Goal: Task Accomplishment & Management: Manage account settings

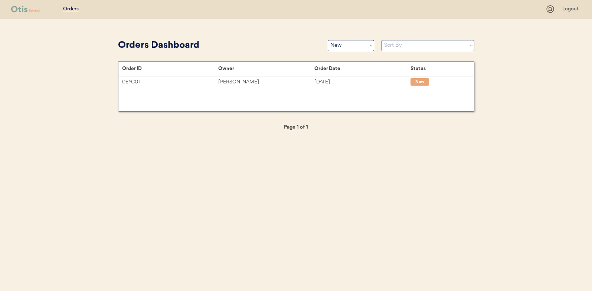
select select ""new""
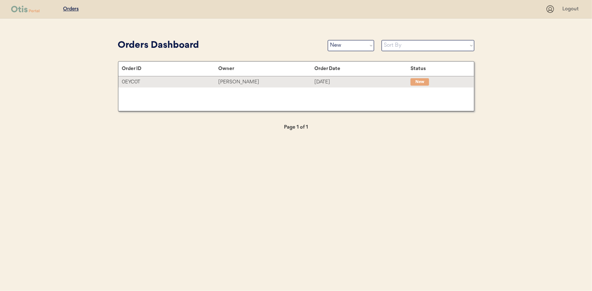
drag, startPoint x: 261, startPoint y: 80, endPoint x: 81, endPoint y: 95, distance: 180.7
click at [261, 80] on div "[PERSON_NAME]" at bounding box center [266, 82] width 96 height 9
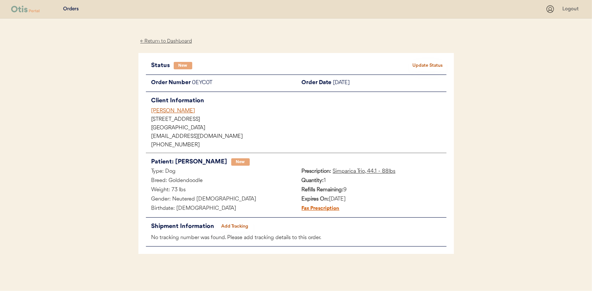
click at [438, 62] on button "Update Status" at bounding box center [428, 66] width 37 height 10
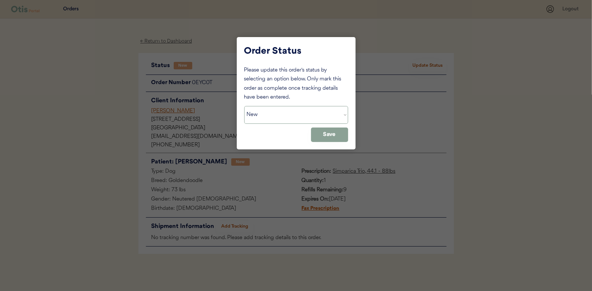
click at [274, 121] on select "Status On Hold New In Progress Complete Pending HW Consent Canceled" at bounding box center [296, 115] width 104 height 18
select select ""in_progress""
click at [244, 106] on select "Status On Hold New In Progress Complete Pending HW Consent Canceled" at bounding box center [296, 115] width 104 height 18
click at [337, 136] on button "Save" at bounding box center [329, 135] width 37 height 14
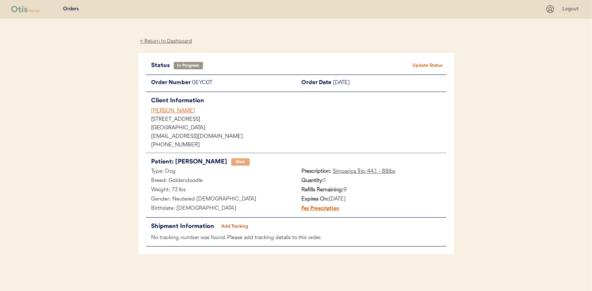
click at [167, 42] on div "← Return to Dashboard" at bounding box center [166, 41] width 56 height 9
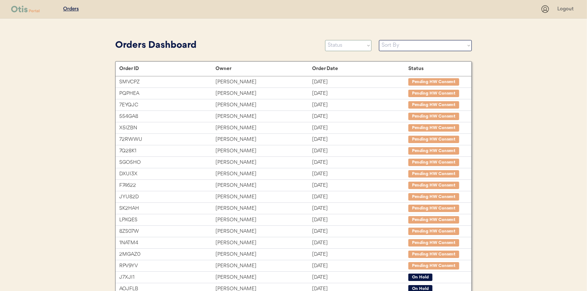
click at [343, 43] on select "Status On Hold New In Progress Complete Pending HW Consent Canceled" at bounding box center [348, 45] width 46 height 11
click at [325, 40] on select "Status On Hold New In Progress Complete Pending HW Consent Canceled" at bounding box center [348, 45] width 46 height 11
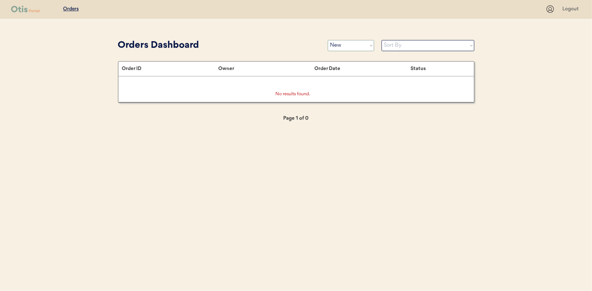
click at [350, 48] on select "Status On Hold New In Progress Complete Pending HW Consent Canceled" at bounding box center [351, 45] width 46 height 11
select select ""in_progress""
click at [328, 40] on select "Status On Hold New In Progress Complete Pending HW Consent Canceled" at bounding box center [351, 45] width 46 height 11
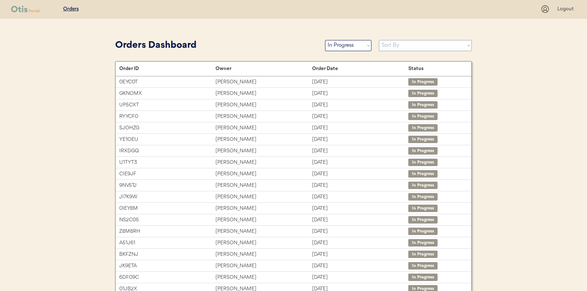
click at [390, 46] on select "Sort By Order Date (Newest → Oldest) Order Date (Oldest → Newest)" at bounding box center [425, 45] width 93 height 11
select select ""Order Date (Oldest → Newest)""
click at [379, 40] on select "Sort By Order Date (Newest → Oldest) Order Date (Oldest → Newest)" at bounding box center [425, 45] width 93 height 11
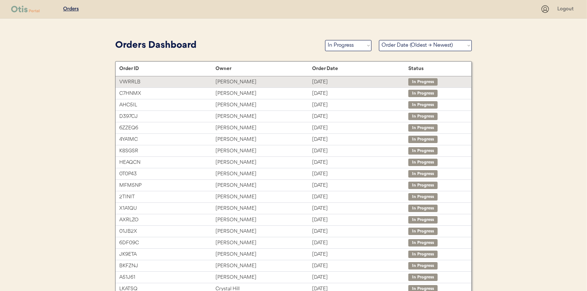
click at [221, 81] on div "Alisha Hummel" at bounding box center [263, 82] width 96 height 9
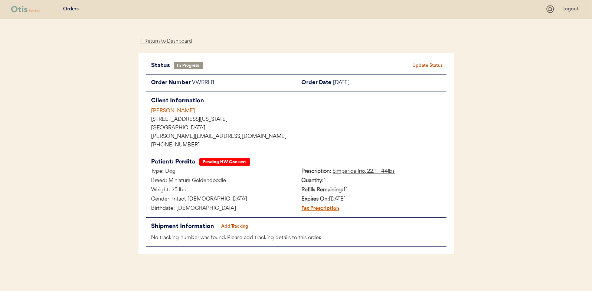
click at [233, 225] on button "Add Tracking" at bounding box center [234, 227] width 37 height 10
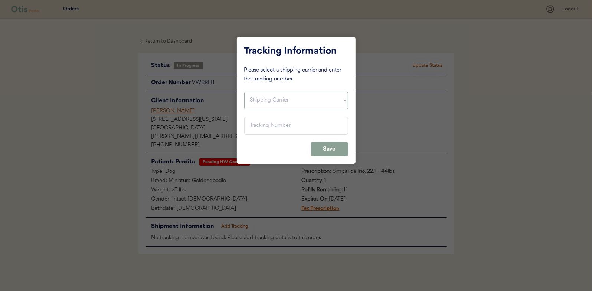
drag, startPoint x: 257, startPoint y: 97, endPoint x: 253, endPoint y: 108, distance: 11.2
click at [257, 97] on select "Shipping Carrier FedEx FedEx Ground Economy UPS USPS" at bounding box center [296, 101] width 104 height 18
select select ""usps""
click at [244, 92] on select "Shipping Carrier FedEx FedEx Ground Economy UPS USPS" at bounding box center [296, 101] width 104 height 18
click at [254, 126] on input "input" at bounding box center [296, 126] width 104 height 18
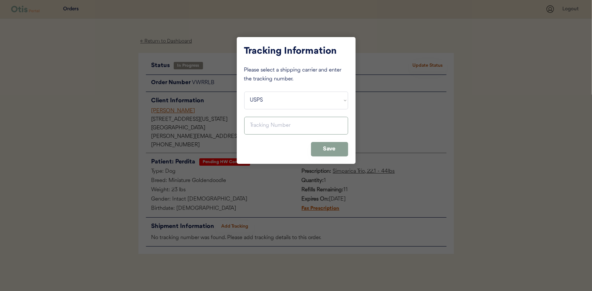
paste input "9400150105497027219778"
type input "9400150105497027219778"
click at [336, 147] on button "Save" at bounding box center [329, 149] width 37 height 14
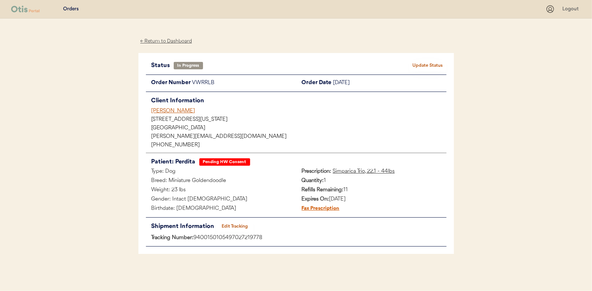
click at [424, 59] on div "Status In Progress Update Status Order Number VWRRLB Order Date August 25, 2025…" at bounding box center [296, 154] width 316 height 202
click at [424, 62] on button "Update Status" at bounding box center [428, 66] width 37 height 10
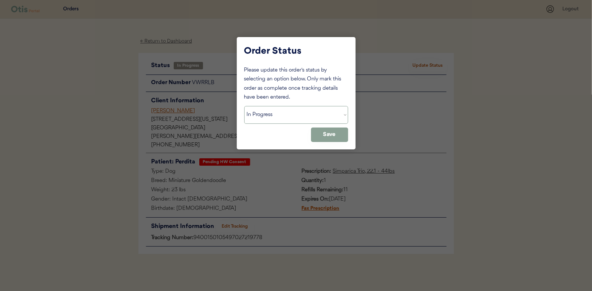
click at [277, 115] on select "Status On Hold New In Progress Complete Pending HW Consent Canceled" at bounding box center [296, 115] width 104 height 18
select select ""complete""
click at [244, 106] on select "Status On Hold New In Progress Complete Pending HW Consent Canceled" at bounding box center [296, 115] width 104 height 18
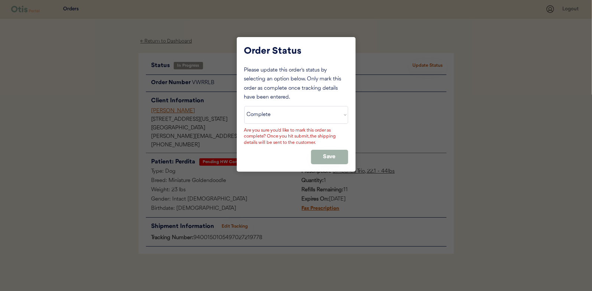
click at [335, 156] on button "Save" at bounding box center [329, 157] width 37 height 14
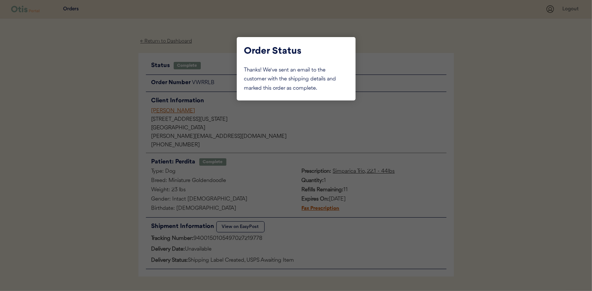
drag, startPoint x: 87, startPoint y: 68, endPoint x: 113, endPoint y: 67, distance: 25.6
click at [87, 68] on div at bounding box center [296, 145] width 592 height 291
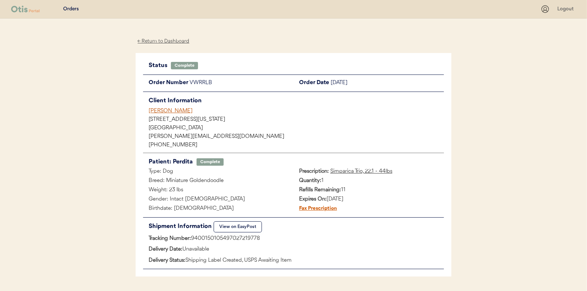
click at [173, 38] on div "← Return to Dashboard" at bounding box center [164, 41] width 56 height 9
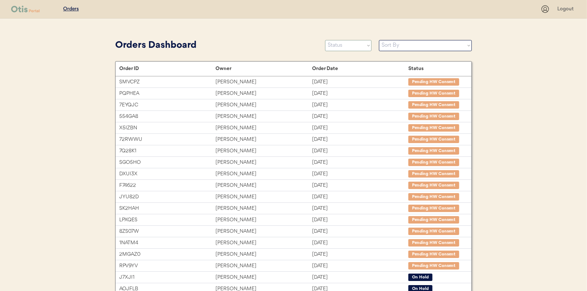
click at [343, 47] on select "Status On Hold New In Progress Complete Pending HW Consent Canceled" at bounding box center [348, 45] width 46 height 11
select select ""in_progress""
click at [325, 40] on select "Status On Hold New In Progress Complete Pending HW Consent Canceled" at bounding box center [348, 45] width 46 height 11
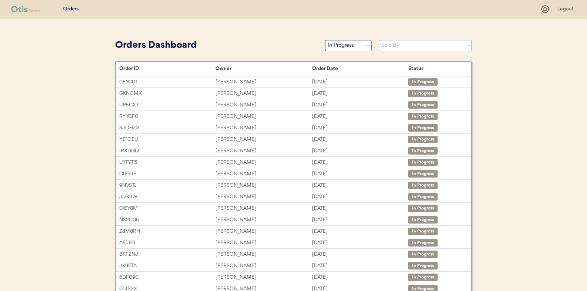
click at [392, 46] on select "Sort By Order Date (Newest → Oldest) Order Date (Oldest → Newest)" at bounding box center [425, 45] width 93 height 11
select select ""Order Date (Oldest → Newest)""
click at [379, 40] on select "Sort By Order Date (Newest → Oldest) Order Date (Oldest → Newest)" at bounding box center [425, 45] width 93 height 11
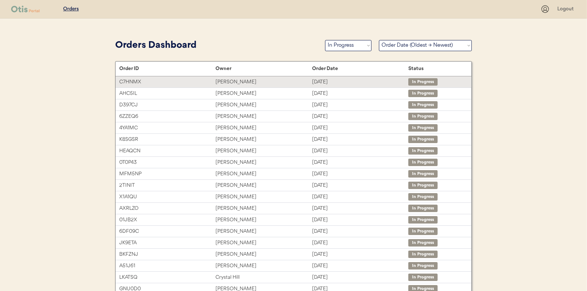
click at [231, 79] on div "[PERSON_NAME]" at bounding box center [263, 82] width 96 height 9
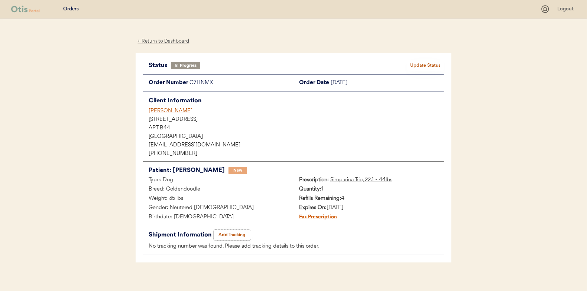
click at [234, 235] on button "Add Tracking" at bounding box center [231, 235] width 37 height 10
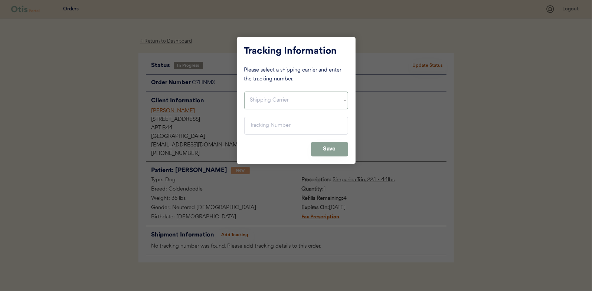
click at [250, 100] on select "Shipping Carrier FedEx FedEx Ground Economy UPS USPS" at bounding box center [296, 101] width 104 height 18
select select ""usps""
click at [244, 92] on select "Shipping Carrier FedEx FedEx Ground Economy UPS USPS" at bounding box center [296, 101] width 104 height 18
click at [258, 127] on input "input" at bounding box center [296, 126] width 104 height 18
paste input "9400150105799026942665"
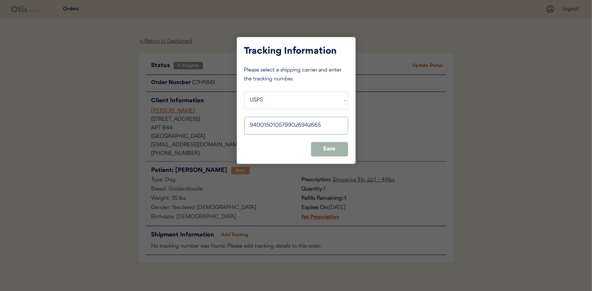
type input "9400150105799026942665"
click at [324, 146] on button "Save" at bounding box center [329, 149] width 37 height 14
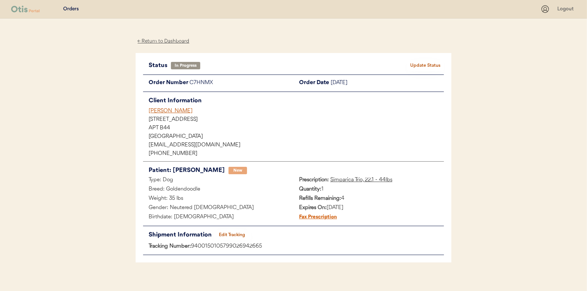
click at [428, 60] on div "Status In Progress Update Status Order Number C7HNMX Order Date [DATE] Client I…" at bounding box center [294, 158] width 316 height 210
click at [422, 64] on button "Update Status" at bounding box center [425, 66] width 37 height 10
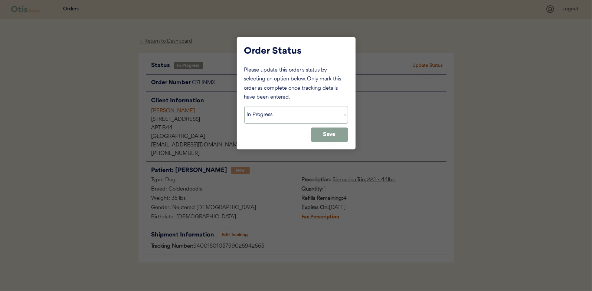
click at [275, 110] on select "Status On Hold New In Progress Complete Pending HW Consent Canceled" at bounding box center [296, 115] width 104 height 18
select select ""complete""
click at [244, 106] on select "Status On Hold New In Progress Complete Pending HW Consent Canceled" at bounding box center [296, 115] width 104 height 18
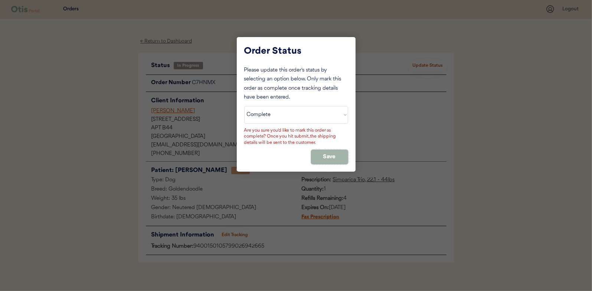
click at [320, 156] on button "Save" at bounding box center [329, 157] width 37 height 14
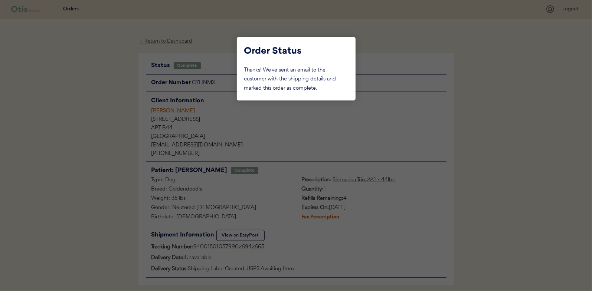
click at [109, 105] on div at bounding box center [296, 145] width 592 height 291
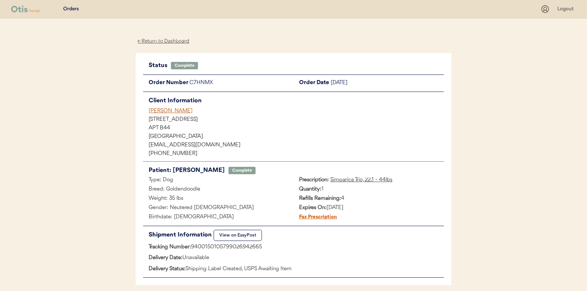
click at [165, 40] on div "← Return to Dashboard" at bounding box center [164, 41] width 56 height 9
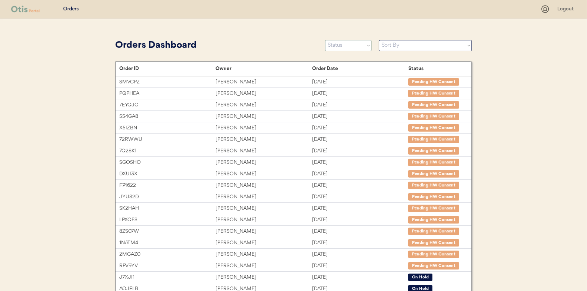
click at [335, 47] on select "Status On Hold New In Progress Complete Pending HW Consent Canceled" at bounding box center [348, 45] width 46 height 11
select select ""in_progress""
click at [325, 40] on select "Status On Hold New In Progress Complete Pending HW Consent Canceled" at bounding box center [348, 45] width 46 height 11
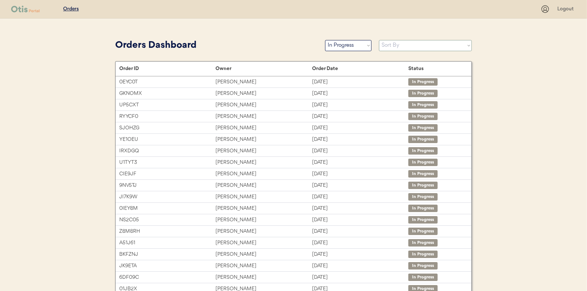
click at [391, 44] on select "Sort By Order Date (Newest → Oldest) Order Date (Oldest → Newest)" at bounding box center [425, 45] width 93 height 11
select select ""Order Date (Oldest → Newest)""
click at [379, 40] on select "Sort By Order Date (Newest → Oldest) Order Date (Oldest → Newest)" at bounding box center [425, 45] width 93 height 11
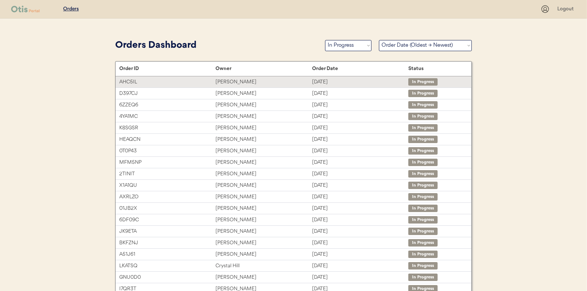
click at [237, 80] on div "Ruby Rifkin" at bounding box center [263, 82] width 96 height 9
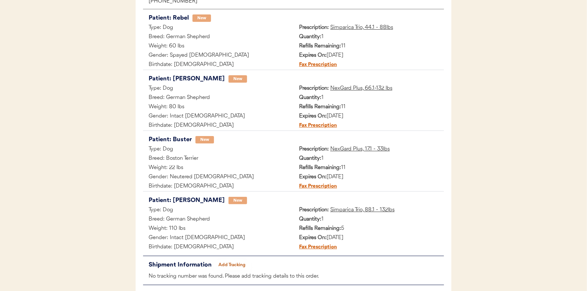
scroll to position [182, 0]
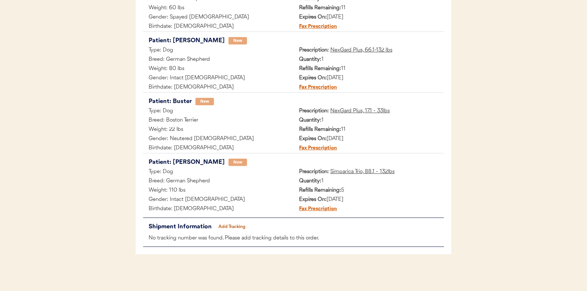
click at [235, 226] on button "Add Tracking" at bounding box center [231, 227] width 37 height 10
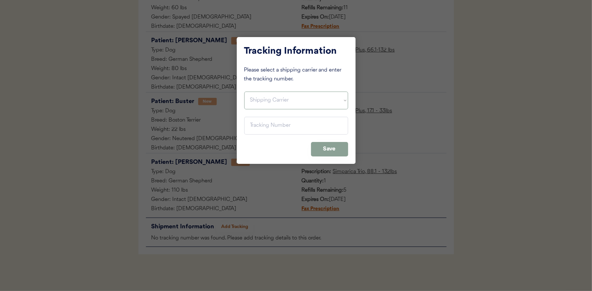
click at [262, 102] on select "Shipping Carrier FedEx FedEx Ground Economy UPS USPS" at bounding box center [296, 101] width 104 height 18
select select ""usps""
click at [244, 92] on select "Shipping Carrier FedEx FedEx Ground Economy UPS USPS" at bounding box center [296, 101] width 104 height 18
click at [253, 127] on input "input" at bounding box center [296, 126] width 104 height 18
paste input "9400150105798027011530"
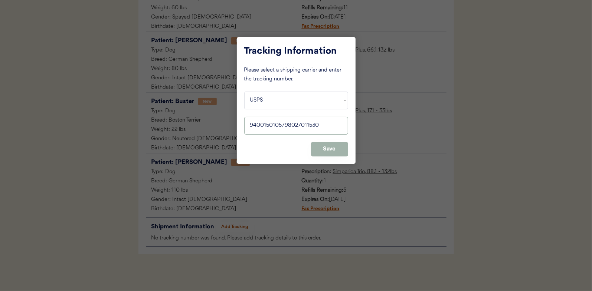
type input "9400150105798027011530"
click at [326, 145] on button "Save" at bounding box center [329, 149] width 37 height 14
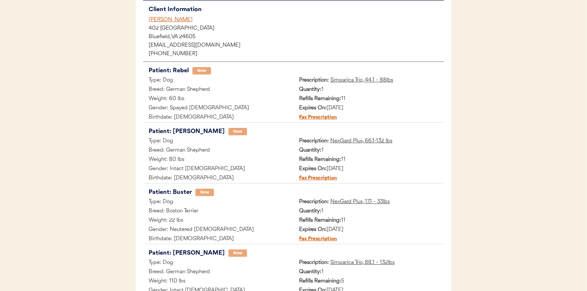
scroll to position [0, 0]
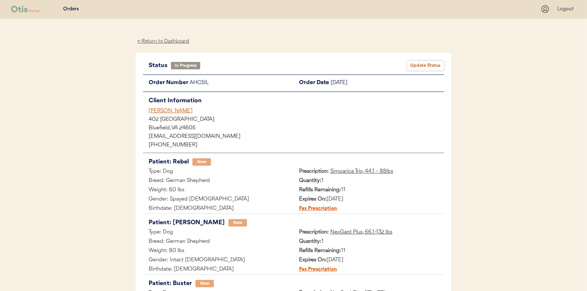
click at [423, 65] on button "Update Status" at bounding box center [425, 66] width 37 height 10
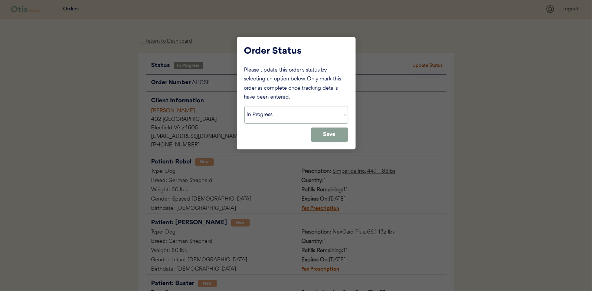
click at [267, 115] on select "Status On Hold New In Progress Complete Pending HW Consent Canceled" at bounding box center [296, 115] width 104 height 18
select select ""complete""
click at [244, 106] on select "Status On Hold New In Progress Complete Pending HW Consent Canceled" at bounding box center [296, 115] width 104 height 18
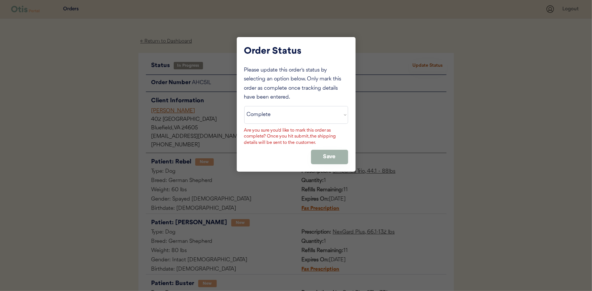
click at [340, 152] on button "Save" at bounding box center [329, 157] width 37 height 14
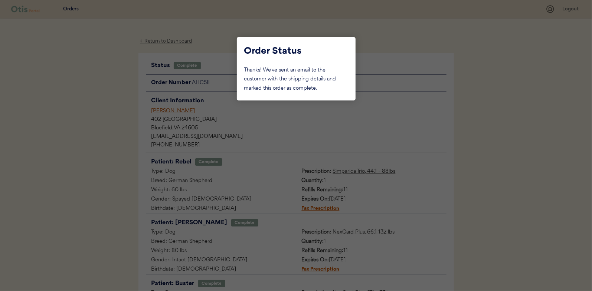
drag, startPoint x: 85, startPoint y: 68, endPoint x: 110, endPoint y: 56, distance: 27.2
click at [86, 68] on div at bounding box center [296, 145] width 592 height 291
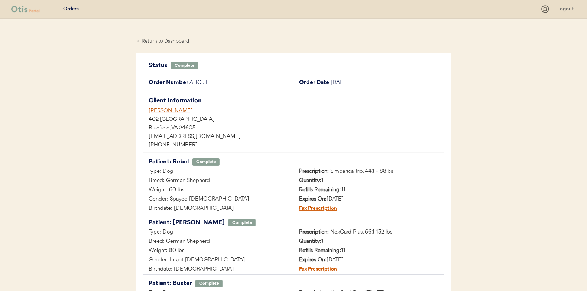
click at [162, 39] on div "← Return to Dashboard" at bounding box center [164, 41] width 56 height 9
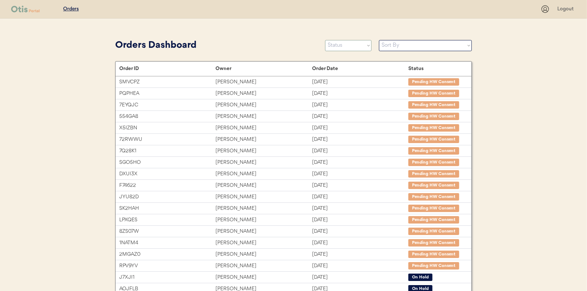
click at [343, 47] on select "Status On Hold New In Progress Complete Pending HW Consent Canceled" at bounding box center [348, 45] width 46 height 11
select select ""in_progress""
click at [325, 40] on select "Status On Hold New In Progress Complete Pending HW Consent Canceled" at bounding box center [348, 45] width 46 height 11
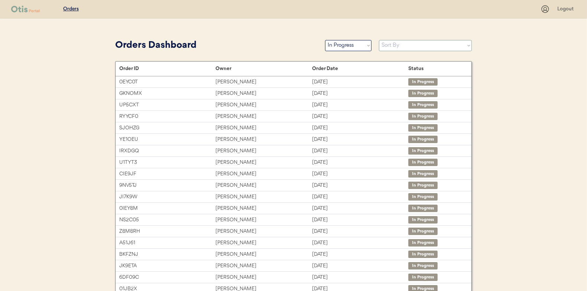
click at [391, 46] on select "Sort By Order Date (Newest → Oldest) Order Date (Oldest → Newest)" at bounding box center [425, 45] width 93 height 11
select select ""Order Date (Oldest → Newest)""
click at [379, 40] on select "Sort By Order Date (Newest → Oldest) Order Date (Oldest → Newest)" at bounding box center [425, 45] width 93 height 11
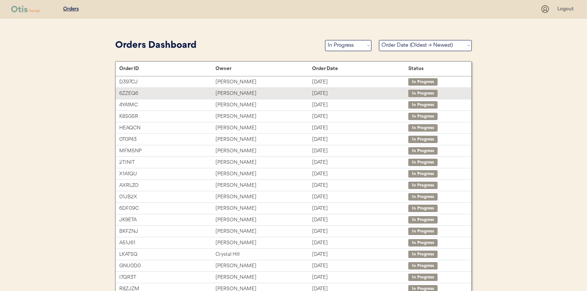
click at [229, 93] on div "Shanira Garvin" at bounding box center [263, 93] width 96 height 9
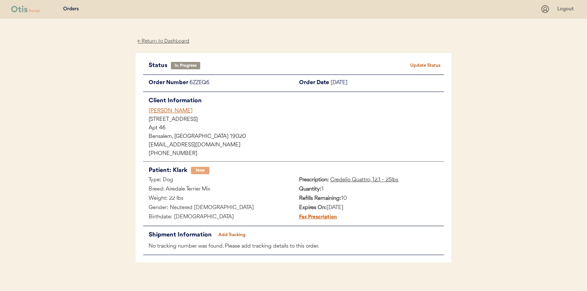
click at [229, 235] on button "Add Tracking" at bounding box center [231, 235] width 37 height 10
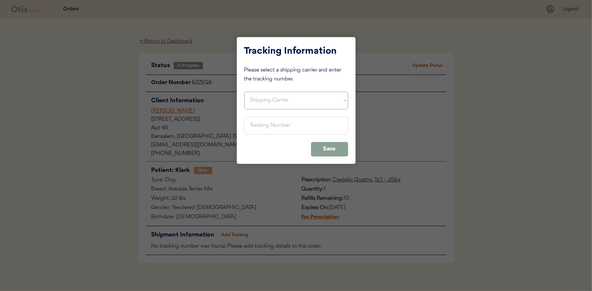
click at [255, 100] on select "Shipping Carrier FedEx FedEx Ground Economy UPS USPS" at bounding box center [296, 101] width 104 height 18
select select ""usps""
click at [244, 92] on select "Shipping Carrier FedEx FedEx Ground Economy UPS USPS" at bounding box center [296, 101] width 104 height 18
click at [261, 123] on input "input" at bounding box center [296, 126] width 104 height 18
paste input "9400150105800027038612"
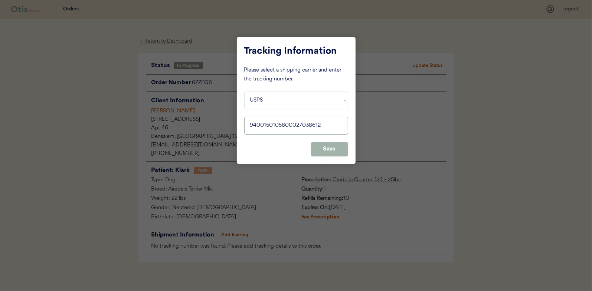
type input "9400150105800027038612"
click at [338, 149] on button "Save" at bounding box center [329, 149] width 37 height 14
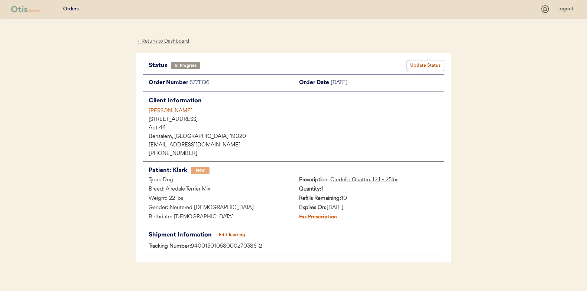
click at [423, 65] on button "Update Status" at bounding box center [425, 66] width 37 height 10
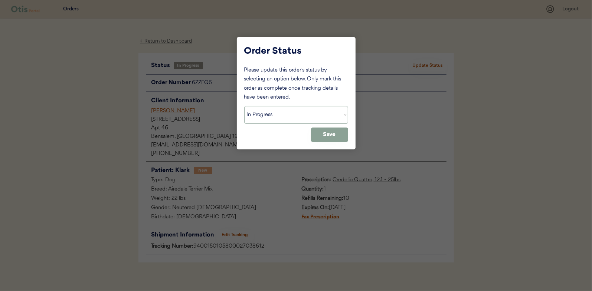
click at [267, 115] on select "Status On Hold New In Progress Complete Pending HW Consent Canceled" at bounding box center [296, 115] width 104 height 18
select select ""complete""
click at [244, 106] on select "Status On Hold New In Progress Complete Pending HW Consent Canceled" at bounding box center [296, 115] width 104 height 18
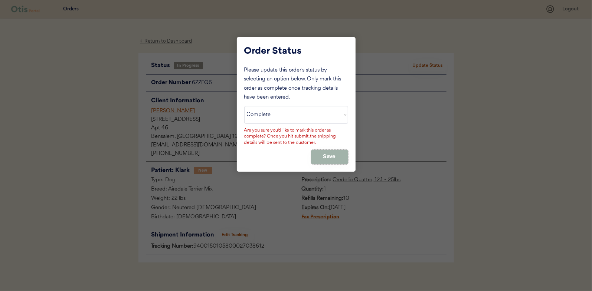
click at [332, 151] on button "Save" at bounding box center [329, 157] width 37 height 14
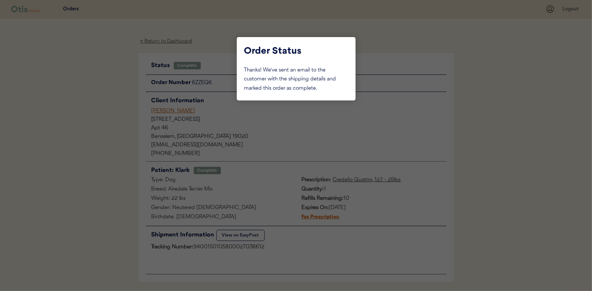
click at [87, 99] on div at bounding box center [296, 145] width 592 height 291
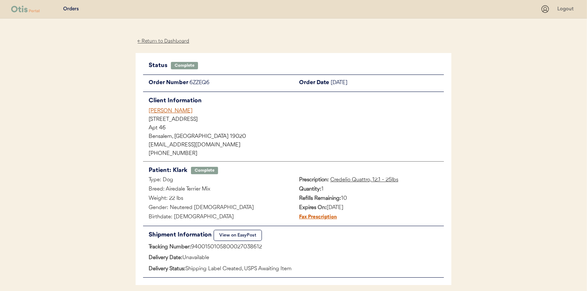
click at [161, 41] on div "← Return to Dashboard" at bounding box center [164, 41] width 56 height 9
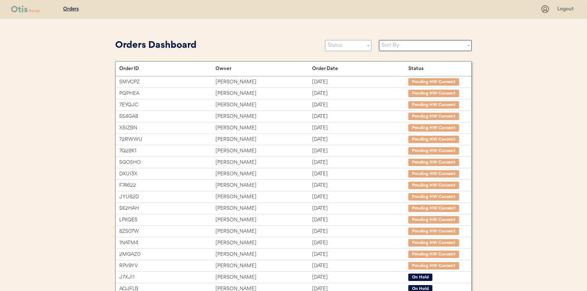
drag, startPoint x: 336, startPoint y: 45, endPoint x: 329, endPoint y: 47, distance: 7.8
click at [336, 45] on select "Status On Hold New In Progress Complete Pending HW Consent Canceled" at bounding box center [348, 45] width 46 height 11
select select ""in_progress""
click at [325, 40] on select "Status On Hold New In Progress Complete Pending HW Consent Canceled" at bounding box center [348, 45] width 46 height 11
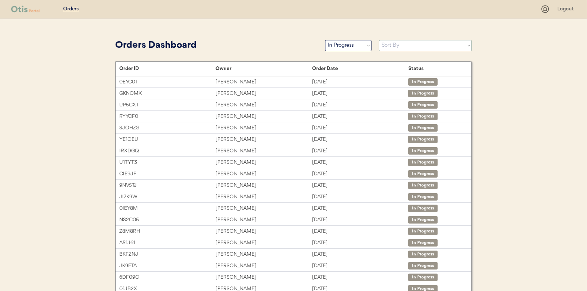
click at [400, 46] on select "Sort By Order Date (Newest → Oldest) Order Date (Oldest → Newest)" at bounding box center [425, 45] width 93 height 11
select select ""Order Date (Oldest → Newest)""
click at [379, 40] on select "Sort By Order Date (Newest → Oldest) Order Date (Oldest → Newest)" at bounding box center [425, 45] width 93 height 11
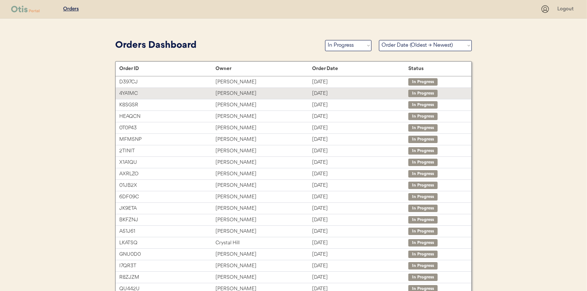
click at [229, 93] on div "[PERSON_NAME]" at bounding box center [263, 93] width 96 height 9
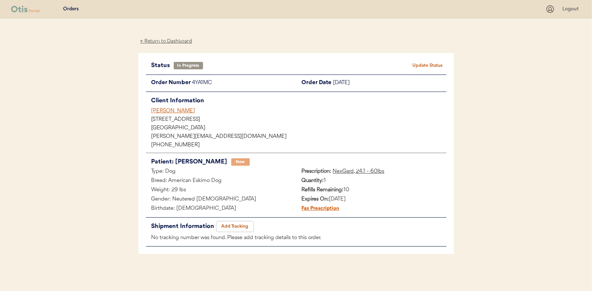
click at [233, 226] on button "Add Tracking" at bounding box center [234, 227] width 37 height 10
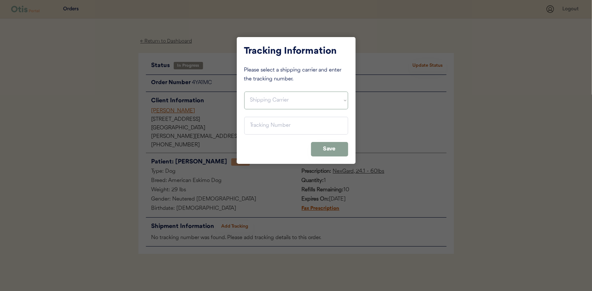
click at [255, 97] on select "Shipping Carrier FedEx FedEx Ground Economy UPS USPS" at bounding box center [296, 101] width 104 height 18
select select ""usps""
click at [244, 92] on select "Shipping Carrier FedEx FedEx Ground Economy UPS USPS" at bounding box center [296, 101] width 104 height 18
click at [257, 127] on input "input" at bounding box center [296, 126] width 104 height 18
paste input "9400150105800026972993"
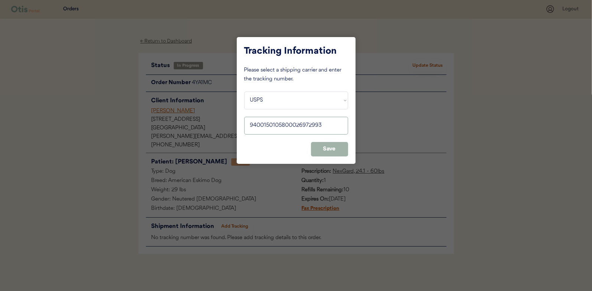
type input "9400150105800026972993"
click at [328, 150] on button "Save" at bounding box center [329, 149] width 37 height 14
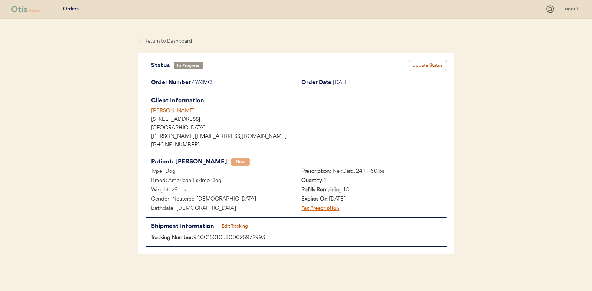
click at [421, 62] on button "Update Status" at bounding box center [428, 66] width 37 height 10
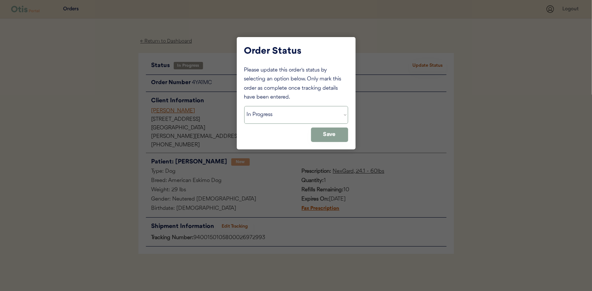
click at [266, 115] on select "Status On Hold New In Progress Complete Pending HW Consent Canceled" at bounding box center [296, 115] width 104 height 18
select select ""complete""
click at [244, 106] on select "Status On Hold New In Progress Complete Pending HW Consent Canceled" at bounding box center [296, 115] width 104 height 18
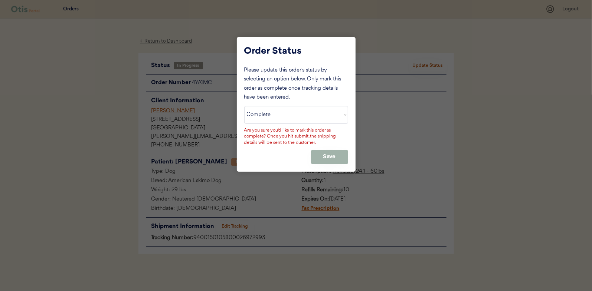
click at [325, 155] on button "Save" at bounding box center [329, 157] width 37 height 14
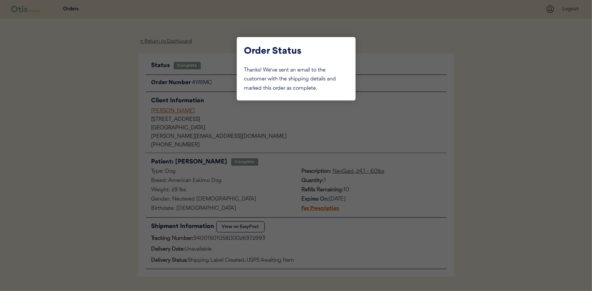
drag, startPoint x: 84, startPoint y: 84, endPoint x: 125, endPoint y: 62, distance: 47.0
click at [84, 84] on div at bounding box center [296, 145] width 592 height 291
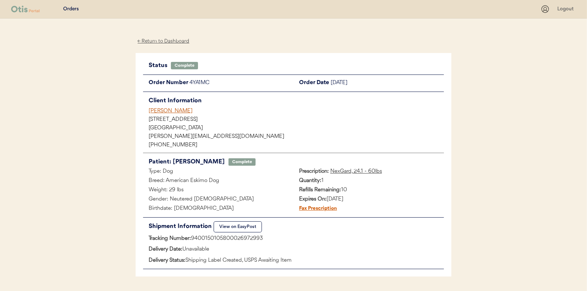
click at [163, 39] on div "← Return to Dashboard" at bounding box center [164, 41] width 56 height 9
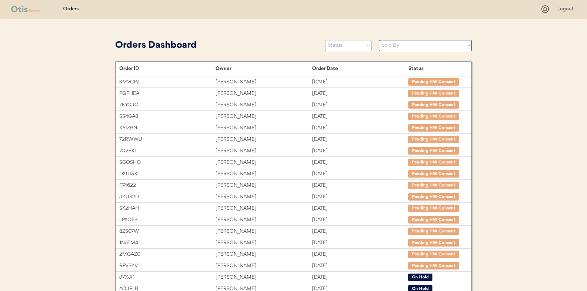
click at [345, 49] on select "Status On Hold New In Progress Complete Pending HW Consent Canceled" at bounding box center [348, 45] width 46 height 11
select select ""in_progress""
click at [325, 40] on select "Status On Hold New In Progress Complete Pending HW Consent Canceled" at bounding box center [348, 45] width 46 height 11
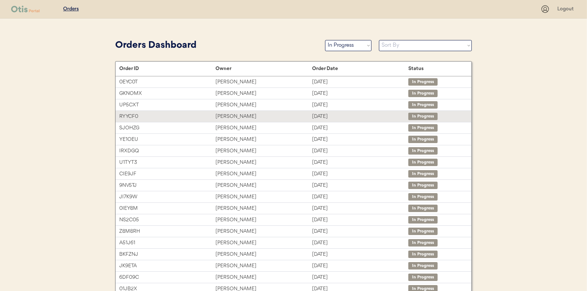
click at [230, 114] on div "[PERSON_NAME]" at bounding box center [263, 117] width 96 height 9
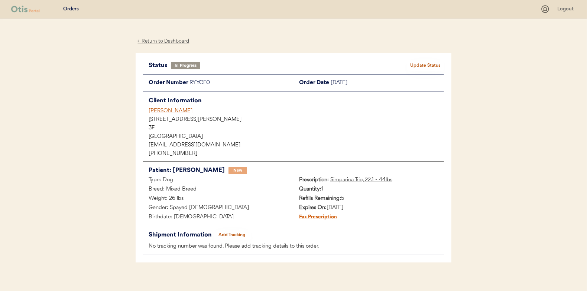
click at [238, 233] on button "Add Tracking" at bounding box center [231, 235] width 37 height 10
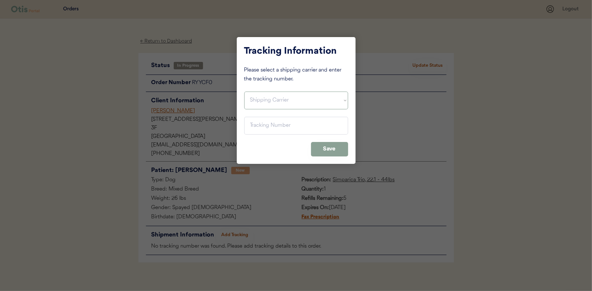
click at [265, 95] on select "Shipping Carrier FedEx FedEx Ground Economy UPS USPS" at bounding box center [296, 101] width 104 height 18
select select ""usps""
click at [244, 92] on select "Shipping Carrier FedEx FedEx Ground Economy UPS USPS" at bounding box center [296, 101] width 104 height 18
click at [250, 124] on input "input" at bounding box center [296, 126] width 104 height 18
paste input "9400150105800027042664"
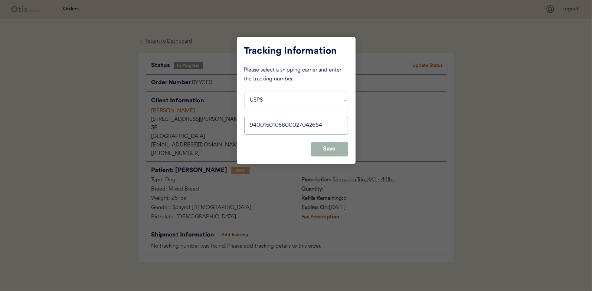
type input "9400150105800027042664"
click at [328, 143] on button "Save" at bounding box center [329, 149] width 37 height 14
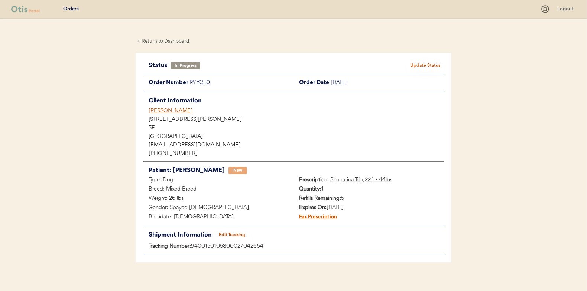
click at [422, 62] on button "Update Status" at bounding box center [425, 66] width 37 height 10
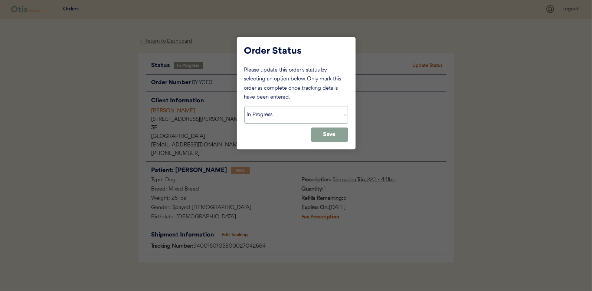
click at [271, 117] on select "Status On Hold New In Progress Complete Pending HW Consent Canceled" at bounding box center [296, 115] width 104 height 18
select select ""complete""
click at [244, 106] on select "Status On Hold New In Progress Complete Pending HW Consent Canceled" at bounding box center [296, 115] width 104 height 18
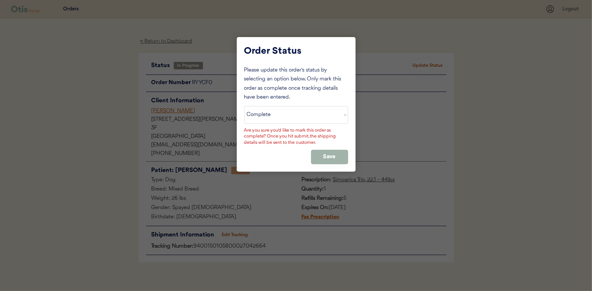
click at [327, 157] on button "Save" at bounding box center [329, 157] width 37 height 14
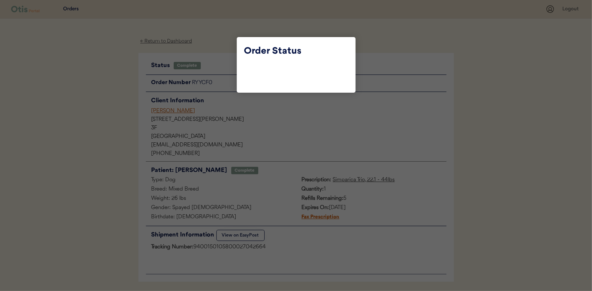
click at [94, 96] on div at bounding box center [296, 145] width 592 height 291
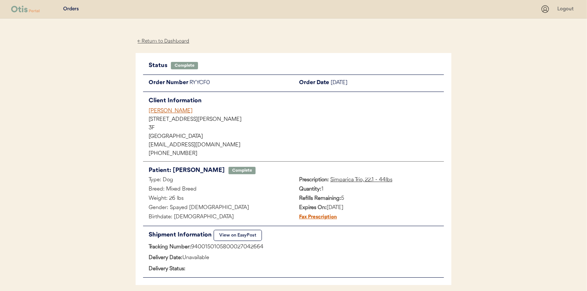
click at [170, 39] on div "← Return to Dashboard" at bounding box center [164, 41] width 56 height 9
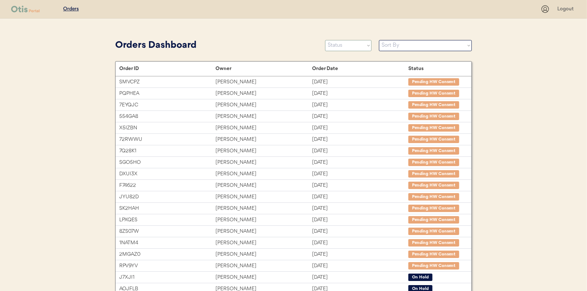
click at [340, 44] on select "Status On Hold New In Progress Complete Pending HW Consent Canceled" at bounding box center [348, 45] width 46 height 11
click at [325, 40] on select "Status On Hold New In Progress Complete Pending HW Consent Canceled" at bounding box center [348, 45] width 46 height 11
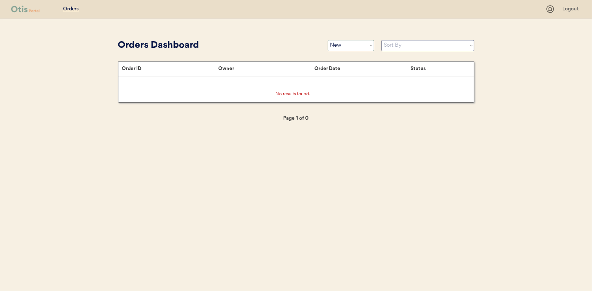
click at [340, 45] on select "Status On Hold New In Progress Complete Pending HW Consent Canceled" at bounding box center [351, 45] width 46 height 11
select select ""in_progress""
click at [328, 40] on select "Status On Hold New In Progress Complete Pending HW Consent Canceled" at bounding box center [351, 45] width 46 height 11
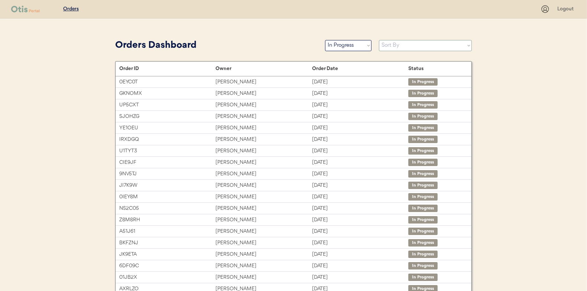
click at [409, 47] on select "Sort By Order Date (Newest → Oldest) Order Date (Oldest → Newest)" at bounding box center [425, 45] width 93 height 11
select select ""Order Date (Oldest → Newest)""
click at [379, 40] on select "Sort By Order Date (Newest → Oldest) Order Date (Oldest → Newest)" at bounding box center [425, 45] width 93 height 11
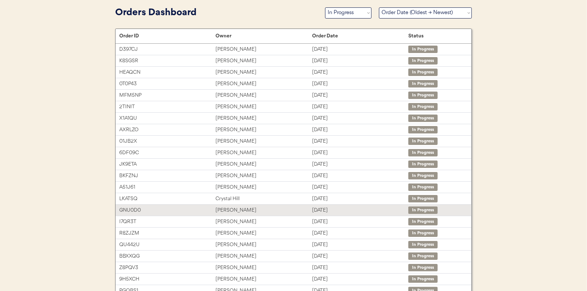
scroll to position [114, 0]
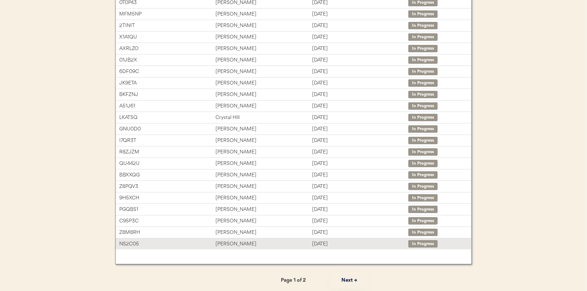
click at [231, 240] on div "Holly DeArman" at bounding box center [263, 244] width 96 height 9
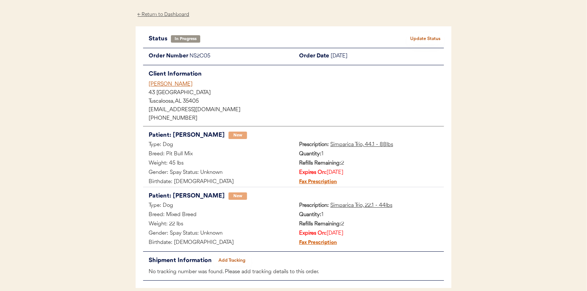
scroll to position [61, 0]
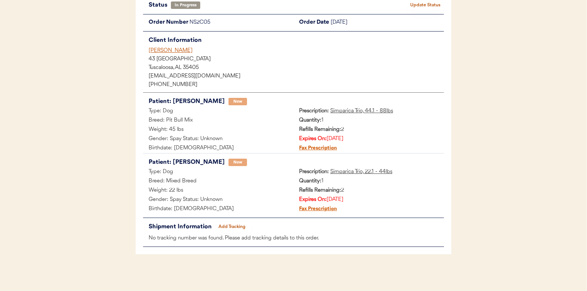
click at [231, 226] on button "Add Tracking" at bounding box center [231, 227] width 37 height 10
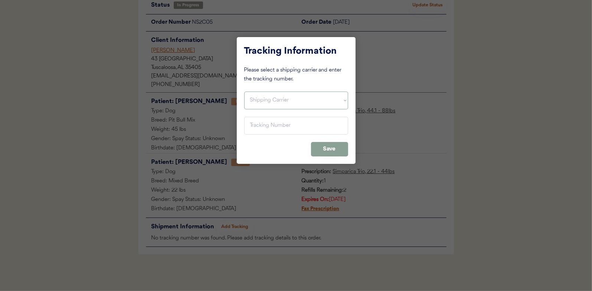
click at [257, 100] on select "Shipping Carrier FedEx FedEx Ground Economy UPS USPS" at bounding box center [296, 101] width 104 height 18
select select ""usps""
click at [244, 92] on select "Shipping Carrier FedEx FedEx Ground Economy UPS USPS" at bounding box center [296, 101] width 104 height 18
click at [259, 125] on input "input" at bounding box center [296, 126] width 104 height 18
paste input "9400150105798027015774"
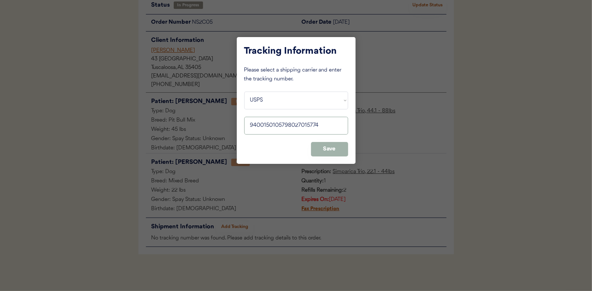
type input "9400150105798027015774"
click at [330, 146] on button "Save" at bounding box center [329, 149] width 37 height 14
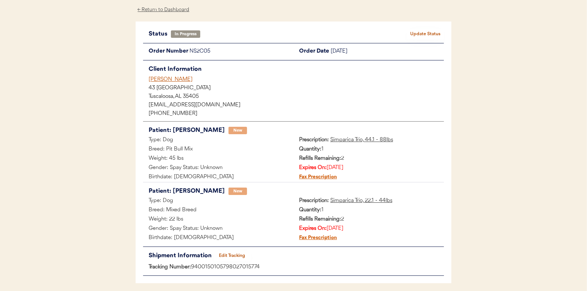
scroll to position [0, 0]
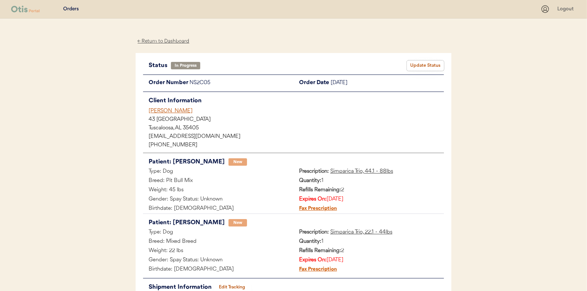
click at [424, 65] on button "Update Status" at bounding box center [425, 66] width 37 height 10
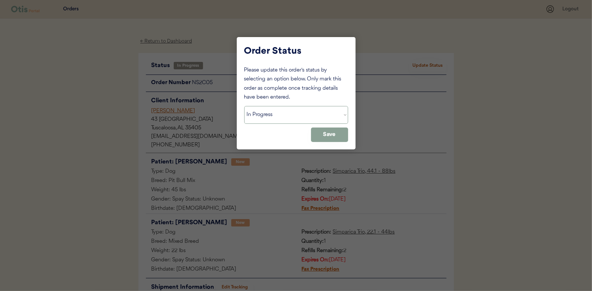
click at [277, 113] on select "Status On Hold New In Progress Complete Pending HW Consent Canceled" at bounding box center [296, 115] width 104 height 18
select select ""complete""
click at [244, 106] on select "Status On Hold New In Progress Complete Pending HW Consent Canceled" at bounding box center [296, 115] width 104 height 18
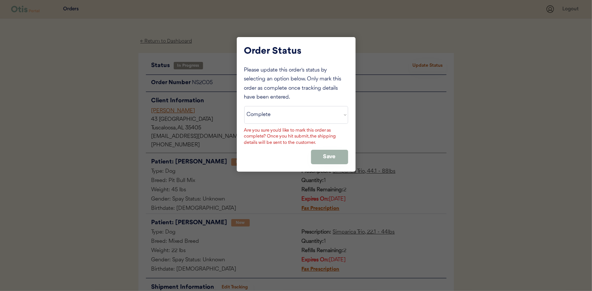
drag, startPoint x: 322, startPoint y: 153, endPoint x: 253, endPoint y: 128, distance: 73.3
click at [323, 153] on button "Save" at bounding box center [329, 157] width 37 height 14
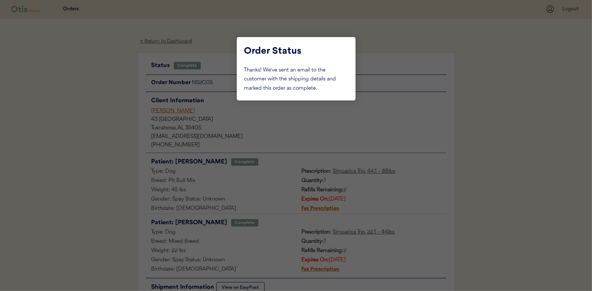
click at [124, 113] on div at bounding box center [296, 145] width 592 height 291
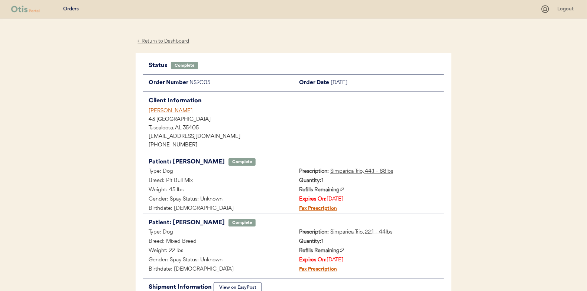
click at [163, 42] on div "← Return to Dashboard" at bounding box center [164, 41] width 56 height 9
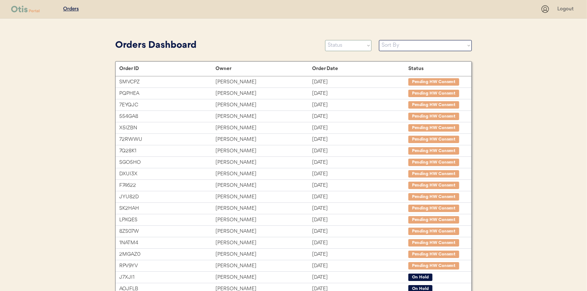
click at [349, 46] on select "Status On Hold New In Progress Complete Pending HW Consent Canceled" at bounding box center [348, 45] width 46 height 11
select select ""in_progress""
click at [325, 40] on select "Status On Hold New In Progress Complete Pending HW Consent Canceled" at bounding box center [348, 45] width 46 height 11
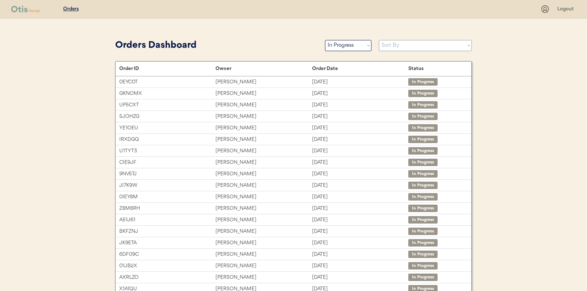
click at [406, 46] on select "Sort By Order Date (Newest → Oldest) Order Date (Oldest → Newest)" at bounding box center [425, 45] width 93 height 11
click at [423, 48] on select "Sort By Order Date (Newest → Oldest) Order Date (Oldest → Newest)" at bounding box center [425, 45] width 93 height 11
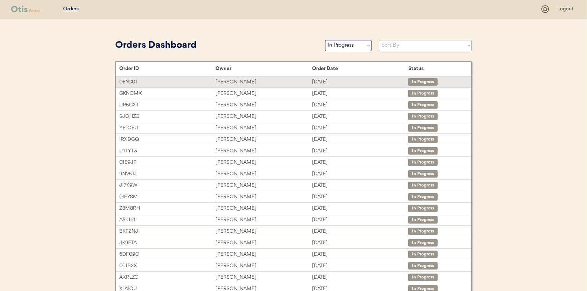
drag, startPoint x: 248, startPoint y: 82, endPoint x: 242, endPoint y: 81, distance: 6.0
click at [248, 82] on div "[PERSON_NAME]" at bounding box center [263, 82] width 96 height 9
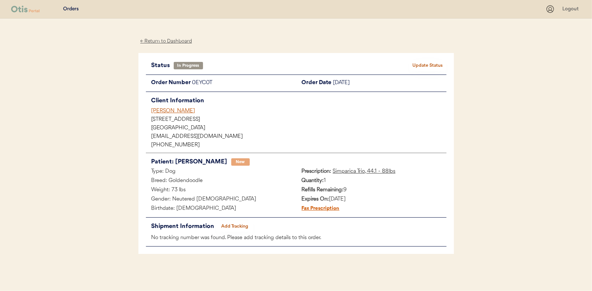
click at [179, 39] on div "← Return to Dashboard" at bounding box center [166, 41] width 56 height 9
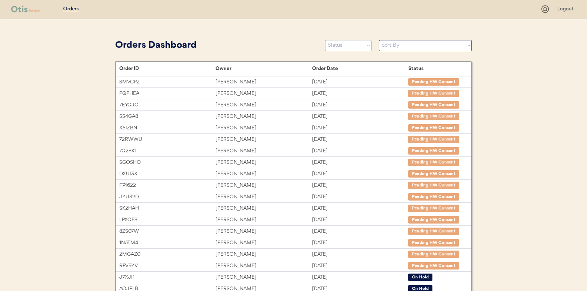
click at [348, 44] on select "Status On Hold New In Progress Complete Pending HW Consent Canceled" at bounding box center [348, 45] width 46 height 11
select select ""in_progress""
click at [325, 40] on select "Status On Hold New In Progress Complete Pending HW Consent Canceled" at bounding box center [348, 45] width 46 height 11
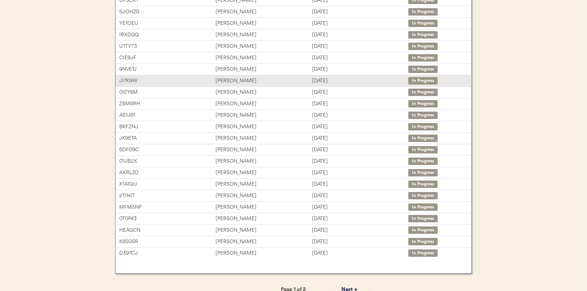
scroll to position [111, 0]
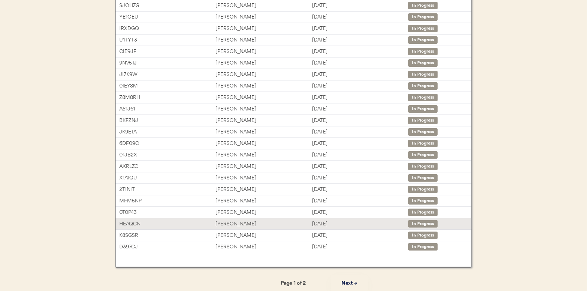
click at [230, 220] on div "[PERSON_NAME]" at bounding box center [263, 224] width 96 height 9
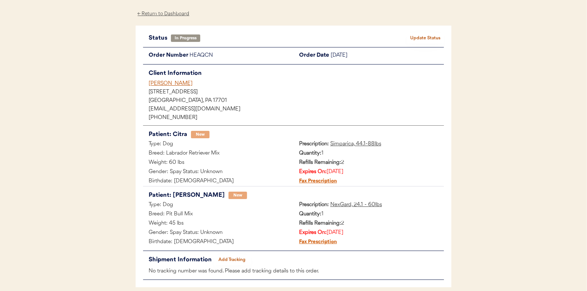
scroll to position [61, 0]
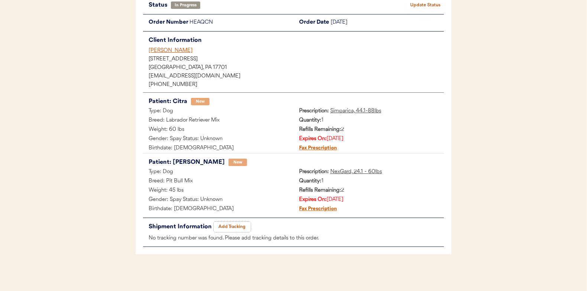
click at [228, 225] on button "Add Tracking" at bounding box center [231, 227] width 37 height 10
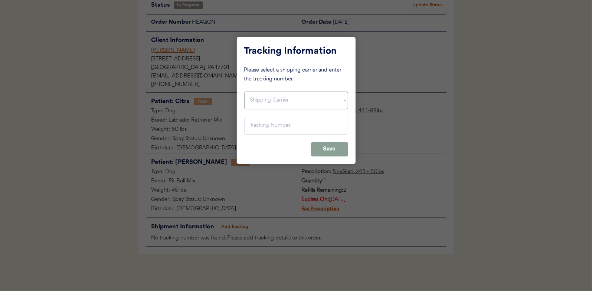
click at [251, 102] on select "Shipping Carrier FedEx FedEx Ground Economy UPS USPS" at bounding box center [296, 101] width 104 height 18
select select ""usps""
click at [244, 92] on select "Shipping Carrier FedEx FedEx Ground Economy UPS USPS" at bounding box center [296, 101] width 104 height 18
click at [262, 129] on input "input" at bounding box center [296, 126] width 104 height 18
paste input "9400150105798027082363"
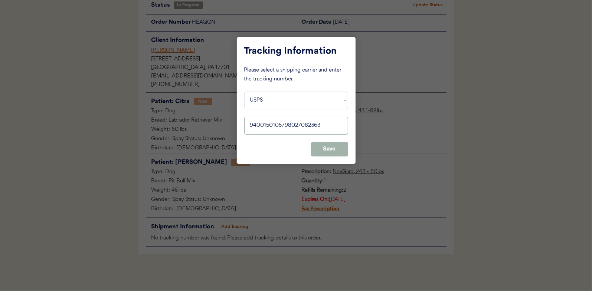
type input "9400150105798027082363"
click at [335, 147] on button "Save" at bounding box center [329, 149] width 37 height 14
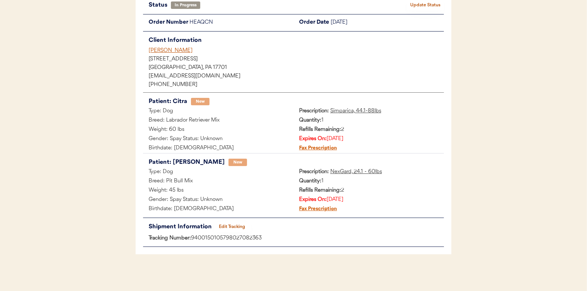
scroll to position [0, 0]
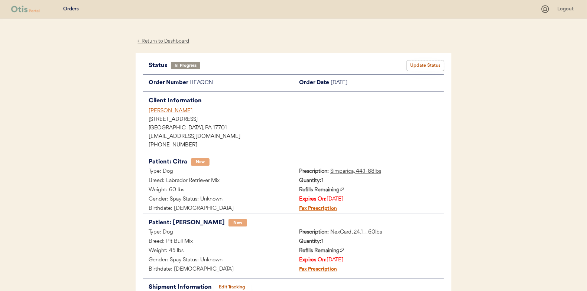
click at [422, 62] on button "Update Status" at bounding box center [425, 66] width 37 height 10
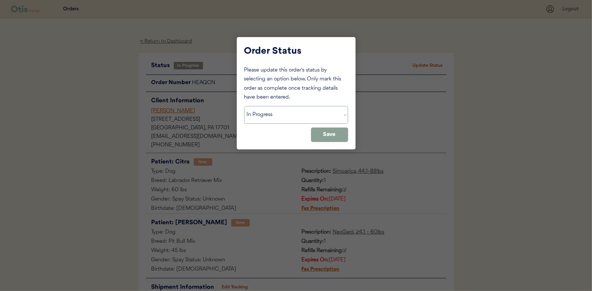
click at [268, 118] on select "Status On Hold New In Progress Complete Pending HW Consent Canceled" at bounding box center [296, 115] width 104 height 18
select select ""complete""
click at [244, 106] on select "Status On Hold New In Progress Complete Pending HW Consent Canceled" at bounding box center [296, 115] width 104 height 18
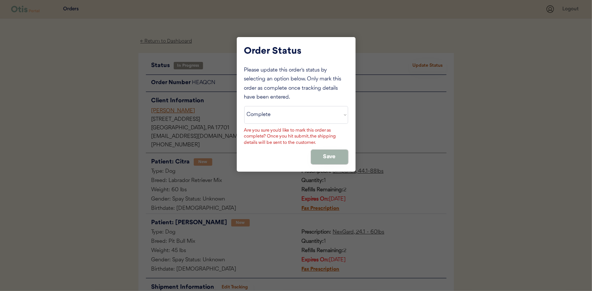
click at [327, 156] on button "Save" at bounding box center [329, 157] width 37 height 14
click at [332, 155] on button "Save" at bounding box center [329, 157] width 37 height 14
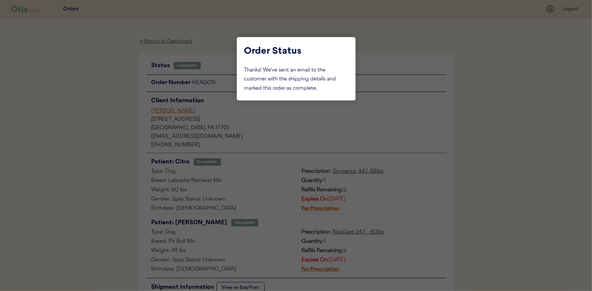
drag, startPoint x: 102, startPoint y: 107, endPoint x: 134, endPoint y: 92, distance: 35.9
click at [102, 107] on div at bounding box center [296, 145] width 592 height 291
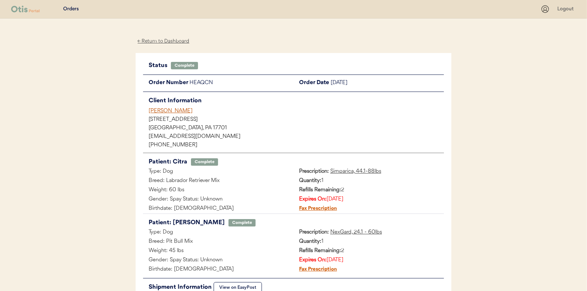
click at [176, 39] on div "← Return to Dashboard" at bounding box center [164, 41] width 56 height 9
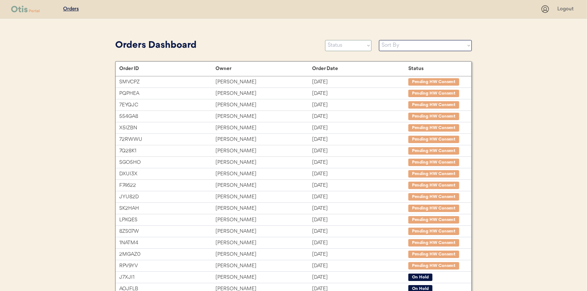
click at [336, 46] on select "Status On Hold New In Progress Complete Pending HW Consent Canceled" at bounding box center [348, 45] width 46 height 11
select select ""in_progress""
click at [325, 40] on select "Status On Hold New In Progress Complete Pending HW Consent Canceled" at bounding box center [348, 45] width 46 height 11
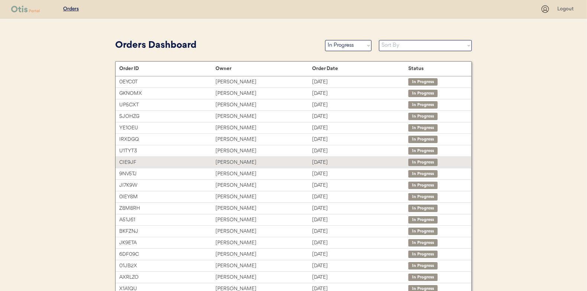
click at [229, 160] on div "[PERSON_NAME]" at bounding box center [263, 163] width 96 height 9
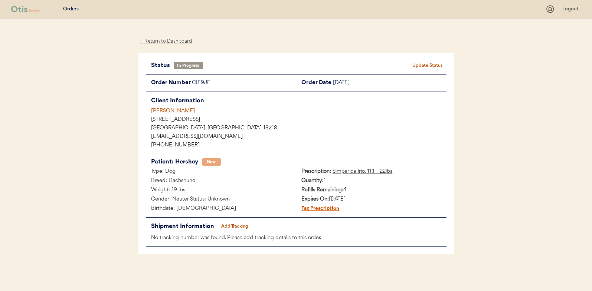
click at [244, 224] on button "Add Tracking" at bounding box center [234, 227] width 37 height 10
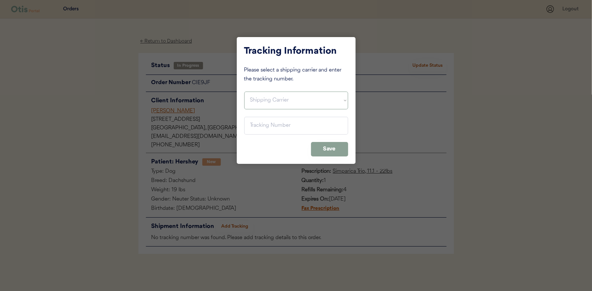
click at [273, 103] on select "Shipping Carrier FedEx FedEx Ground Economy UPS USPS" at bounding box center [296, 101] width 104 height 18
select select ""usps""
click at [244, 92] on select "Shipping Carrier FedEx FedEx Ground Economy UPS USPS" at bounding box center [296, 101] width 104 height 18
click at [258, 125] on input "input" at bounding box center [296, 126] width 104 height 18
paste input "9400150105800027009032"
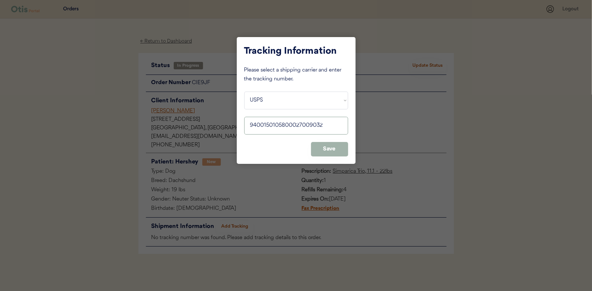
type input "9400150105800027009032"
click at [335, 153] on button "Save" at bounding box center [329, 149] width 37 height 14
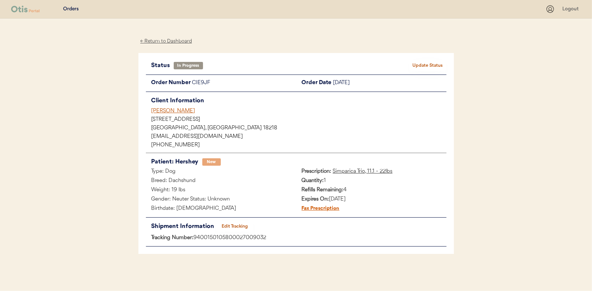
click at [431, 65] on button "Update Status" at bounding box center [428, 66] width 37 height 10
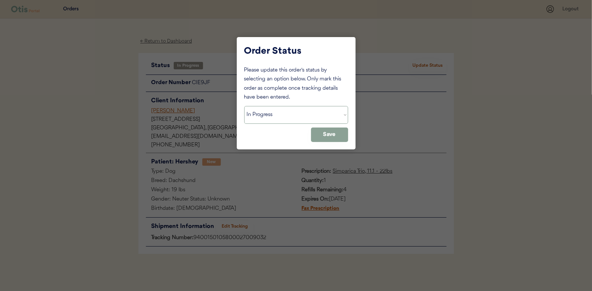
click at [263, 114] on select "Status On Hold New In Progress Complete Pending HW Consent Canceled" at bounding box center [296, 115] width 104 height 18
select select ""complete""
click at [244, 106] on select "Status On Hold New In Progress Complete Pending HW Consent Canceled" at bounding box center [296, 115] width 104 height 18
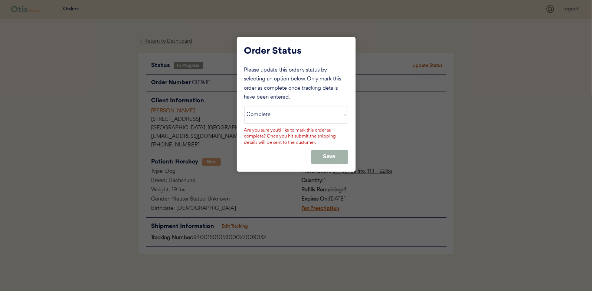
click at [322, 153] on button "Save" at bounding box center [329, 157] width 37 height 14
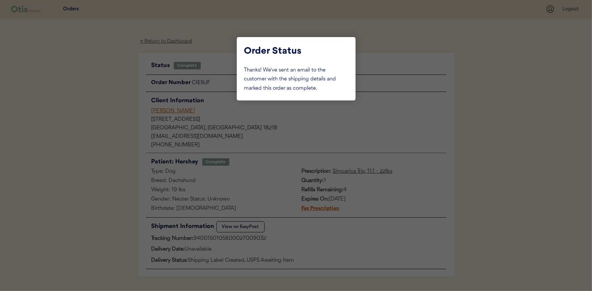
click at [115, 115] on div at bounding box center [296, 145] width 592 height 291
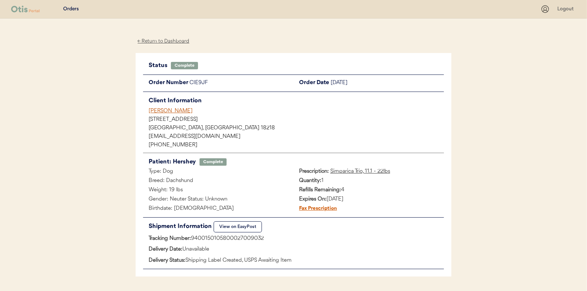
click at [168, 40] on div "← Return to Dashboard" at bounding box center [164, 41] width 56 height 9
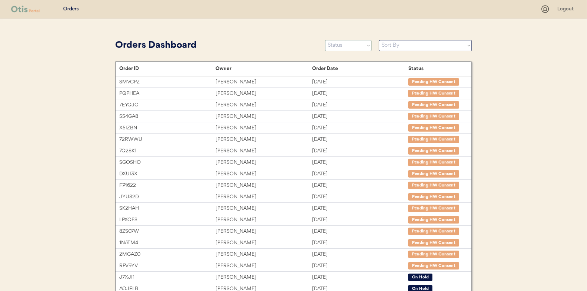
click at [346, 46] on select "Status On Hold New In Progress Complete Pending HW Consent Canceled" at bounding box center [348, 45] width 46 height 11
select select ""in_progress""
click at [325, 40] on select "Status On Hold New In Progress Complete Pending HW Consent Canceled" at bounding box center [348, 45] width 46 height 11
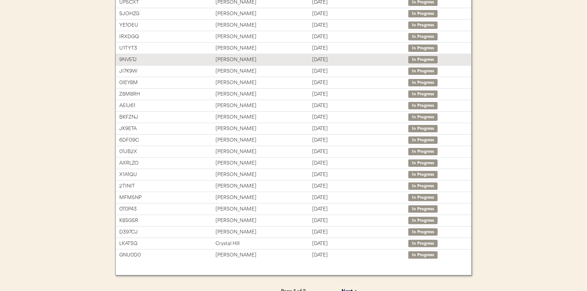
scroll to position [111, 0]
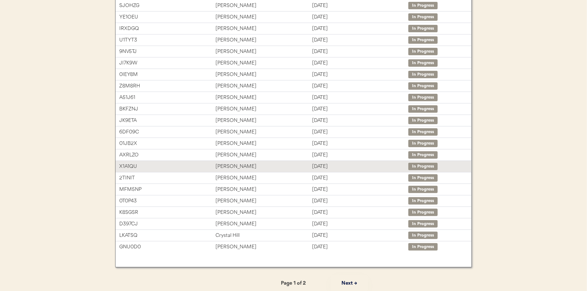
click at [235, 164] on div "[PERSON_NAME]" at bounding box center [263, 167] width 96 height 9
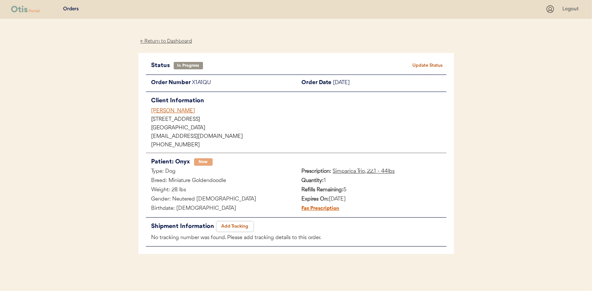
click at [234, 224] on button "Add Tracking" at bounding box center [234, 227] width 37 height 10
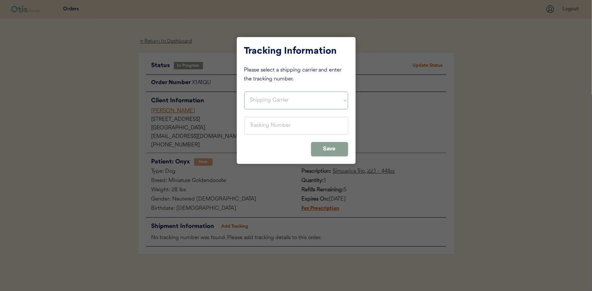
click at [259, 97] on select "Shipping Carrier FedEx FedEx Ground Economy UPS USPS" at bounding box center [296, 101] width 104 height 18
select select ""usps""
click at [244, 92] on select "Shipping Carrier FedEx FedEx Ground Economy UPS USPS" at bounding box center [296, 101] width 104 height 18
click at [257, 123] on input "input" at bounding box center [296, 126] width 104 height 18
paste input "9400150105496028707659"
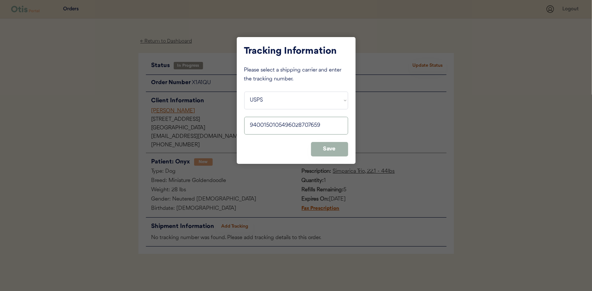
type input "9400150105496028707659"
drag, startPoint x: 330, startPoint y: 142, endPoint x: 327, endPoint y: 144, distance: 4.3
click at [330, 143] on button "Save" at bounding box center [329, 149] width 37 height 14
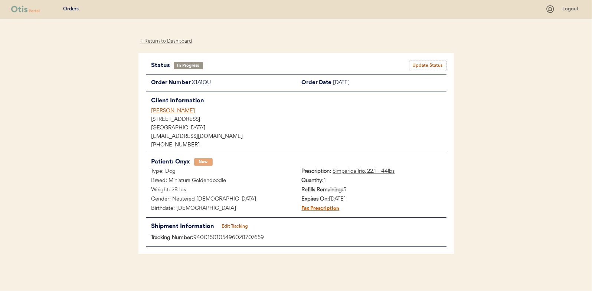
click at [426, 62] on button "Update Status" at bounding box center [428, 66] width 37 height 10
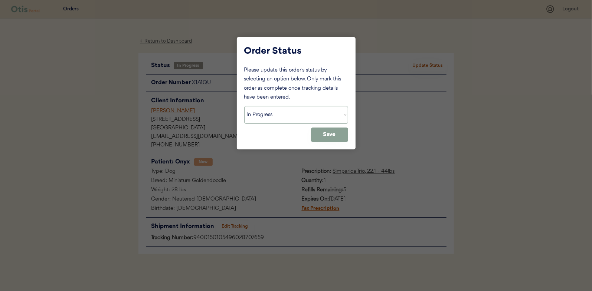
click at [270, 109] on select "Status On Hold New In Progress Complete Pending HW Consent Canceled" at bounding box center [296, 115] width 104 height 18
select select ""complete""
click at [244, 106] on select "Status On Hold New In Progress Complete Pending HW Consent Canceled" at bounding box center [296, 115] width 104 height 18
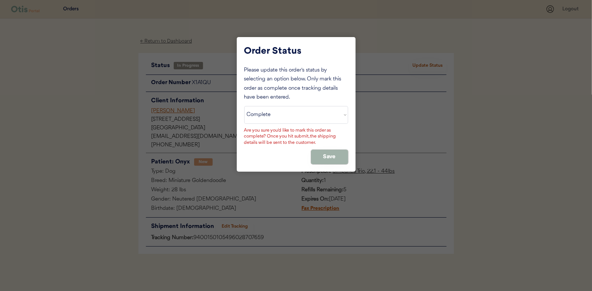
click at [320, 153] on button "Save" at bounding box center [329, 157] width 37 height 14
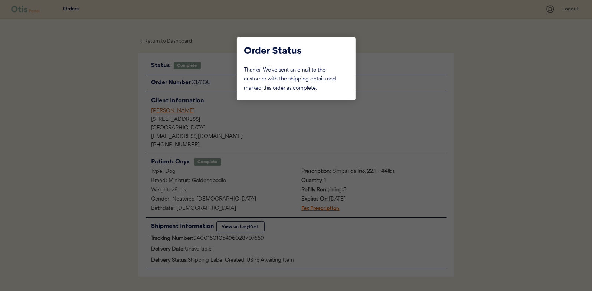
click at [115, 109] on div at bounding box center [296, 145] width 592 height 291
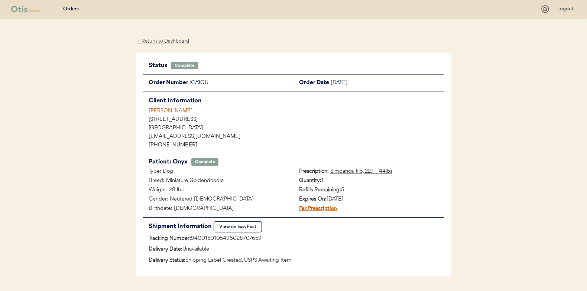
click at [159, 40] on div "← Return to Dashboard" at bounding box center [164, 41] width 56 height 9
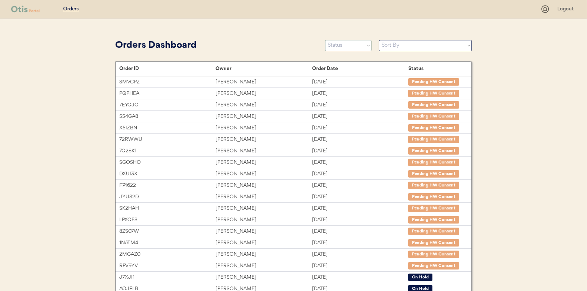
click at [343, 45] on select "Status On Hold New In Progress Complete Pending HW Consent Canceled" at bounding box center [348, 45] width 46 height 11
click at [325, 40] on select "Status On Hold New In Progress Complete Pending HW Consent Canceled" at bounding box center [348, 45] width 46 height 11
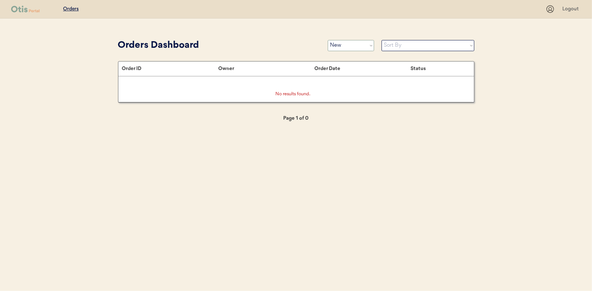
click at [335, 43] on select "Status On Hold New In Progress Complete Pending HW Consent Canceled" at bounding box center [351, 45] width 46 height 11
select select ""in_progress""
click at [328, 40] on select "Status On Hold New In Progress Complete Pending HW Consent Canceled" at bounding box center [351, 45] width 46 height 11
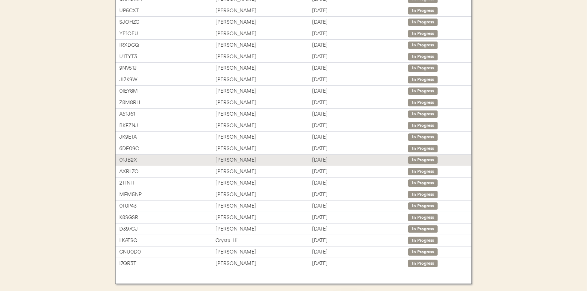
scroll to position [77, 0]
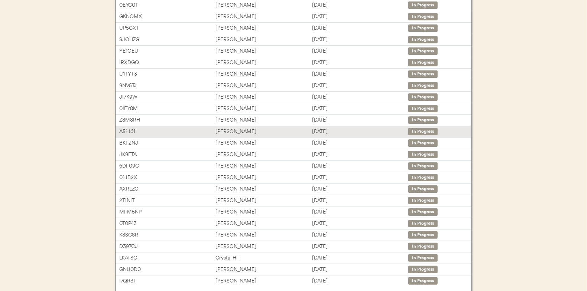
click at [228, 133] on div "[PERSON_NAME]" at bounding box center [263, 132] width 96 height 9
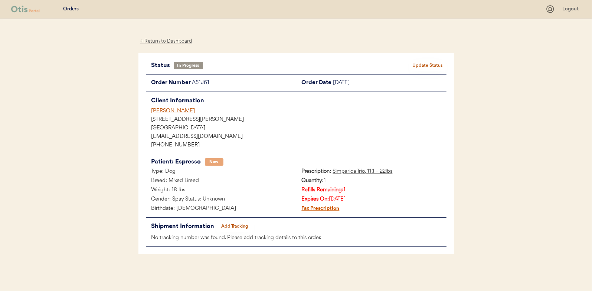
click at [234, 227] on button "Add Tracking" at bounding box center [234, 227] width 37 height 10
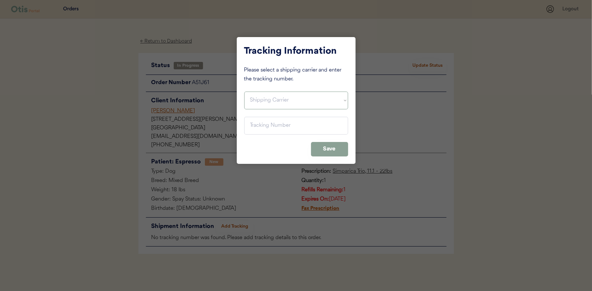
click at [264, 99] on select "Shipping Carrier FedEx FedEx Ground Economy UPS USPS" at bounding box center [296, 101] width 104 height 18
select select ""usps""
click at [244, 92] on select "Shipping Carrier FedEx FedEx Ground Economy UPS USPS" at bounding box center [296, 101] width 104 height 18
click at [256, 126] on input "input" at bounding box center [296, 126] width 104 height 18
paste input "9400150105799026994138"
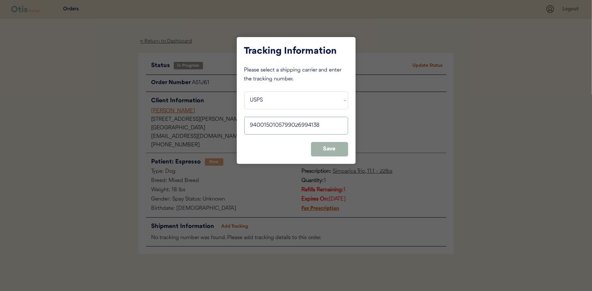
type input "9400150105799026994138"
click at [329, 150] on button "Save" at bounding box center [329, 149] width 37 height 14
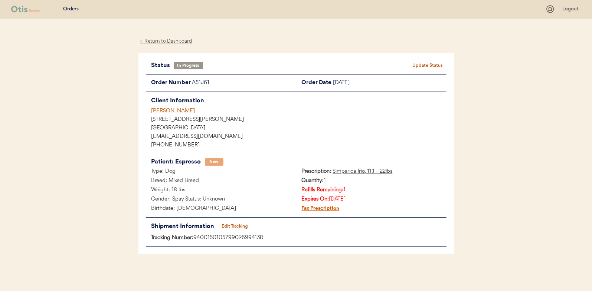
click at [432, 64] on button "Update Status" at bounding box center [428, 66] width 37 height 10
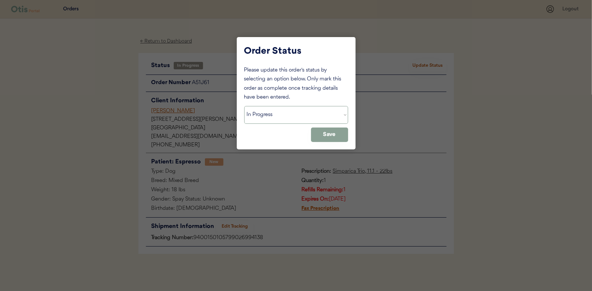
click at [262, 117] on select "Status On Hold New In Progress Complete Pending HW Consent Canceled" at bounding box center [296, 115] width 104 height 18
select select ""complete""
click at [244, 106] on select "Status On Hold New In Progress Complete Pending HW Consent Canceled" at bounding box center [296, 115] width 104 height 18
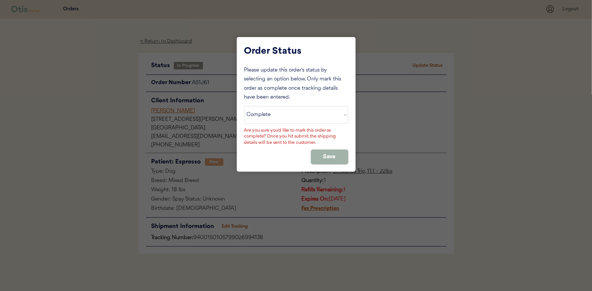
click at [327, 156] on button "Save" at bounding box center [329, 157] width 37 height 14
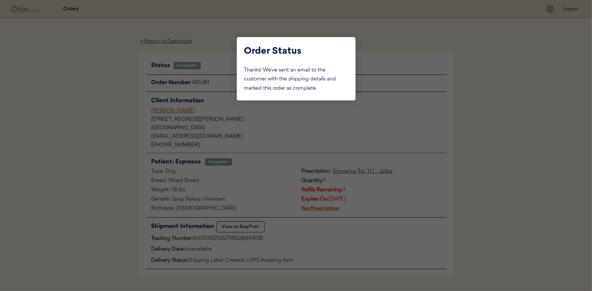
drag, startPoint x: 82, startPoint y: 79, endPoint x: 150, endPoint y: 55, distance: 72.7
click at [82, 79] on div at bounding box center [296, 145] width 592 height 291
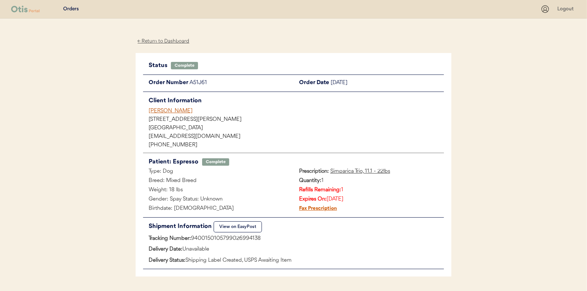
click at [161, 39] on div "← Return to Dashboard" at bounding box center [164, 41] width 56 height 9
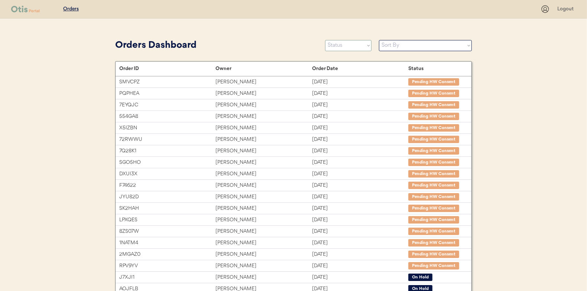
click at [343, 45] on select "Status On Hold New In Progress Complete Pending HW Consent Canceled" at bounding box center [348, 45] width 46 height 11
select select ""in_progress""
click at [325, 40] on select "Status On Hold New In Progress Complete Pending HW Consent Canceled" at bounding box center [348, 45] width 46 height 11
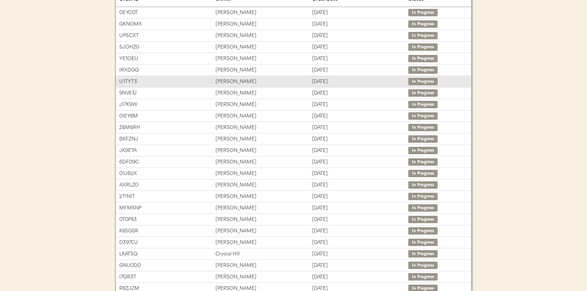
scroll to position [74, 0]
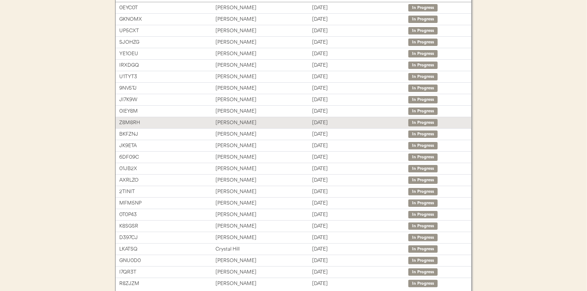
click at [236, 123] on div "[PERSON_NAME]" at bounding box center [263, 123] width 96 height 9
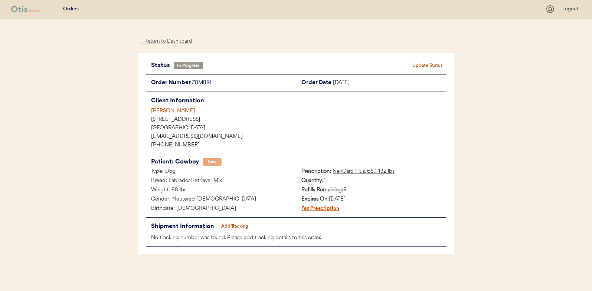
click at [233, 225] on button "Add Tracking" at bounding box center [234, 227] width 37 height 10
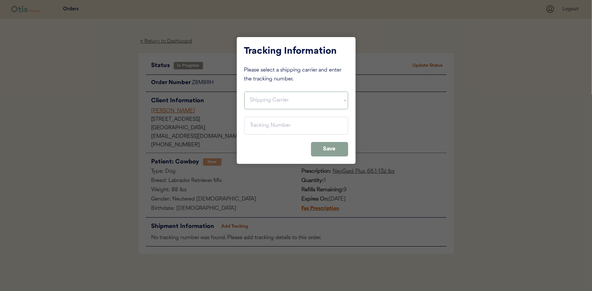
drag, startPoint x: 264, startPoint y: 104, endPoint x: 261, endPoint y: 108, distance: 5.4
click at [264, 104] on select "Shipping Carrier FedEx FedEx Ground Economy UPS USPS" at bounding box center [296, 101] width 104 height 18
select select ""usps""
click at [244, 92] on select "Shipping Carrier FedEx FedEx Ground Economy UPS USPS" at bounding box center [296, 101] width 104 height 18
click at [261, 127] on input "input" at bounding box center [296, 126] width 104 height 18
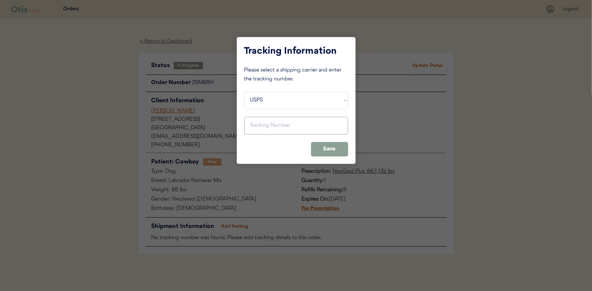
paste input "9400150105496028641090"
type input "9400150105496028641090"
click at [328, 149] on button "Save" at bounding box center [329, 149] width 37 height 14
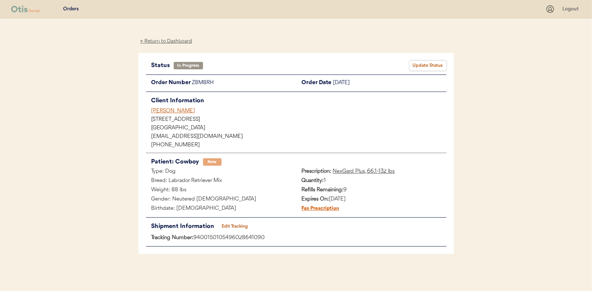
click at [422, 62] on button "Update Status" at bounding box center [428, 66] width 37 height 10
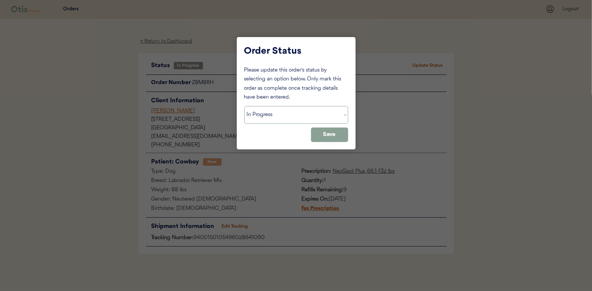
click at [270, 114] on select "Status On Hold New In Progress Complete Pending HW Consent Canceled" at bounding box center [296, 115] width 104 height 18
select select ""complete""
click at [244, 106] on select "Status On Hold New In Progress Complete Pending HW Consent Canceled" at bounding box center [296, 115] width 104 height 18
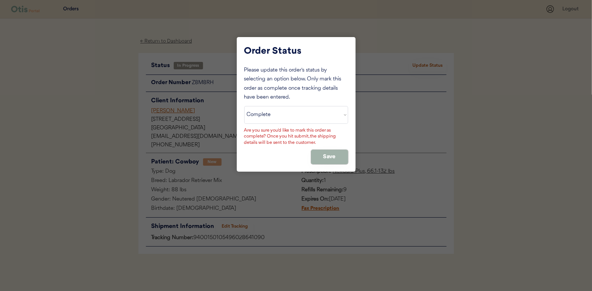
click at [324, 154] on button "Save" at bounding box center [329, 157] width 37 height 14
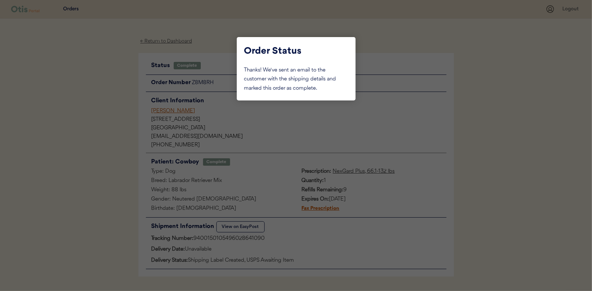
drag, startPoint x: 66, startPoint y: 105, endPoint x: 72, endPoint y: 103, distance: 6.3
click at [66, 105] on div at bounding box center [296, 145] width 592 height 291
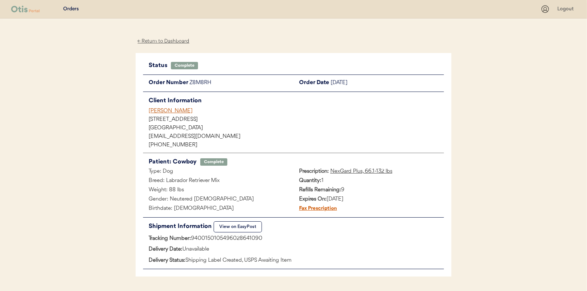
click at [170, 42] on div "← Return to Dashboard" at bounding box center [164, 41] width 56 height 9
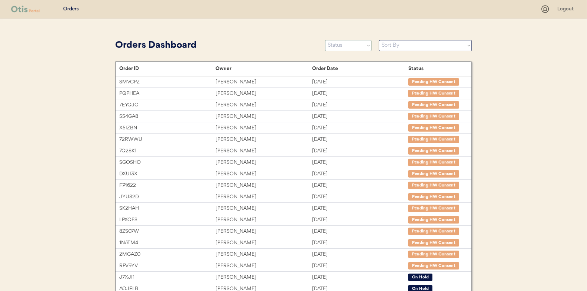
click at [350, 42] on select "Status On Hold New In Progress Complete Pending HW Consent Canceled" at bounding box center [348, 45] width 46 height 11
select select ""in_progress""
click at [325, 40] on select "Status On Hold New In Progress Complete Pending HW Consent Canceled" at bounding box center [348, 45] width 46 height 11
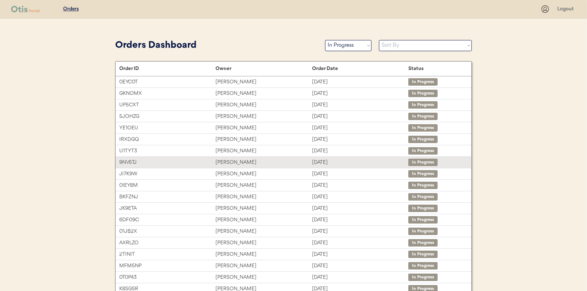
click at [226, 162] on div "[PERSON_NAME]" at bounding box center [263, 163] width 96 height 9
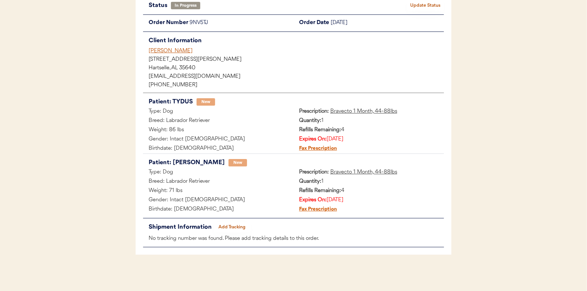
scroll to position [61, 0]
click at [239, 225] on button "Add Tracking" at bounding box center [231, 227] width 37 height 10
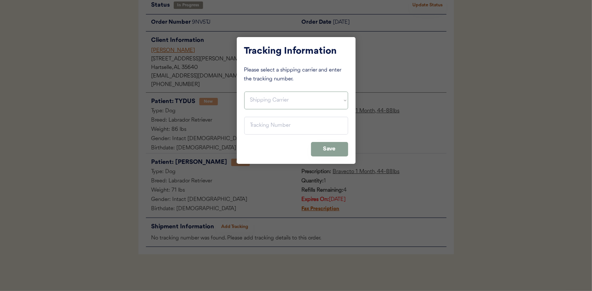
click at [269, 98] on select "Shipping Carrier FedEx FedEx Ground Economy UPS USPS" at bounding box center [296, 101] width 104 height 18
select select ""usps""
click at [244, 92] on select "Shipping Carrier FedEx FedEx Ground Economy UPS USPS" at bounding box center [296, 101] width 104 height 18
click at [255, 126] on input "input" at bounding box center [296, 126] width 104 height 18
paste input "9400150105497027190459"
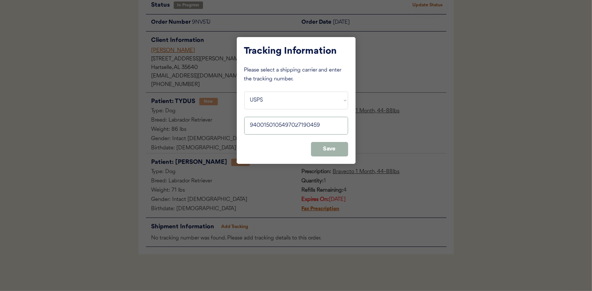
type input "9400150105497027190459"
click at [332, 146] on button "Save" at bounding box center [329, 149] width 37 height 14
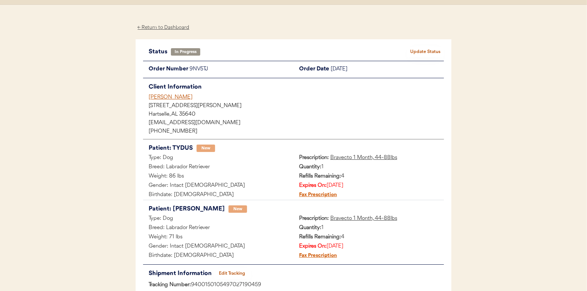
scroll to position [0, 0]
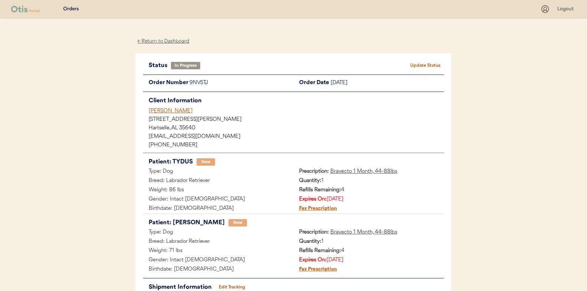
click at [420, 62] on button "Update Status" at bounding box center [425, 66] width 37 height 10
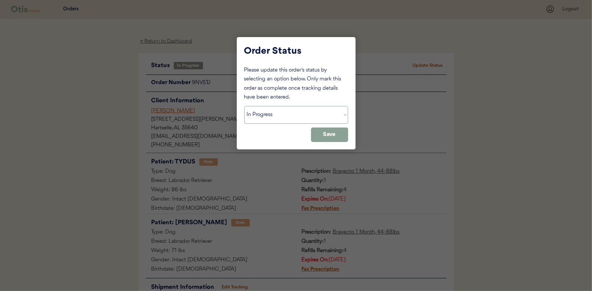
click at [280, 114] on select "Status On Hold New In Progress Complete Pending HW Consent Canceled" at bounding box center [296, 115] width 104 height 18
select select ""complete""
click at [244, 106] on select "Status On Hold New In Progress Complete Pending HW Consent Canceled" at bounding box center [296, 115] width 104 height 18
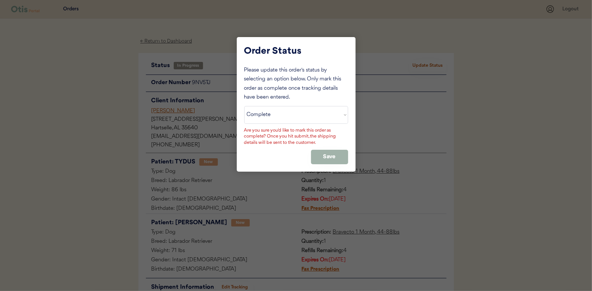
click at [320, 153] on button "Save" at bounding box center [329, 157] width 37 height 14
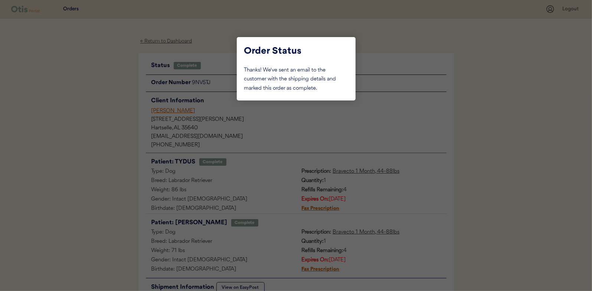
drag, startPoint x: 107, startPoint y: 113, endPoint x: 111, endPoint y: 111, distance: 4.8
click at [108, 113] on div at bounding box center [296, 145] width 592 height 291
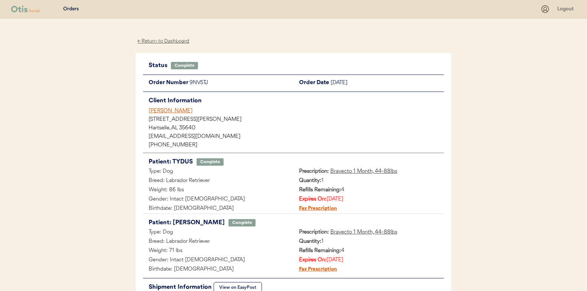
click at [163, 38] on div "← Return to Dashboard" at bounding box center [164, 41] width 56 height 9
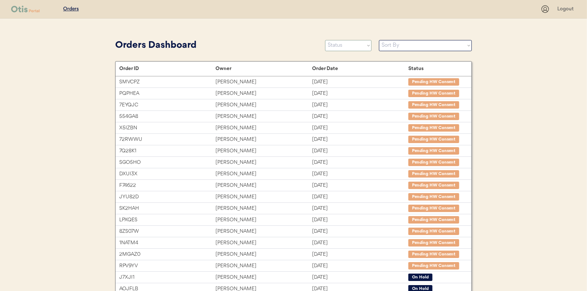
click at [347, 44] on select "Status On Hold New In Progress Complete Pending HW Consent Canceled" at bounding box center [348, 45] width 46 height 11
select select ""in_progress""
click at [325, 40] on select "Status On Hold New In Progress Complete Pending HW Consent Canceled" at bounding box center [348, 45] width 46 height 11
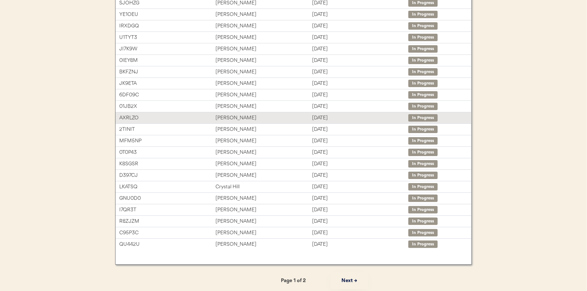
scroll to position [114, 0]
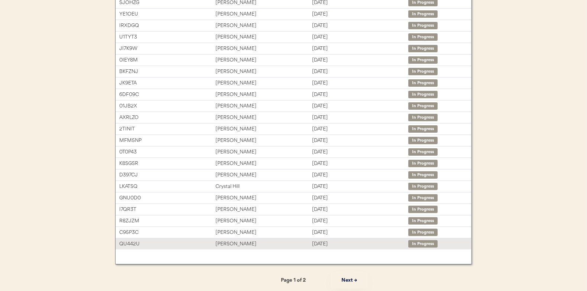
click at [240, 244] on div "[PERSON_NAME]" at bounding box center [263, 244] width 96 height 9
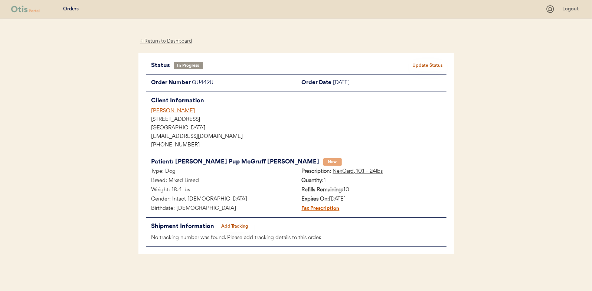
click at [231, 226] on button "Add Tracking" at bounding box center [234, 227] width 37 height 10
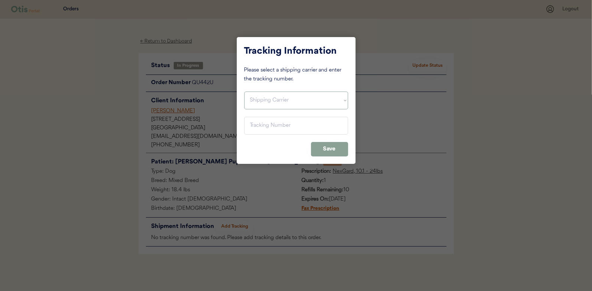
click at [281, 98] on select "Shipping Carrier FedEx FedEx Ground Economy UPS USPS" at bounding box center [296, 101] width 104 height 18
select select ""usps""
click at [244, 92] on select "Shipping Carrier FedEx FedEx Ground Economy UPS USPS" at bounding box center [296, 101] width 104 height 18
click at [257, 130] on input "input" at bounding box center [296, 126] width 104 height 18
paste input "9400150105497027116695"
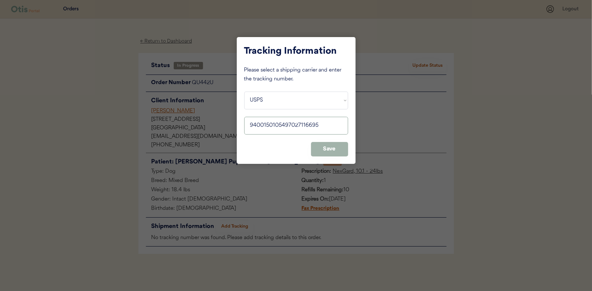
type input "9400150105497027116695"
click at [330, 149] on button "Save" at bounding box center [329, 149] width 37 height 14
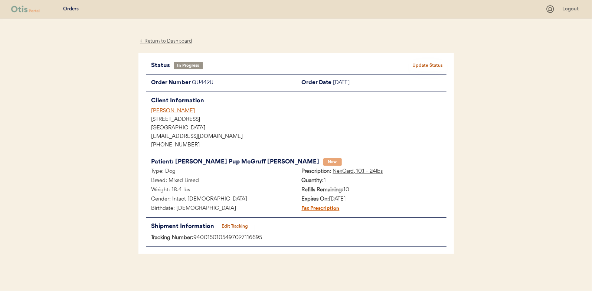
click at [438, 62] on button "Update Status" at bounding box center [428, 66] width 37 height 10
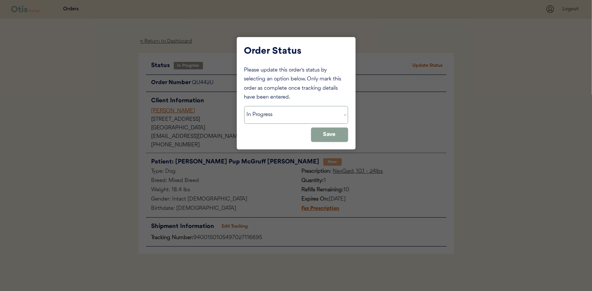
click at [268, 115] on select "Status On Hold New In Progress Complete Pending HW Consent Canceled" at bounding box center [296, 115] width 104 height 18
select select ""complete""
click at [244, 106] on select "Status On Hold New In Progress Complete Pending HW Consent Canceled" at bounding box center [296, 115] width 104 height 18
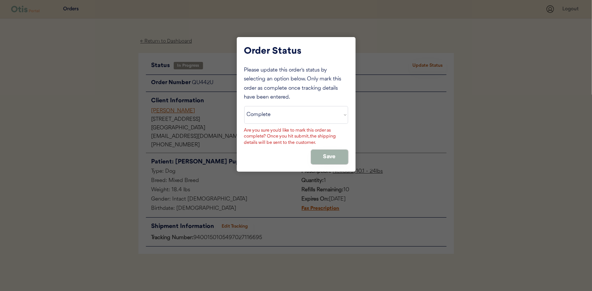
click at [324, 152] on button "Save" at bounding box center [329, 157] width 37 height 14
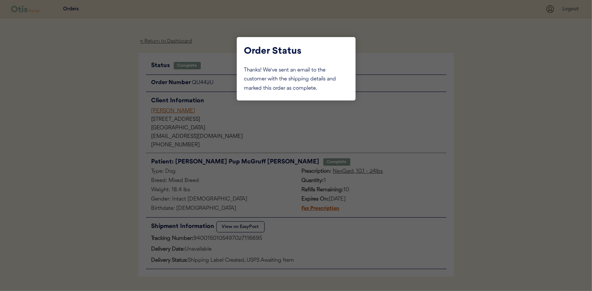
drag, startPoint x: 91, startPoint y: 96, endPoint x: 159, endPoint y: 82, distance: 69.0
click at [92, 96] on div at bounding box center [296, 145] width 592 height 291
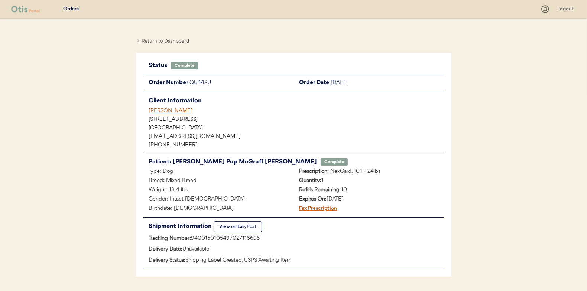
click at [156, 40] on div "← Return to Dashboard" at bounding box center [164, 41] width 56 height 9
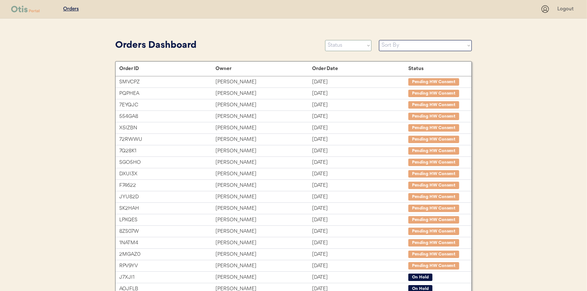
click at [344, 46] on select "Status On Hold New In Progress Complete Pending HW Consent Canceled" at bounding box center [348, 45] width 46 height 11
select select ""in_progress""
click at [325, 40] on select "Status On Hold New In Progress Complete Pending HW Consent Canceled" at bounding box center [348, 45] width 46 height 11
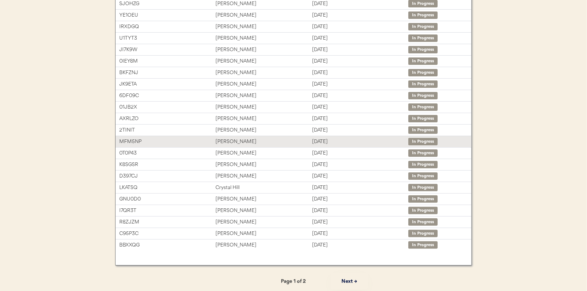
scroll to position [114, 0]
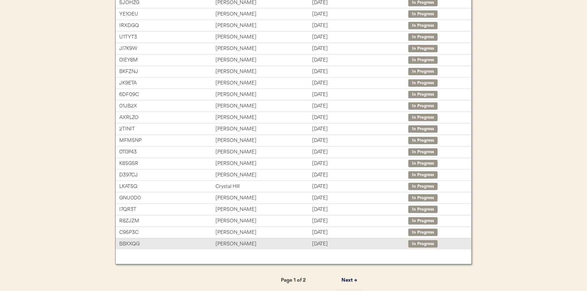
click at [233, 240] on div "[PERSON_NAME]" at bounding box center [263, 244] width 96 height 9
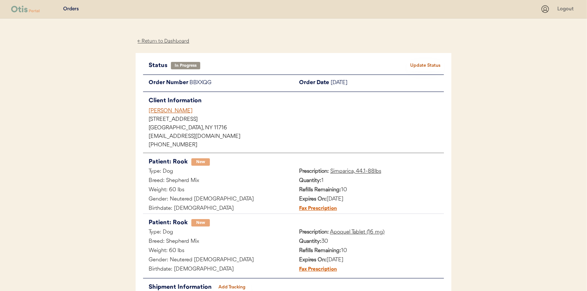
click at [160, 43] on div "← Return to Dashboard" at bounding box center [164, 41] width 56 height 9
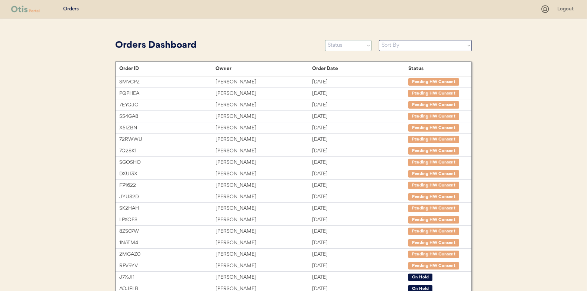
click at [342, 43] on select "Status On Hold New In Progress Complete Pending HW Consent Canceled" at bounding box center [348, 45] width 46 height 11
select select ""in_progress""
click at [325, 40] on select "Status On Hold New In Progress Complete Pending HW Consent Canceled" at bounding box center [348, 45] width 46 height 11
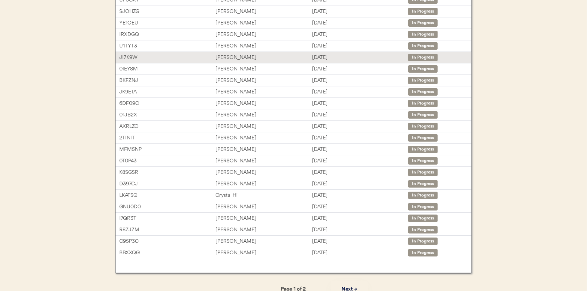
scroll to position [114, 0]
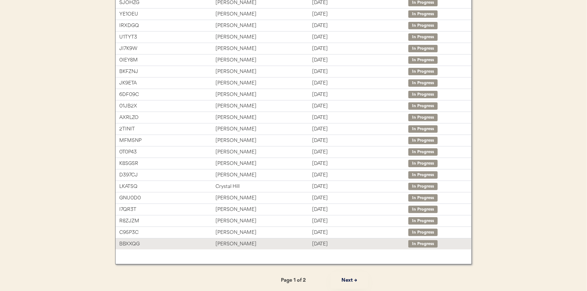
click at [235, 240] on div "[PERSON_NAME]" at bounding box center [263, 244] width 96 height 9
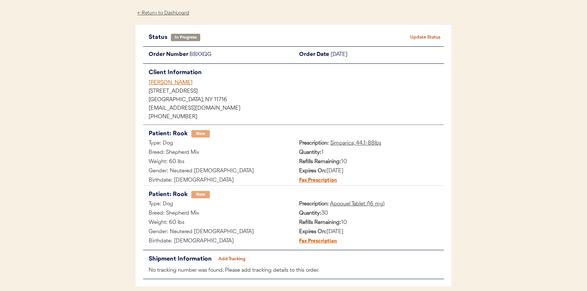
scroll to position [61, 0]
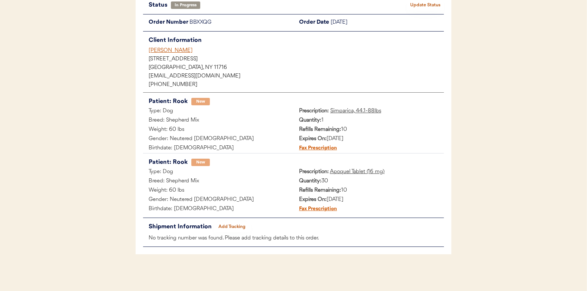
click at [234, 224] on button "Add Tracking" at bounding box center [231, 227] width 37 height 10
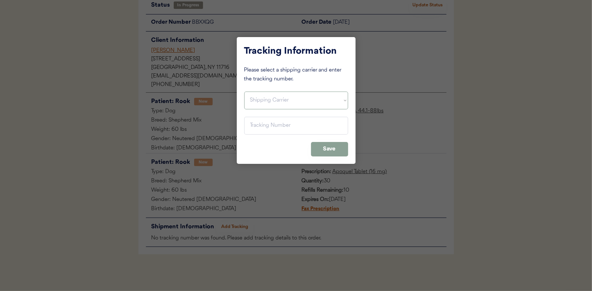
click at [260, 99] on select "Shipping Carrier FedEx FedEx Ground Economy UPS USPS" at bounding box center [296, 101] width 104 height 18
select select ""usps""
click at [244, 92] on select "Shipping Carrier FedEx FedEx Ground Economy UPS USPS" at bounding box center [296, 101] width 104 height 18
click at [263, 124] on input "input" at bounding box center [296, 126] width 104 height 18
paste input "9400150105799026925408"
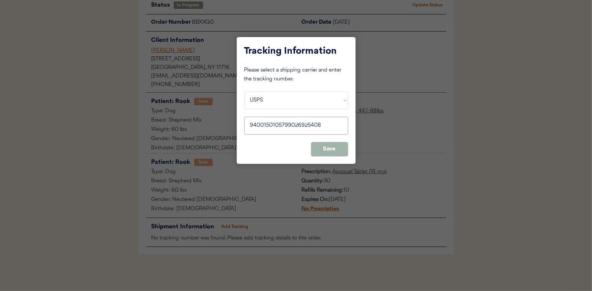
type input "9400150105799026925408"
click at [329, 147] on button "Save" at bounding box center [329, 149] width 37 height 14
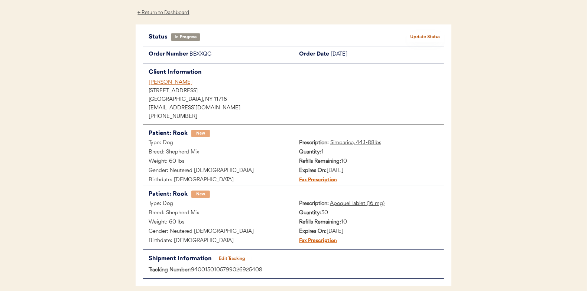
scroll to position [0, 0]
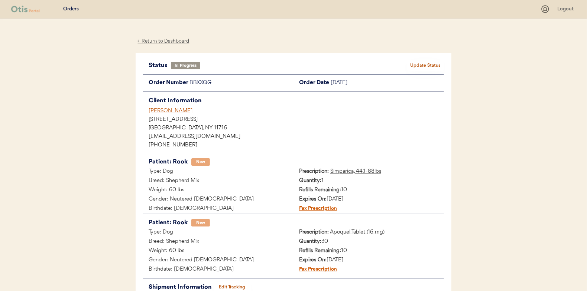
click at [432, 65] on button "Update Status" at bounding box center [425, 66] width 37 height 10
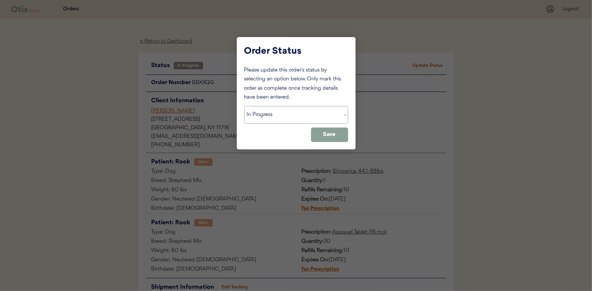
click at [277, 118] on select "Status On Hold New In Progress Complete Pending HW Consent Canceled" at bounding box center [296, 115] width 104 height 18
select select ""complete""
click at [244, 106] on select "Status On Hold New In Progress Complete Pending HW Consent Canceled" at bounding box center [296, 115] width 104 height 18
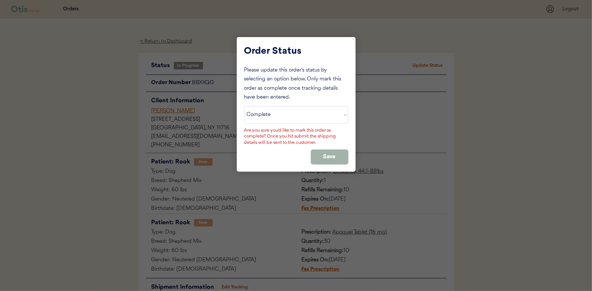
click at [343, 153] on button "Save" at bounding box center [329, 157] width 37 height 14
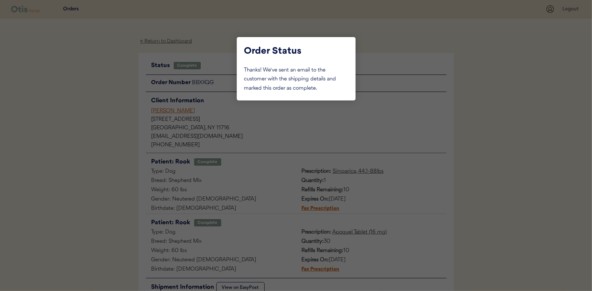
click at [92, 136] on div at bounding box center [296, 145] width 592 height 291
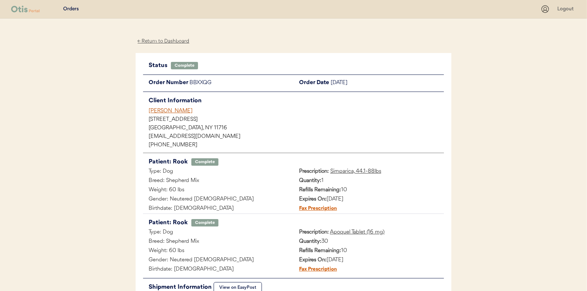
click at [163, 42] on div "← Return to Dashboard" at bounding box center [164, 41] width 56 height 9
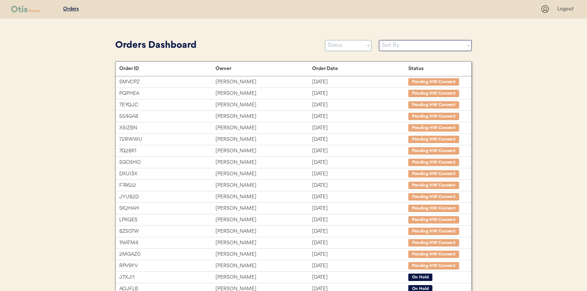
click at [345, 46] on select "Status On Hold New In Progress Complete Pending HW Consent Canceled" at bounding box center [348, 45] width 46 height 11
select select ""in_progress""
click at [325, 40] on select "Status On Hold New In Progress Complete Pending HW Consent Canceled" at bounding box center [348, 45] width 46 height 11
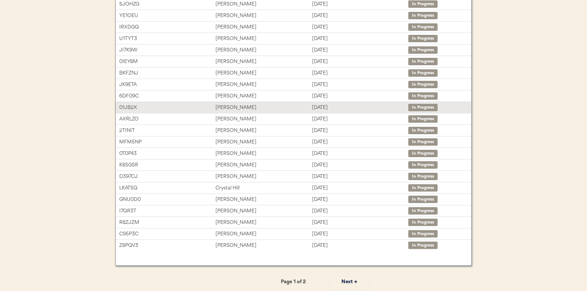
scroll to position [114, 0]
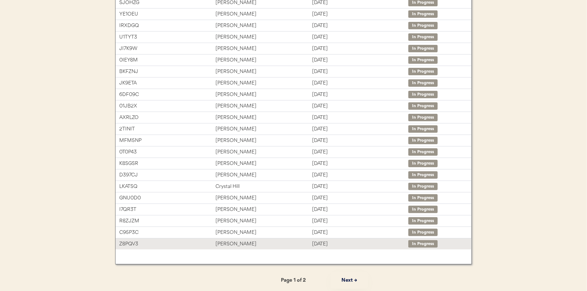
click at [234, 241] on div "Joan thompson" at bounding box center [263, 244] width 96 height 9
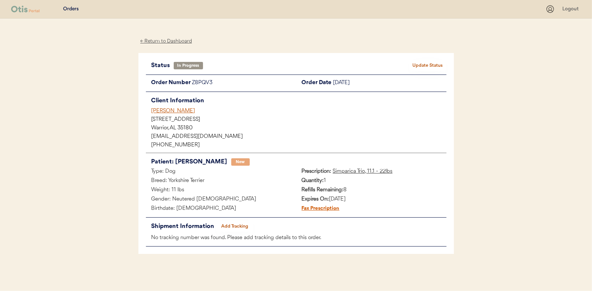
click at [233, 223] on button "Add Tracking" at bounding box center [234, 227] width 37 height 10
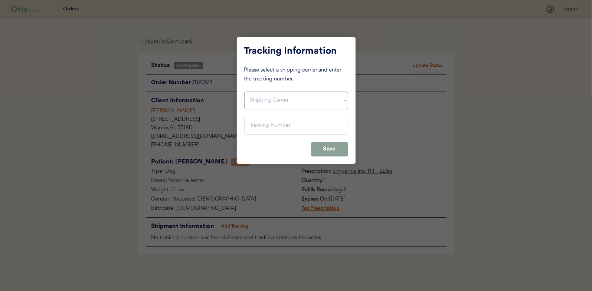
click at [262, 98] on select "Shipping Carrier FedEx FedEx Ground Economy UPS USPS" at bounding box center [296, 101] width 104 height 18
select select ""usps""
click at [244, 92] on select "Shipping Carrier FedEx FedEx Ground Economy UPS USPS" at bounding box center [296, 101] width 104 height 18
click at [260, 124] on input "input" at bounding box center [296, 126] width 104 height 18
paste input "9400150105496028589507"
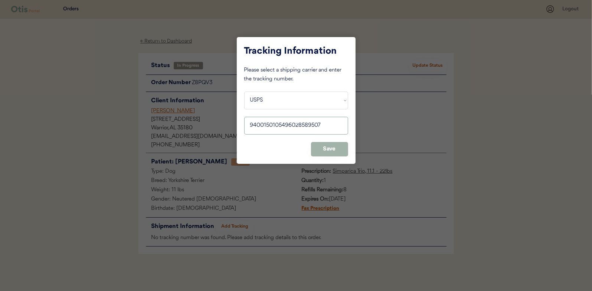
type input "9400150105496028589507"
click at [337, 146] on button "Save" at bounding box center [329, 149] width 37 height 14
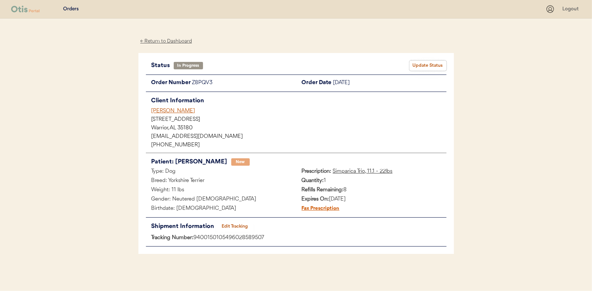
click at [430, 64] on button "Update Status" at bounding box center [428, 66] width 37 height 10
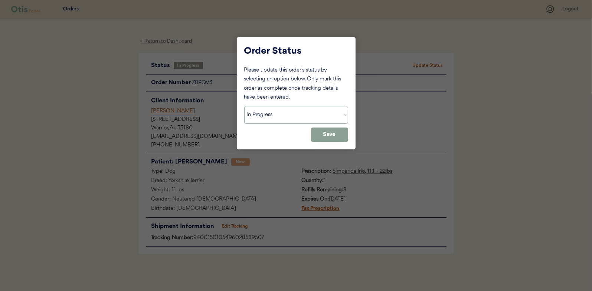
click at [261, 115] on select "Status On Hold New In Progress Complete Pending HW Consent Canceled" at bounding box center [296, 115] width 104 height 18
select select ""complete""
click at [244, 106] on select "Status On Hold New In Progress Complete Pending HW Consent Canceled" at bounding box center [296, 115] width 104 height 18
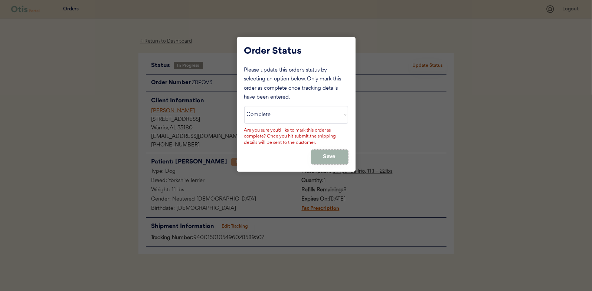
click at [321, 153] on button "Save" at bounding box center [329, 157] width 37 height 14
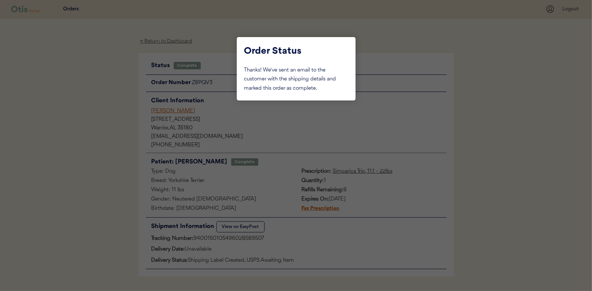
click at [101, 120] on div at bounding box center [296, 145] width 592 height 291
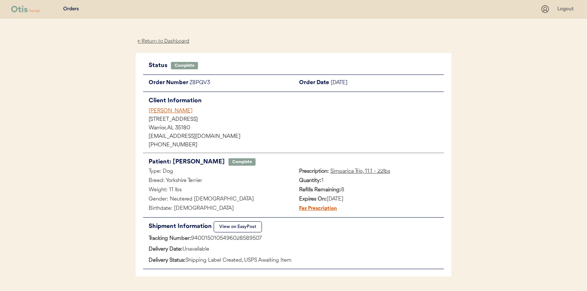
click at [171, 39] on div "← Return to Dashboard" at bounding box center [164, 41] width 56 height 9
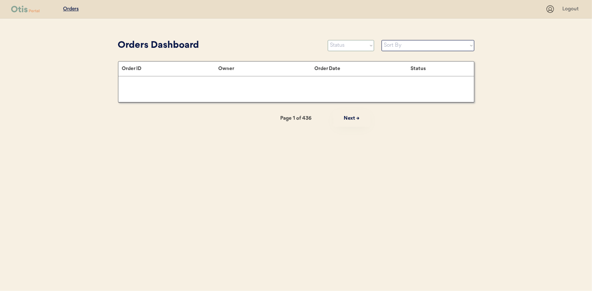
click at [339, 45] on select "Status On Hold New In Progress Complete Pending HW Consent Canceled" at bounding box center [351, 45] width 46 height 11
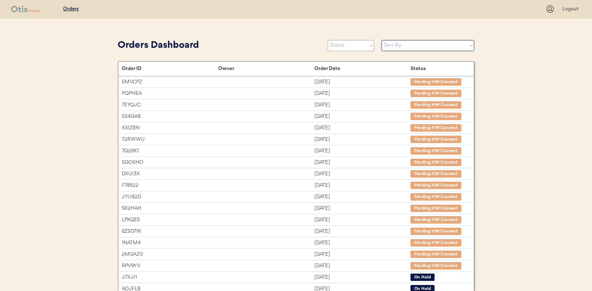
select select ""in_progress""
click at [328, 40] on select "Status On Hold New In Progress Complete Pending HW Consent Canceled" at bounding box center [351, 45] width 46 height 11
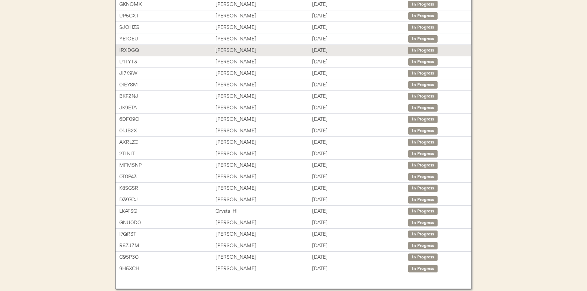
scroll to position [114, 0]
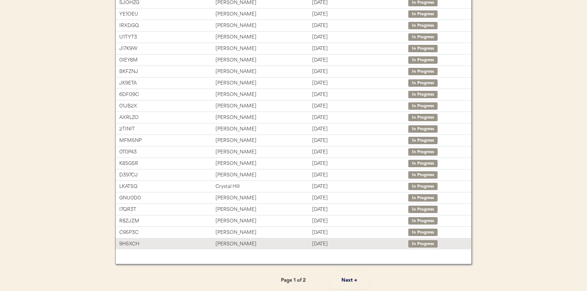
click at [231, 240] on div "[PERSON_NAME]" at bounding box center [263, 244] width 96 height 9
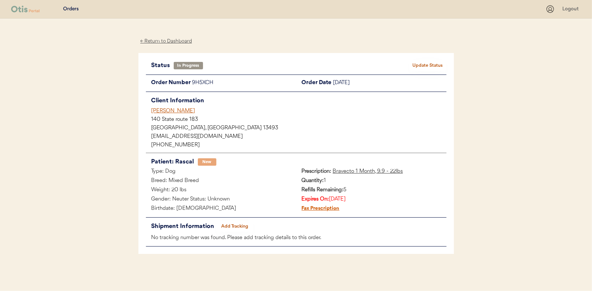
click at [228, 224] on button "Add Tracking" at bounding box center [234, 227] width 37 height 10
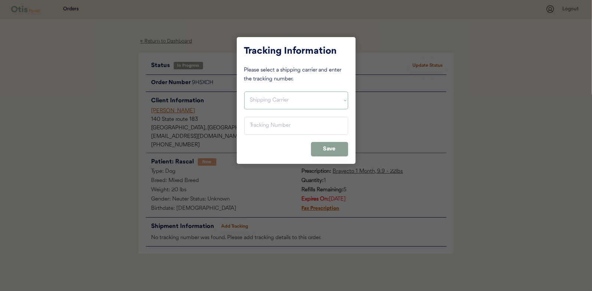
click at [259, 94] on select "Shipping Carrier FedEx FedEx Ground Economy UPS USPS" at bounding box center [296, 101] width 104 height 18
select select ""usps""
click at [244, 92] on select "Shipping Carrier FedEx FedEx Ground Economy UPS USPS" at bounding box center [296, 101] width 104 height 18
click at [254, 125] on input "input" at bounding box center [296, 126] width 104 height 18
paste input "9400150105496028596710"
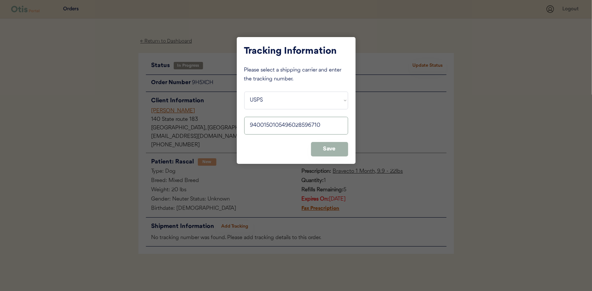
type input "9400150105496028596710"
click at [338, 147] on button "Save" at bounding box center [329, 149] width 37 height 14
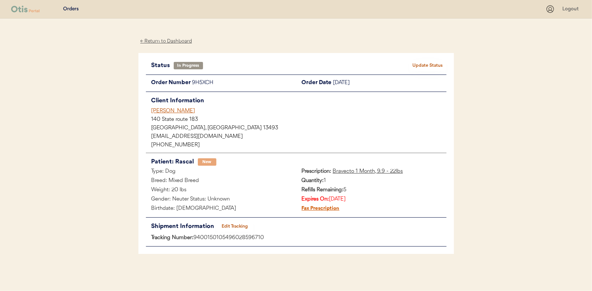
click at [430, 59] on div "Status In Progress Update Status Order Number 9H5XCH Order Date [DATE] Client I…" at bounding box center [296, 154] width 316 height 202
click at [431, 66] on button "Update Status" at bounding box center [428, 66] width 37 height 10
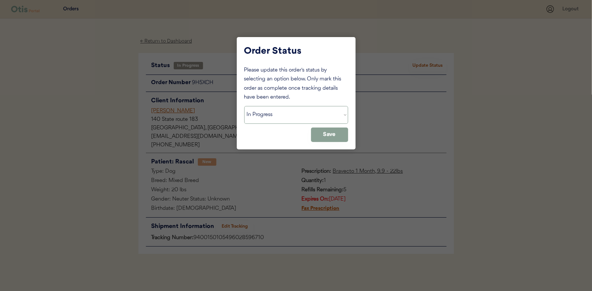
click at [287, 117] on select "Status On Hold New In Progress Complete Pending HW Consent Canceled" at bounding box center [296, 115] width 104 height 18
select select ""complete""
click at [244, 106] on select "Status On Hold New In Progress Complete Pending HW Consent Canceled" at bounding box center [296, 115] width 104 height 18
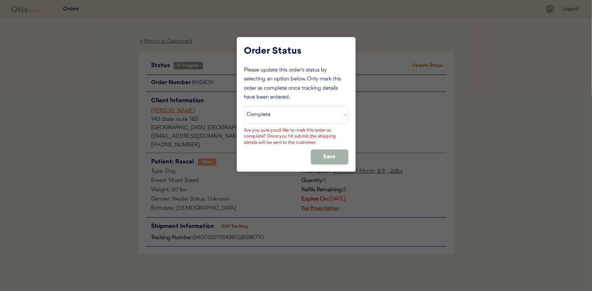
click at [317, 153] on button "Save" at bounding box center [329, 157] width 37 height 14
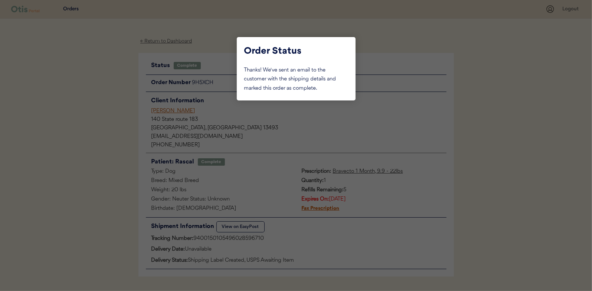
drag, startPoint x: 83, startPoint y: 134, endPoint x: 180, endPoint y: 75, distance: 114.1
click at [86, 134] on div at bounding box center [296, 145] width 592 height 291
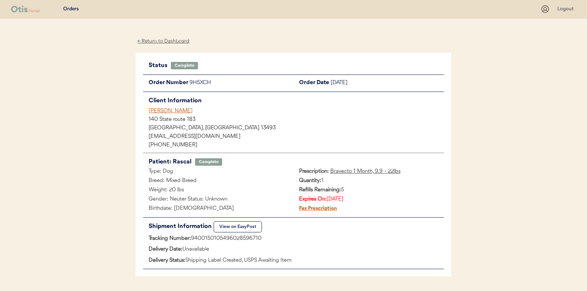
click at [157, 38] on div "← Return to Dashboard" at bounding box center [164, 41] width 56 height 9
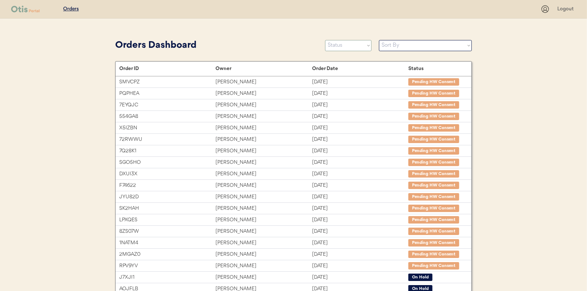
click at [334, 42] on select "Status On Hold New In Progress Complete Pending HW Consent Canceled" at bounding box center [348, 45] width 46 height 11
select select ""in_progress""
click at [325, 40] on select "Status On Hold New In Progress Complete Pending HW Consent Canceled" at bounding box center [348, 45] width 46 height 11
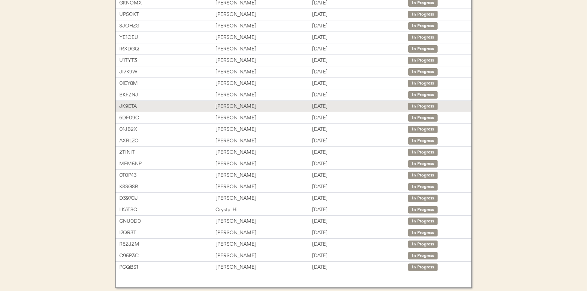
scroll to position [114, 0]
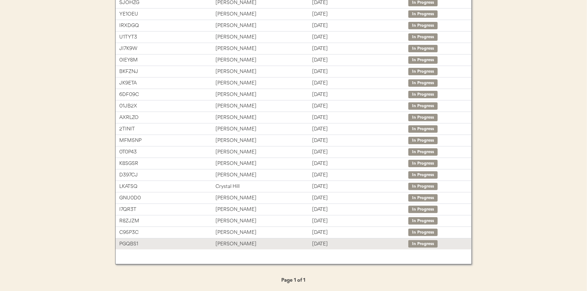
click at [233, 242] on div "[PERSON_NAME]" at bounding box center [263, 244] width 96 height 9
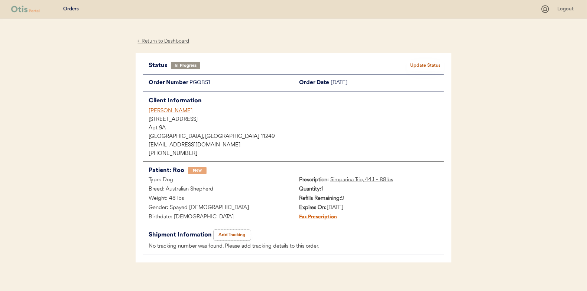
click at [240, 234] on button "Add Tracking" at bounding box center [231, 235] width 37 height 10
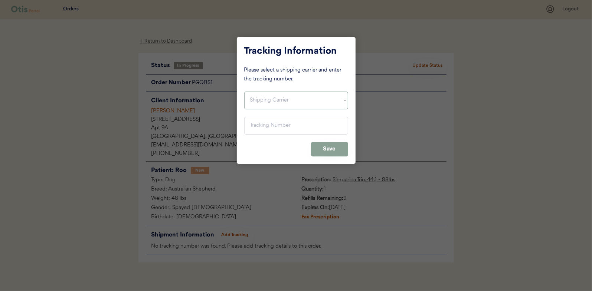
click at [268, 93] on select "Shipping Carrier FedEx FedEx Ground Economy UPS USPS" at bounding box center [296, 101] width 104 height 18
select select ""usps""
click at [244, 92] on select "Shipping Carrier FedEx FedEx Ground Economy UPS USPS" at bounding box center [296, 101] width 104 height 18
click at [257, 127] on input "input" at bounding box center [296, 126] width 104 height 18
paste input "9400150105496028576767"
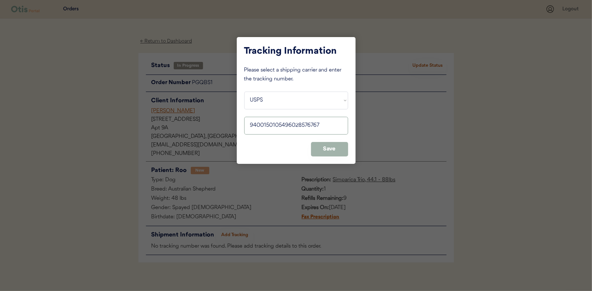
type input "9400150105496028576767"
click at [329, 145] on button "Save" at bounding box center [329, 149] width 37 height 14
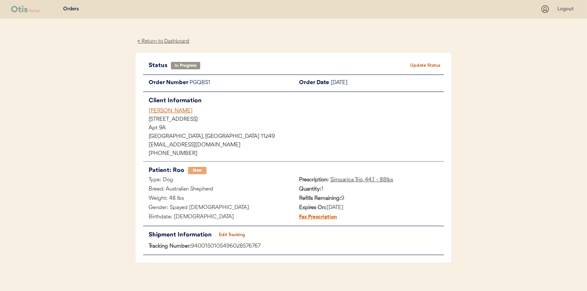
click at [424, 63] on button "Update Status" at bounding box center [425, 66] width 37 height 10
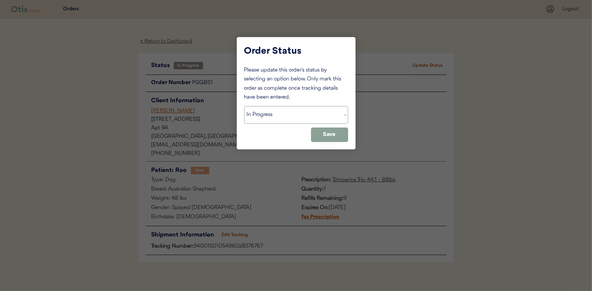
click at [273, 117] on select "Status On Hold New In Progress Complete Pending HW Consent Canceled" at bounding box center [296, 115] width 104 height 18
select select ""complete""
click at [244, 106] on select "Status On Hold New In Progress Complete Pending HW Consent Canceled" at bounding box center [296, 115] width 104 height 18
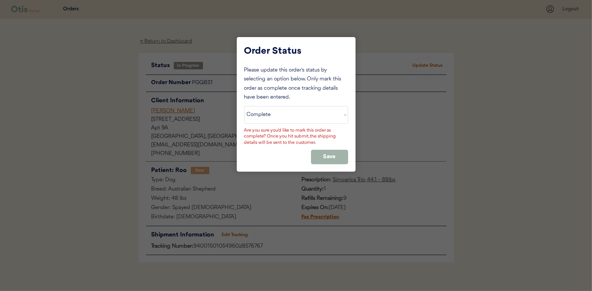
click at [326, 153] on button "Save" at bounding box center [329, 157] width 37 height 14
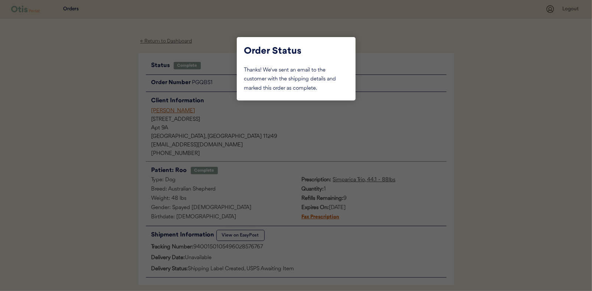
drag, startPoint x: 114, startPoint y: 101, endPoint x: 127, endPoint y: 96, distance: 14.1
click at [114, 101] on div at bounding box center [296, 145] width 592 height 291
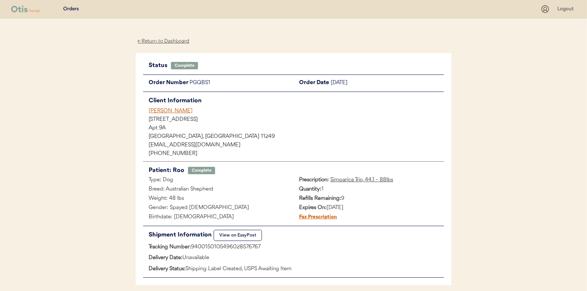
click at [164, 39] on div "← Return to Dashboard" at bounding box center [164, 41] width 56 height 9
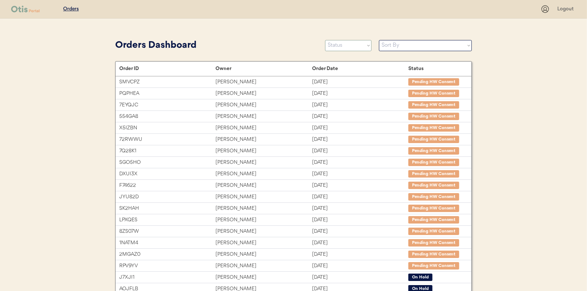
click at [347, 47] on select "Status On Hold New In Progress Complete Pending HW Consent Canceled" at bounding box center [348, 45] width 46 height 11
select select ""in_progress""
click at [325, 40] on select "Status On Hold New In Progress Complete Pending HW Consent Canceled" at bounding box center [348, 45] width 46 height 11
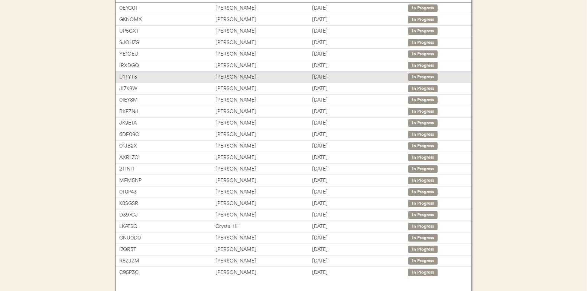
scroll to position [103, 0]
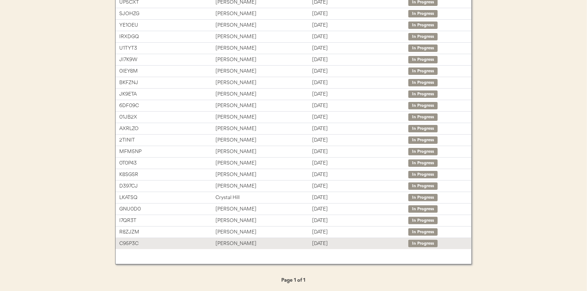
click at [239, 241] on div "[PERSON_NAME]" at bounding box center [263, 244] width 96 height 9
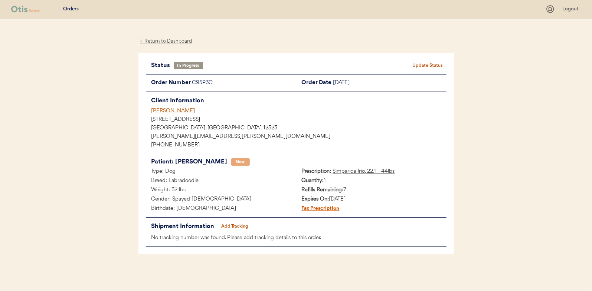
click at [242, 225] on button "Add Tracking" at bounding box center [234, 227] width 37 height 10
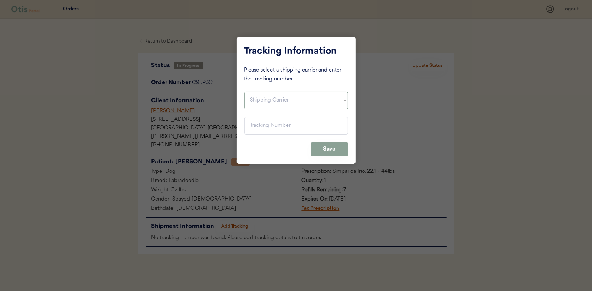
click at [259, 100] on select "Shipping Carrier FedEx FedEx Ground Economy UPS USPS" at bounding box center [296, 101] width 104 height 18
select select ""usps""
click at [244, 92] on select "Shipping Carrier FedEx FedEx Ground Economy UPS USPS" at bounding box center [296, 101] width 104 height 18
click at [260, 124] on input "input" at bounding box center [296, 126] width 104 height 18
paste input "9400150105799026928140"
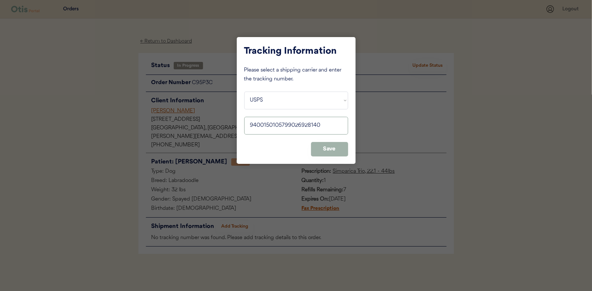
type input "9400150105799026928140"
click at [330, 151] on button "Save" at bounding box center [329, 149] width 37 height 14
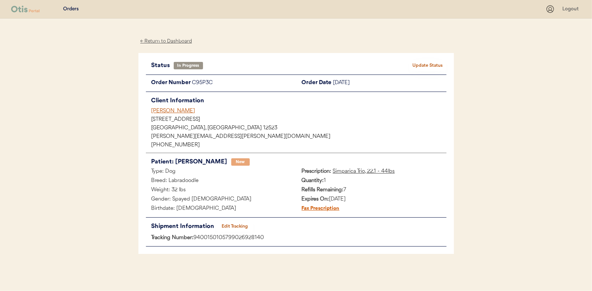
click at [432, 68] on button "Update Status" at bounding box center [428, 66] width 37 height 10
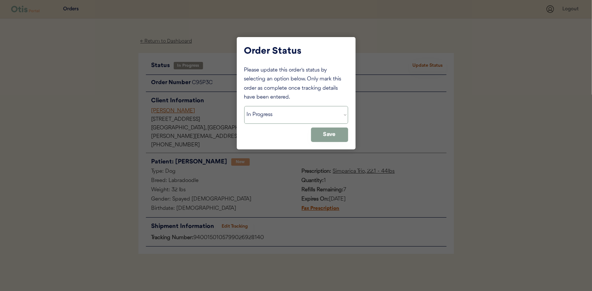
click at [261, 112] on select "Status On Hold New In Progress Complete Pending HW Consent Canceled" at bounding box center [296, 115] width 104 height 18
select select ""complete""
click at [244, 106] on select "Status On Hold New In Progress Complete Pending HW Consent Canceled" at bounding box center [296, 115] width 104 height 18
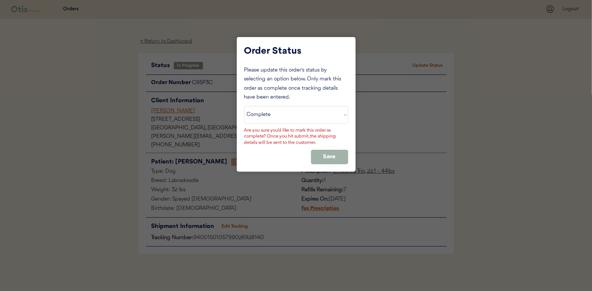
click at [337, 152] on button "Save" at bounding box center [329, 157] width 37 height 14
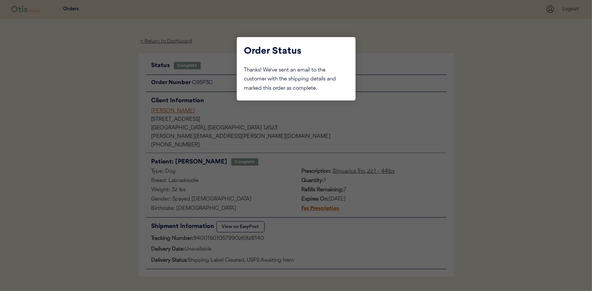
drag, startPoint x: 95, startPoint y: 87, endPoint x: 122, endPoint y: 79, distance: 28.0
click at [95, 87] on div at bounding box center [296, 145] width 592 height 291
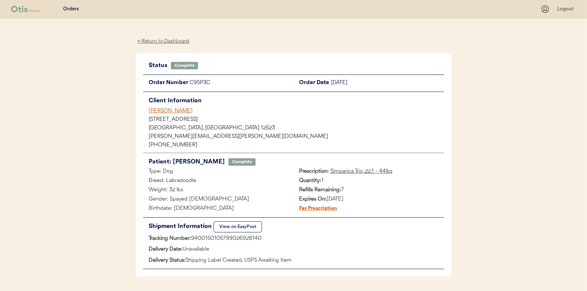
click at [163, 37] on div "← Return to Dashboard" at bounding box center [164, 41] width 56 height 9
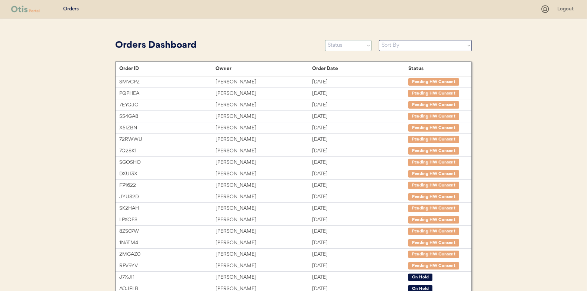
click at [341, 46] on select "Status On Hold New In Progress Complete Pending HW Consent Canceled" at bounding box center [348, 45] width 46 height 11
click at [325, 40] on select "Status On Hold New In Progress Complete Pending HW Consent Canceled" at bounding box center [348, 45] width 46 height 11
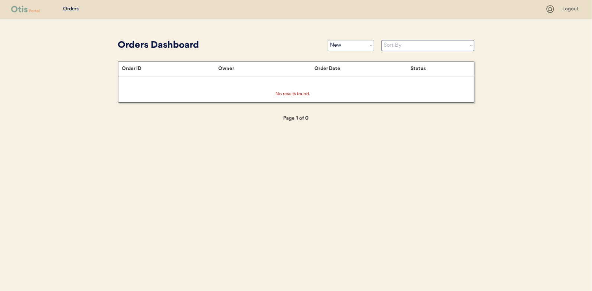
click at [340, 48] on select "Status On Hold New In Progress Complete Pending HW Consent Canceled" at bounding box center [351, 45] width 46 height 11
select select ""in_progress""
click at [328, 40] on select "Status On Hold New In Progress Complete Pending HW Consent Canceled" at bounding box center [351, 45] width 46 height 11
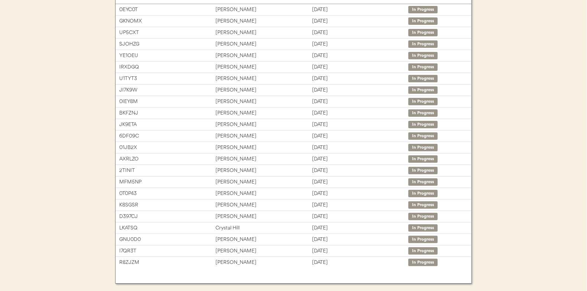
scroll to position [74, 0]
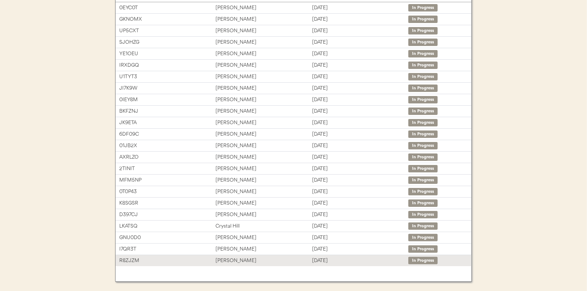
click at [224, 257] on div "[PERSON_NAME]" at bounding box center [263, 261] width 96 height 9
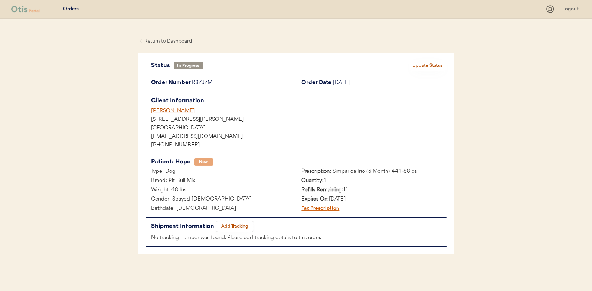
click at [227, 225] on button "Add Tracking" at bounding box center [234, 227] width 37 height 10
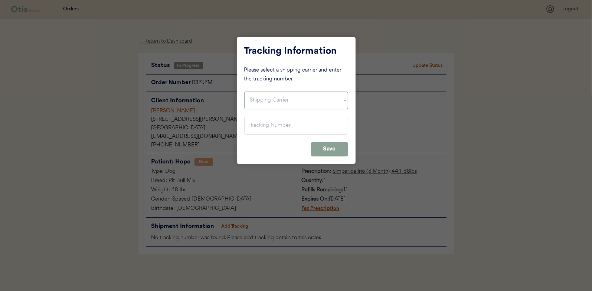
click at [264, 97] on select "Shipping Carrier FedEx FedEx Ground Economy UPS USPS" at bounding box center [296, 101] width 104 height 18
select select ""usps""
click at [244, 92] on select "Shipping Carrier FedEx FedEx Ground Economy UPS USPS" at bounding box center [296, 101] width 104 height 18
click at [262, 121] on input "input" at bounding box center [296, 126] width 104 height 18
paste input "9400150105800026939637"
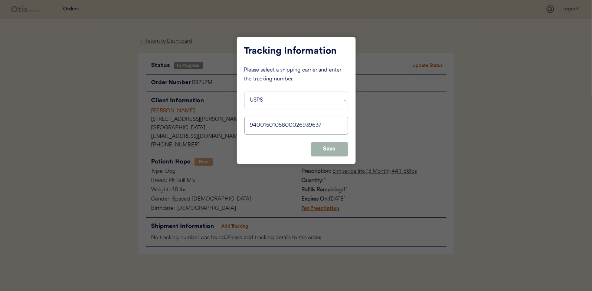
type input "9400150105800026939637"
click at [336, 147] on button "Save" at bounding box center [329, 149] width 37 height 14
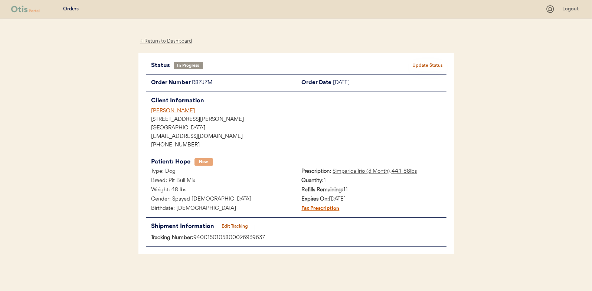
click at [431, 66] on button "Update Status" at bounding box center [428, 66] width 37 height 10
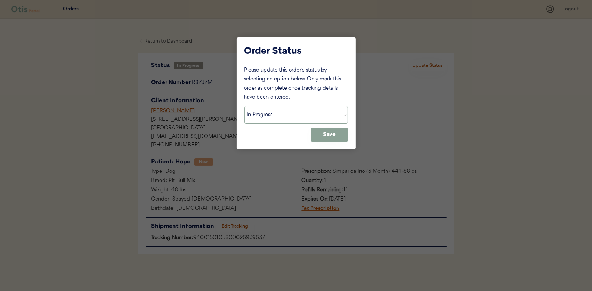
click at [266, 118] on select "Status On Hold New In Progress Complete Pending HW Consent Canceled" at bounding box center [296, 115] width 104 height 18
select select ""complete""
click at [244, 106] on select "Status On Hold New In Progress Complete Pending HW Consent Canceled" at bounding box center [296, 115] width 104 height 18
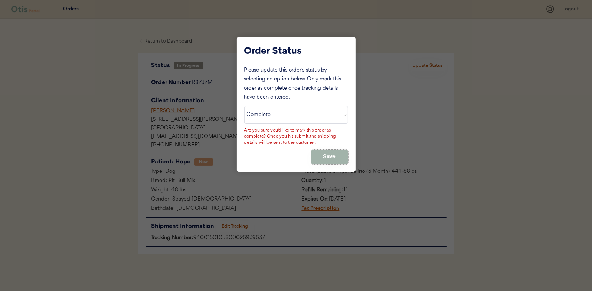
click at [333, 157] on button "Save" at bounding box center [329, 157] width 37 height 14
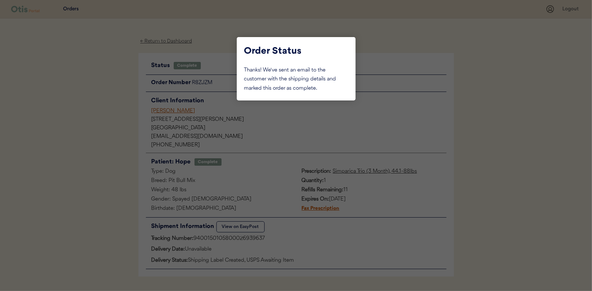
click at [117, 125] on div at bounding box center [296, 145] width 592 height 291
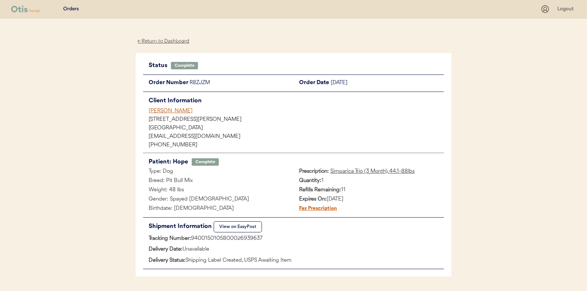
click at [153, 39] on div "← Return to Dashboard" at bounding box center [164, 41] width 56 height 9
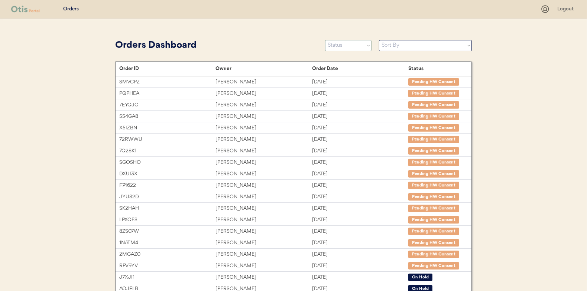
click at [353, 46] on select "Status On Hold New In Progress Complete Pending HW Consent Canceled" at bounding box center [348, 45] width 46 height 11
select select ""in_progress""
click at [325, 40] on select "Status On Hold New In Progress Complete Pending HW Consent Canceled" at bounding box center [348, 45] width 46 height 11
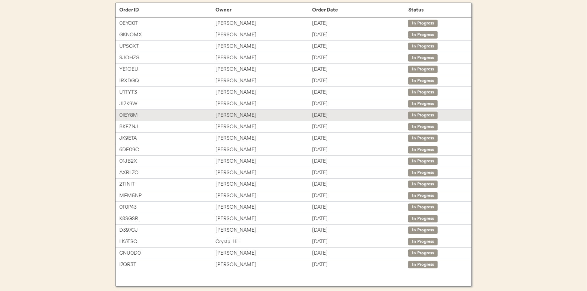
scroll to position [81, 0]
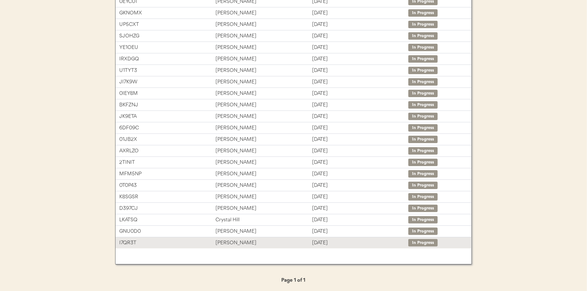
click at [225, 239] on div "[PERSON_NAME]" at bounding box center [263, 243] width 96 height 9
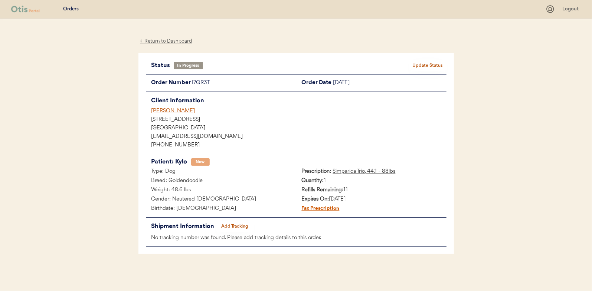
click at [237, 222] on button "Add Tracking" at bounding box center [234, 227] width 37 height 10
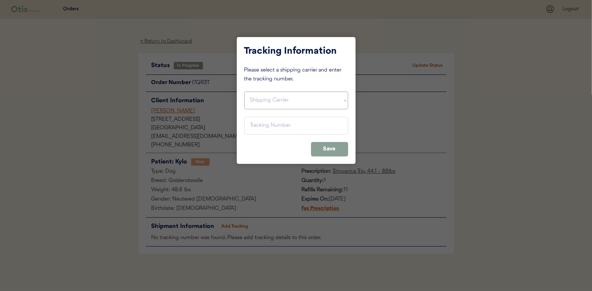
click at [268, 101] on select "Shipping Carrier FedEx FedEx Ground Economy UPS USPS" at bounding box center [296, 101] width 104 height 18
select select ""usps""
click at [244, 92] on select "Shipping Carrier FedEx FedEx Ground Economy UPS USPS" at bounding box center [296, 101] width 104 height 18
click at [260, 123] on input "input" at bounding box center [296, 126] width 104 height 18
paste input "9400150105496028606792"
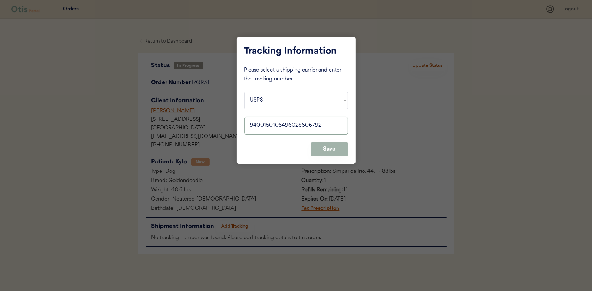
type input "9400150105496028606792"
click at [333, 151] on button "Save" at bounding box center [329, 149] width 37 height 14
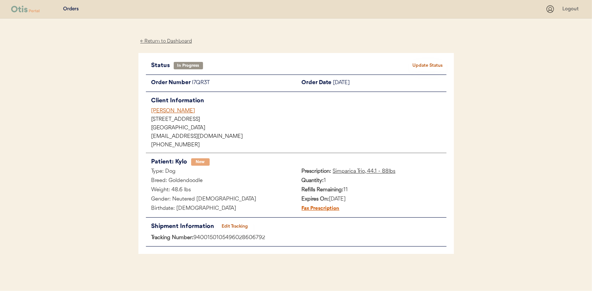
click at [424, 66] on button "Update Status" at bounding box center [428, 66] width 37 height 10
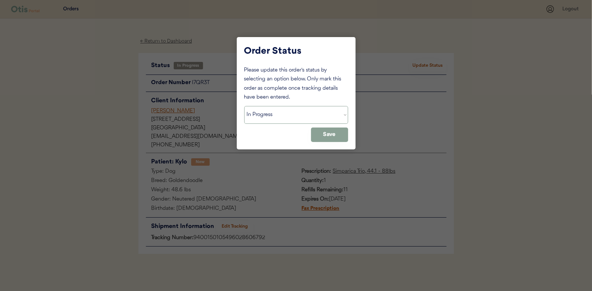
click at [275, 115] on select "Status On Hold New In Progress Complete Pending HW Consent Canceled" at bounding box center [296, 115] width 104 height 18
select select ""complete""
click at [244, 106] on select "Status On Hold New In Progress Complete Pending HW Consent Canceled" at bounding box center [296, 115] width 104 height 18
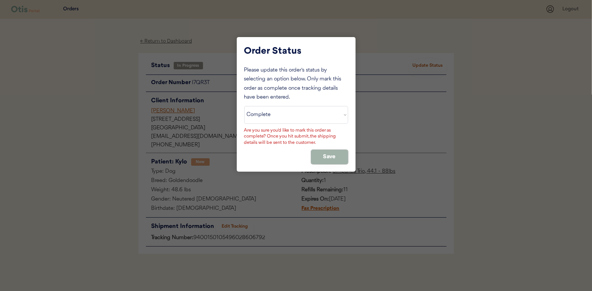
click at [325, 153] on button "Save" at bounding box center [329, 157] width 37 height 14
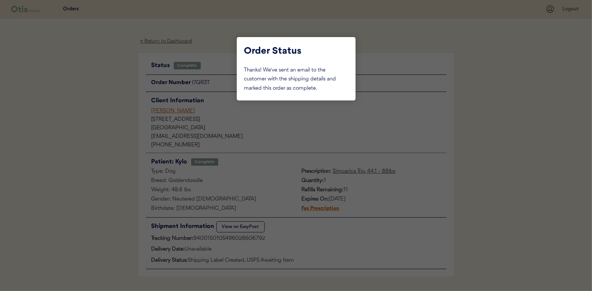
click at [97, 117] on div at bounding box center [296, 145] width 592 height 291
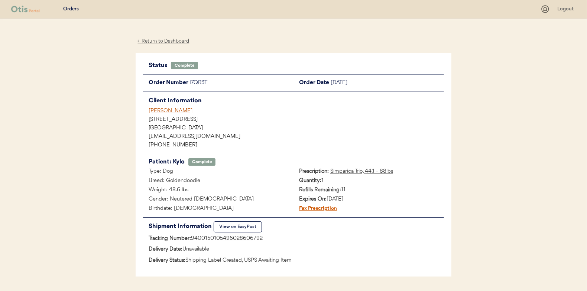
click at [161, 40] on div "← Return to Dashboard" at bounding box center [164, 41] width 56 height 9
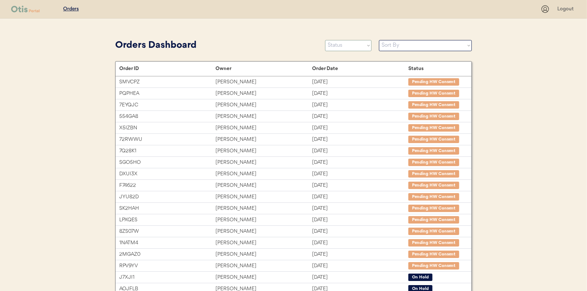
click at [349, 47] on select "Status On Hold New In Progress Complete Pending HW Consent Canceled" at bounding box center [348, 45] width 46 height 11
select select ""in_progress""
click at [325, 40] on select "Status On Hold New In Progress Complete Pending HW Consent Canceled" at bounding box center [348, 45] width 46 height 11
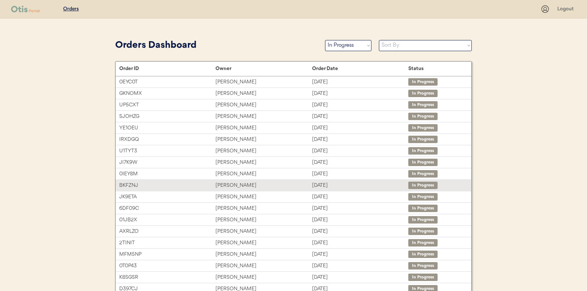
scroll to position [37, 0]
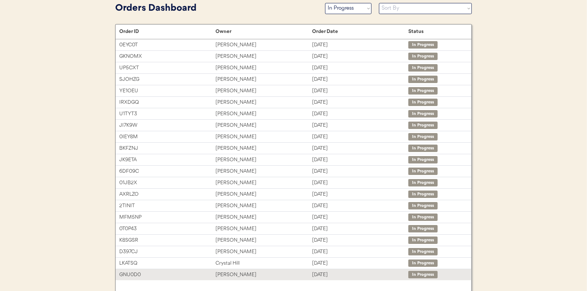
click at [232, 273] on div "Amira Elnasseh" at bounding box center [263, 275] width 96 height 9
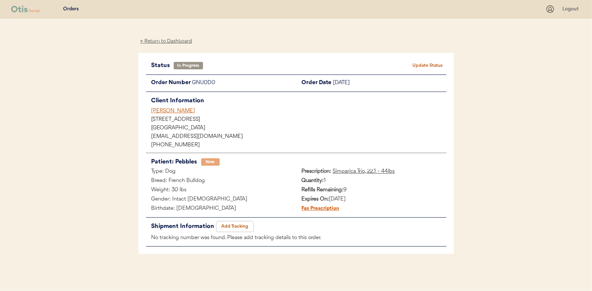
click at [232, 225] on button "Add Tracking" at bounding box center [234, 227] width 37 height 10
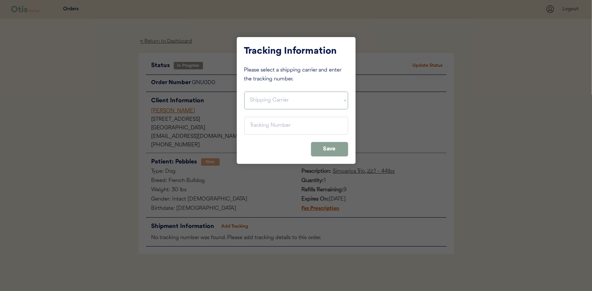
click at [258, 97] on select "Shipping Carrier FedEx FedEx Ground Economy UPS USPS" at bounding box center [296, 101] width 104 height 18
select select ""usps""
click at [244, 92] on select "Shipping Carrier FedEx FedEx Ground Economy UPS USPS" at bounding box center [296, 101] width 104 height 18
click at [256, 125] on input "input" at bounding box center [296, 126] width 104 height 18
paste input "9400150105799026933816"
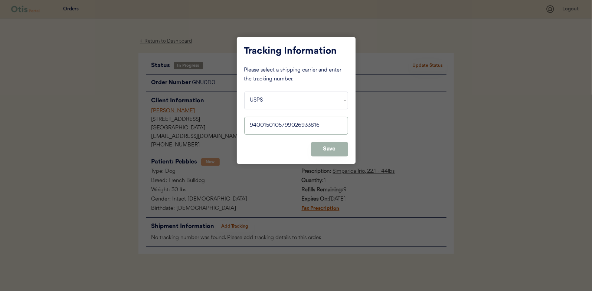
type input "9400150105799026933816"
click at [331, 147] on button "Save" at bounding box center [329, 149] width 37 height 14
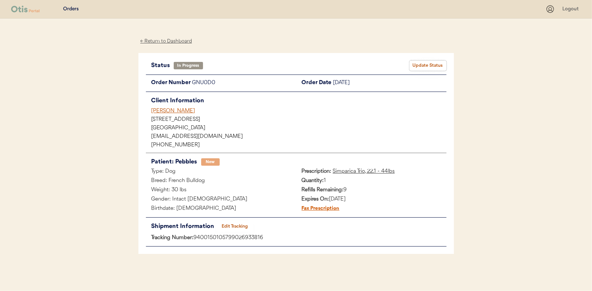
click at [434, 61] on button "Update Status" at bounding box center [428, 66] width 37 height 10
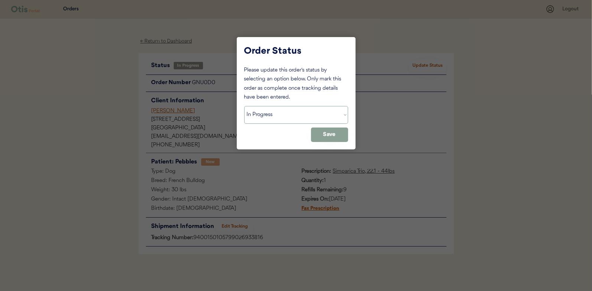
click at [264, 115] on select "Status On Hold New In Progress Complete Pending HW Consent Canceled" at bounding box center [296, 115] width 104 height 18
select select ""complete""
click at [244, 106] on select "Status On Hold New In Progress Complete Pending HW Consent Canceled" at bounding box center [296, 115] width 104 height 18
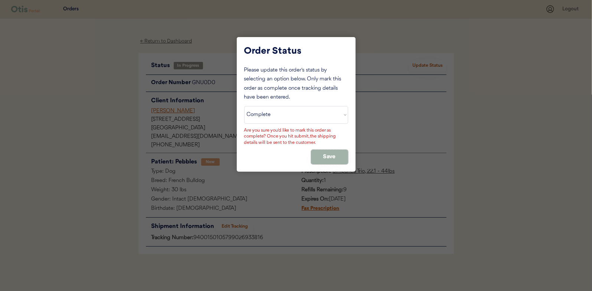
click at [328, 154] on button "Save" at bounding box center [329, 157] width 37 height 14
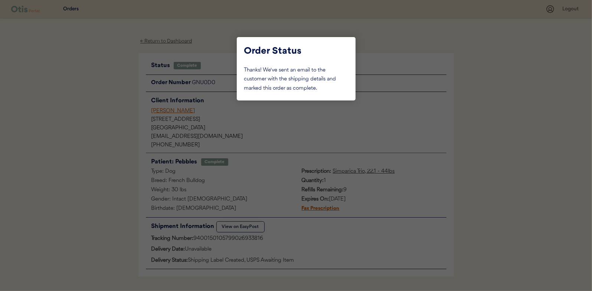
drag, startPoint x: 125, startPoint y: 121, endPoint x: 183, endPoint y: 74, distance: 75.0
click at [125, 121] on div at bounding box center [296, 145] width 592 height 291
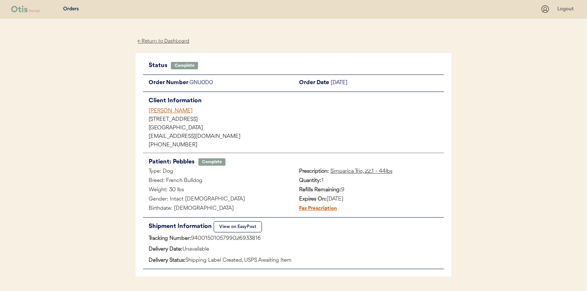
click at [163, 40] on div "← Return to Dashboard" at bounding box center [164, 41] width 56 height 9
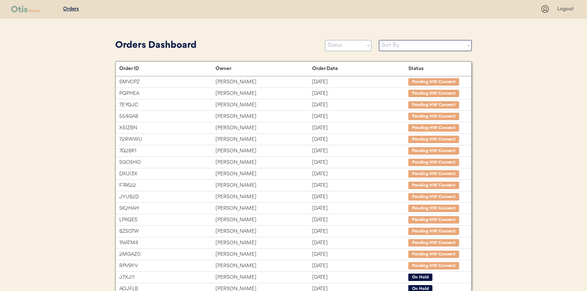
click at [340, 48] on select "Status On Hold New In Progress Complete Pending HW Consent Canceled" at bounding box center [348, 45] width 46 height 11
select select ""in_progress""
click at [325, 40] on select "Status On Hold New In Progress Complete Pending HW Consent Canceled" at bounding box center [348, 45] width 46 height 11
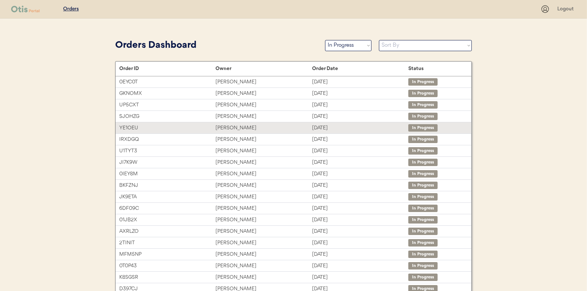
scroll to position [58, 0]
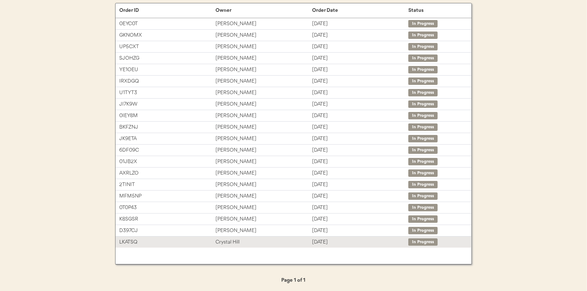
click at [229, 239] on div "Crystal Hill" at bounding box center [263, 242] width 96 height 9
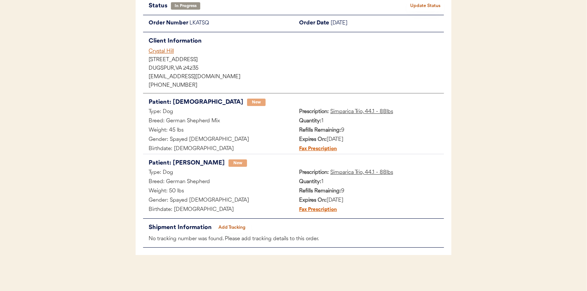
scroll to position [61, 0]
click at [229, 224] on button "Add Tracking" at bounding box center [231, 227] width 37 height 10
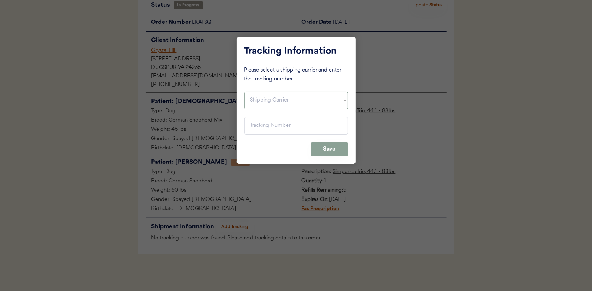
click at [264, 102] on select "Shipping Carrier FedEx FedEx Ground Economy UPS USPS" at bounding box center [296, 101] width 104 height 18
select select ""usps""
click at [244, 92] on select "Shipping Carrier FedEx FedEx Ground Economy UPS USPS" at bounding box center [296, 101] width 104 height 18
click at [258, 123] on input "input" at bounding box center [296, 126] width 104 height 18
paste input "9400150105496028601773"
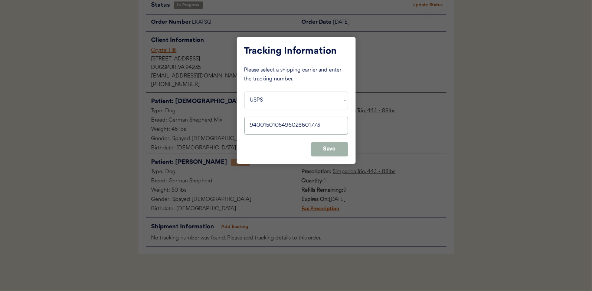
type input "9400150105496028601773"
click at [329, 145] on button "Save" at bounding box center [329, 149] width 37 height 14
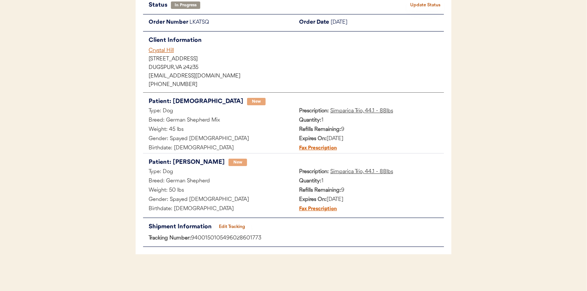
scroll to position [0, 0]
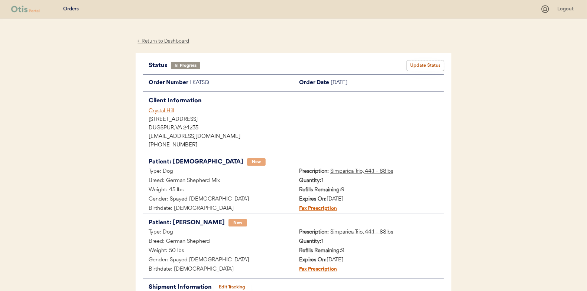
click at [428, 63] on button "Update Status" at bounding box center [425, 66] width 37 height 10
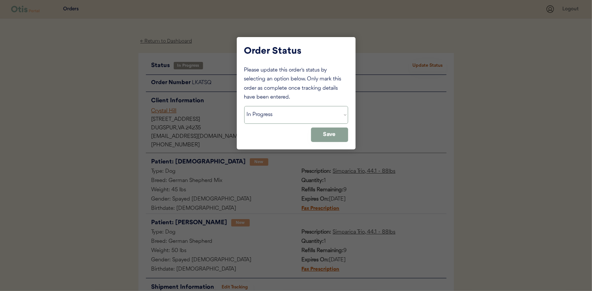
click at [266, 114] on select "Status On Hold New In Progress Complete Pending HW Consent Canceled" at bounding box center [296, 115] width 104 height 18
select select ""complete""
click at [244, 106] on select "Status On Hold New In Progress Complete Pending HW Consent Canceled" at bounding box center [296, 115] width 104 height 18
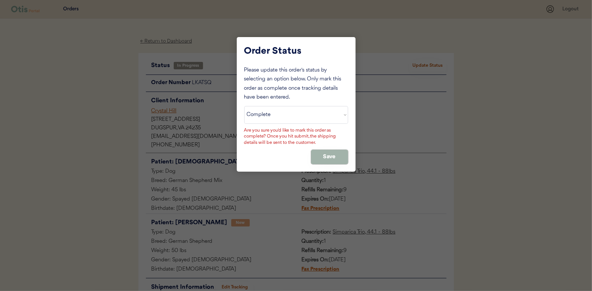
click at [332, 155] on button "Save" at bounding box center [329, 157] width 37 height 14
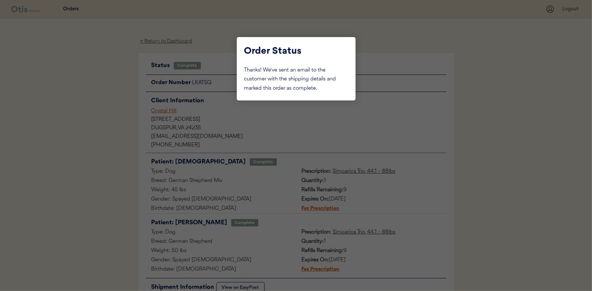
drag, startPoint x: 116, startPoint y: 100, endPoint x: 167, endPoint y: 73, distance: 58.0
click at [116, 100] on div at bounding box center [296, 145] width 592 height 291
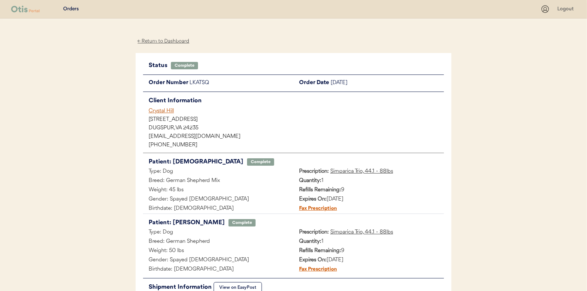
click at [175, 42] on div "← Return to Dashboard" at bounding box center [164, 41] width 56 height 9
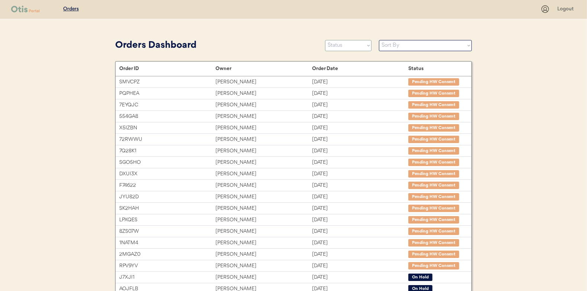
click at [343, 46] on select "Status On Hold New In Progress Complete Pending HW Consent Canceled" at bounding box center [348, 45] width 46 height 11
select select ""in_progress""
click at [325, 40] on select "Status On Hold New In Progress Complete Pending HW Consent Canceled" at bounding box center [348, 45] width 46 height 11
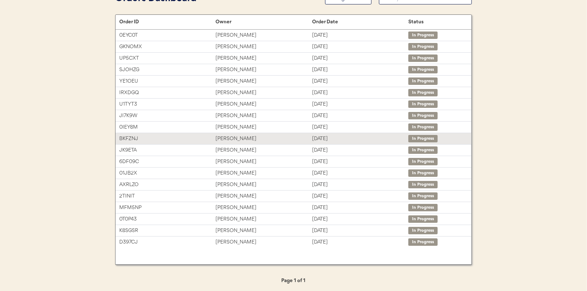
scroll to position [47, 0]
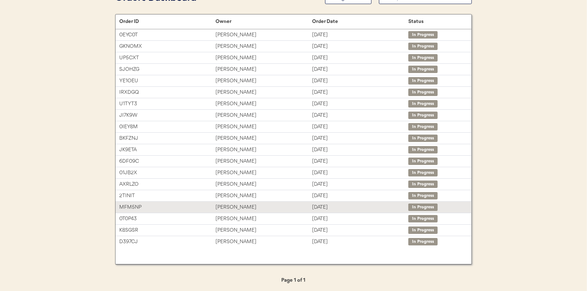
click at [225, 203] on div "[PERSON_NAME]" at bounding box center [263, 207] width 96 height 9
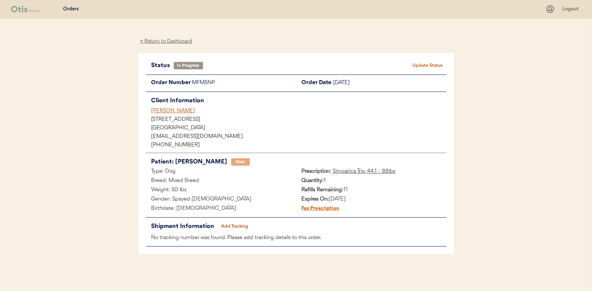
click at [237, 226] on button "Add Tracking" at bounding box center [234, 227] width 37 height 10
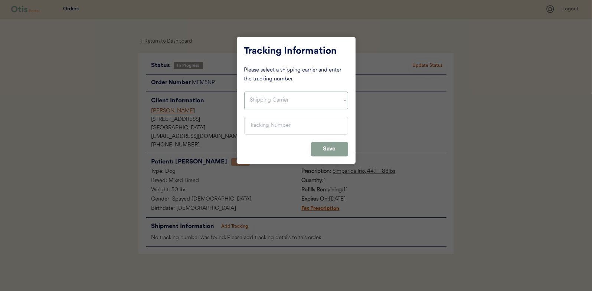
click at [260, 98] on select "Shipping Carrier FedEx FedEx Ground Economy UPS USPS" at bounding box center [296, 101] width 104 height 18
select select ""usps""
click at [244, 92] on select "Shipping Carrier FedEx FedEx Ground Economy UPS USPS" at bounding box center [296, 101] width 104 height 18
click at [257, 124] on input "input" at bounding box center [296, 126] width 104 height 18
paste input "9400150105798027084701"
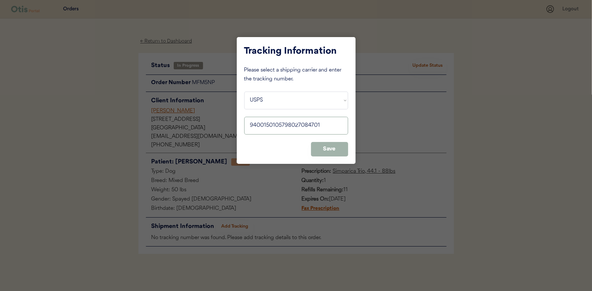
type input "9400150105798027084701"
click at [325, 148] on button "Save" at bounding box center [329, 149] width 37 height 14
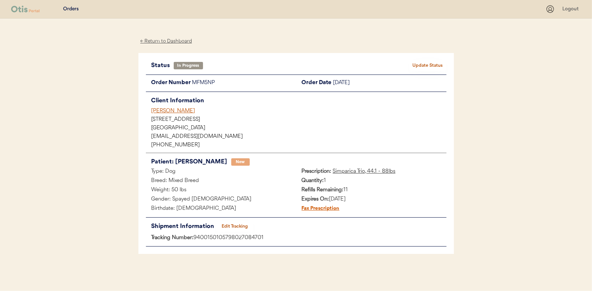
click at [430, 65] on button "Update Status" at bounding box center [428, 66] width 37 height 10
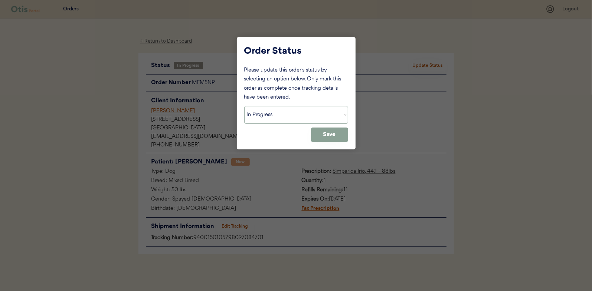
click at [280, 118] on select "Status On Hold New In Progress Complete Pending HW Consent Canceled" at bounding box center [296, 115] width 104 height 18
select select ""complete""
click at [244, 106] on select "Status On Hold New In Progress Complete Pending HW Consent Canceled" at bounding box center [296, 115] width 104 height 18
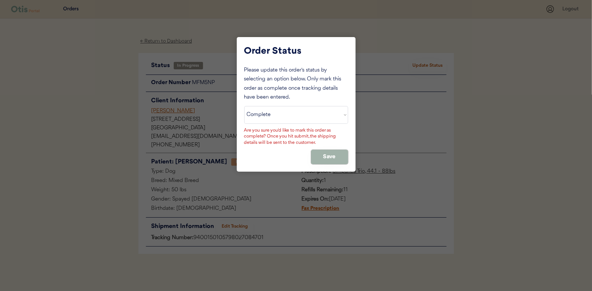
click at [334, 152] on button "Save" at bounding box center [329, 157] width 37 height 14
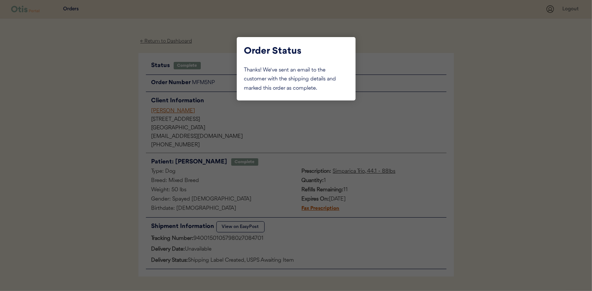
click at [125, 109] on div at bounding box center [296, 145] width 592 height 291
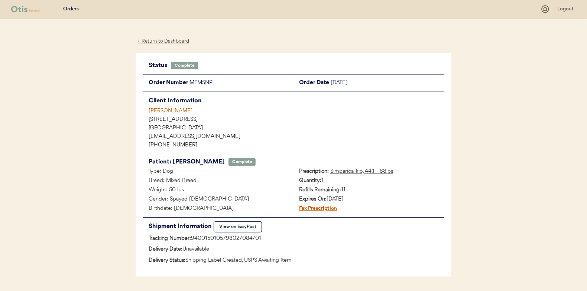
click at [172, 42] on div "← Return to Dashboard" at bounding box center [164, 41] width 56 height 9
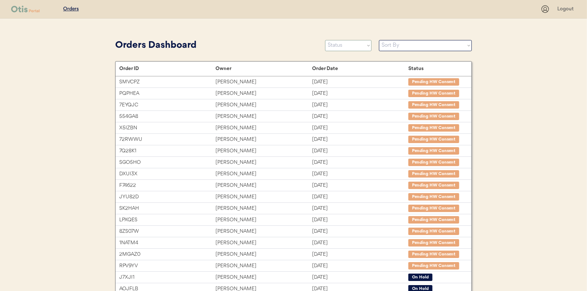
click at [347, 46] on select "Status On Hold New In Progress Complete Pending HW Consent Canceled" at bounding box center [348, 45] width 46 height 11
select select ""in_progress""
click at [325, 40] on select "Status On Hold New In Progress Complete Pending HW Consent Canceled" at bounding box center [348, 45] width 46 height 11
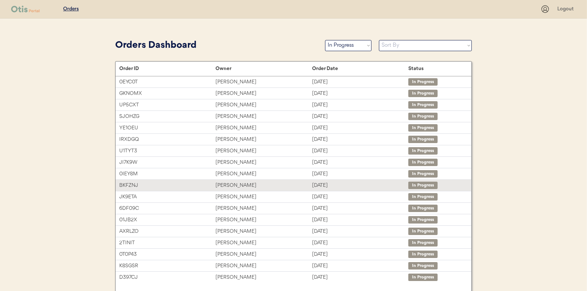
click at [226, 182] on div "Diana Freeman" at bounding box center [263, 186] width 96 height 9
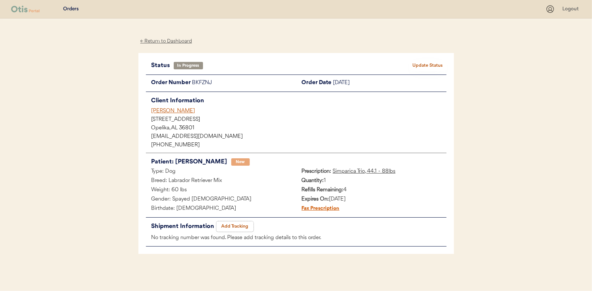
click at [231, 225] on button "Add Tracking" at bounding box center [234, 227] width 37 height 10
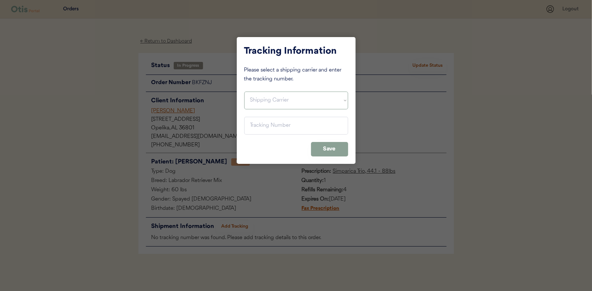
click at [255, 94] on select "Shipping Carrier FedEx FedEx Ground Economy UPS USPS" at bounding box center [296, 101] width 104 height 18
select select ""usps""
click at [244, 92] on select "Shipping Carrier FedEx FedEx Ground Economy UPS USPS" at bounding box center [296, 101] width 104 height 18
click at [257, 124] on input "input" at bounding box center [296, 126] width 104 height 18
paste input "9400150105496028634795"
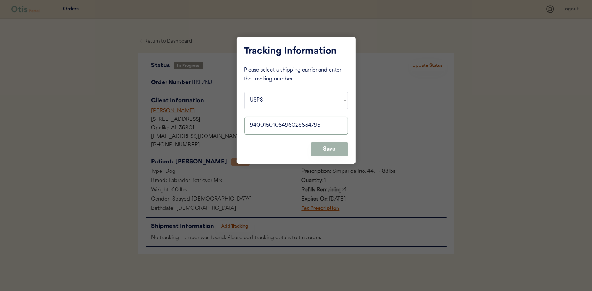
type input "9400150105496028634795"
click at [343, 147] on button "Save" at bounding box center [329, 149] width 37 height 14
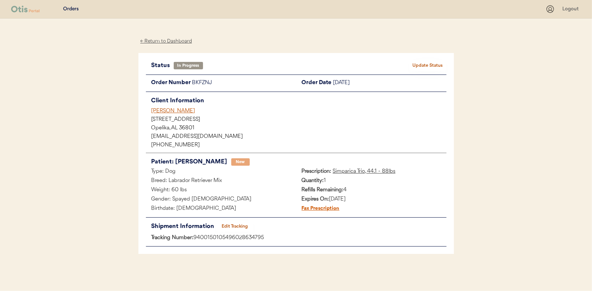
click at [431, 64] on button "Update Status" at bounding box center [428, 66] width 37 height 10
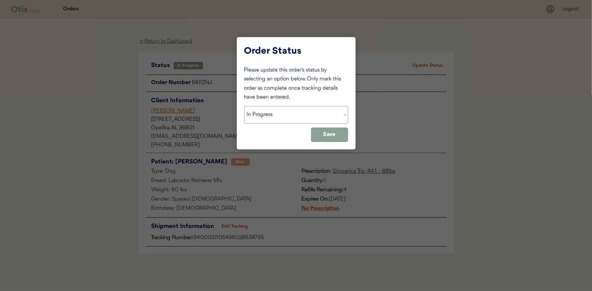
click at [299, 115] on select "Status On Hold New In Progress Complete Pending HW Consent Canceled" at bounding box center [296, 115] width 104 height 18
select select ""complete""
click at [244, 106] on select "Status On Hold New In Progress Complete Pending HW Consent Canceled" at bounding box center [296, 115] width 104 height 18
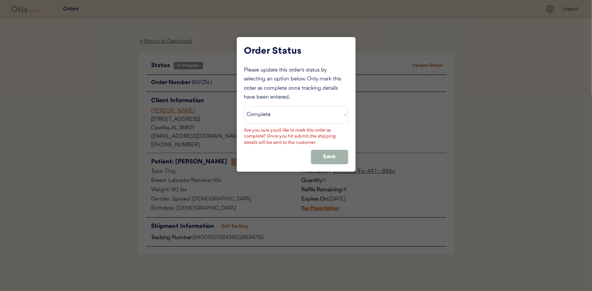
click at [331, 155] on button "Save" at bounding box center [329, 157] width 37 height 14
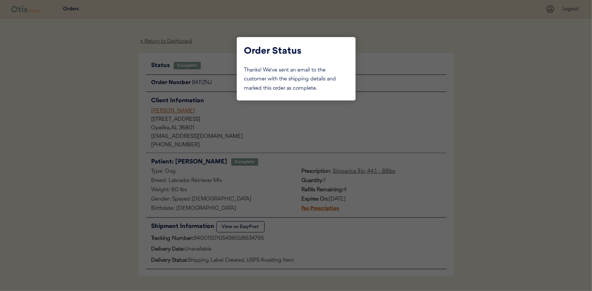
click at [87, 108] on div at bounding box center [296, 145] width 592 height 291
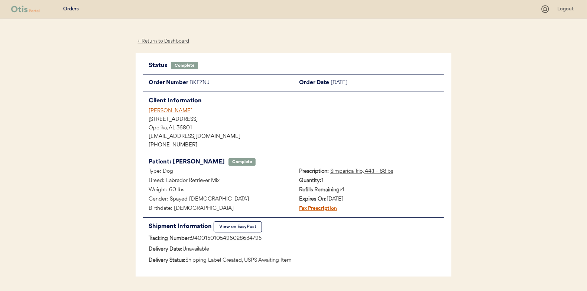
click at [160, 42] on div "← Return to Dashboard" at bounding box center [164, 41] width 56 height 9
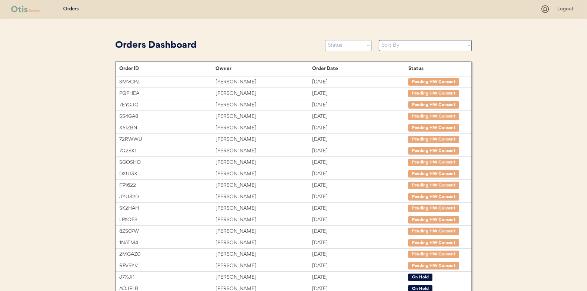
click at [340, 47] on select "Status On Hold New In Progress Complete Pending HW Consent Canceled" at bounding box center [348, 45] width 46 height 11
select select ""in_progress""
click at [325, 40] on select "Status On Hold New In Progress Complete Pending HW Consent Canceled" at bounding box center [348, 45] width 46 height 11
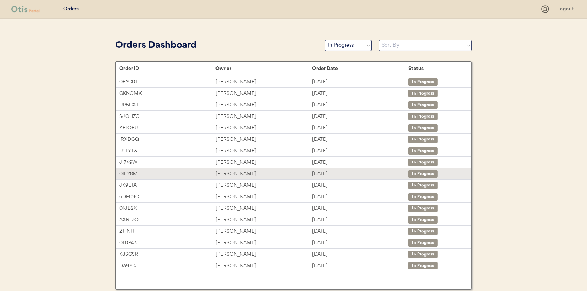
click at [229, 169] on div "0IEY8M [PERSON_NAME] [DATE] In Progress" at bounding box center [293, 174] width 356 height 11
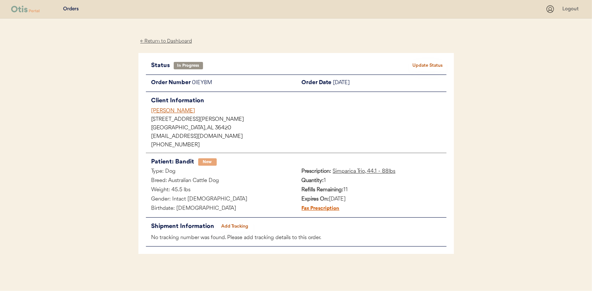
click at [244, 228] on button "Add Tracking" at bounding box center [234, 227] width 37 height 10
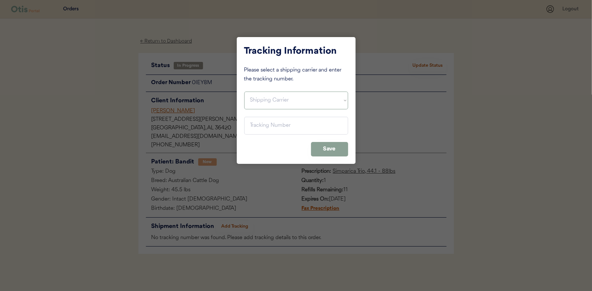
click at [264, 101] on select "Shipping Carrier FedEx FedEx Ground Economy UPS USPS" at bounding box center [296, 101] width 104 height 18
select select ""usps""
click at [244, 92] on select "Shipping Carrier FedEx FedEx Ground Economy UPS USPS" at bounding box center [296, 101] width 104 height 18
click at [257, 124] on input "input" at bounding box center [296, 126] width 104 height 18
paste input "9400150105496028657787"
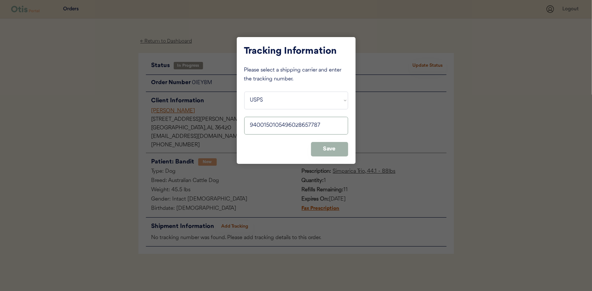
type input "9400150105496028657787"
click at [321, 146] on button "Save" at bounding box center [329, 149] width 37 height 14
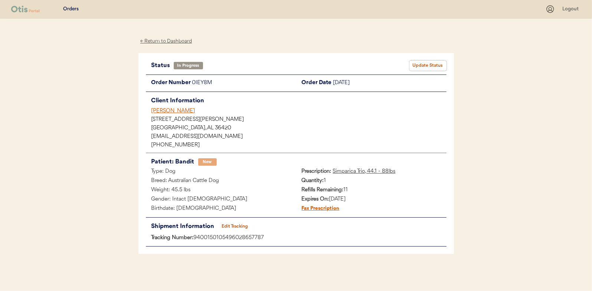
click at [433, 62] on button "Update Status" at bounding box center [428, 66] width 37 height 10
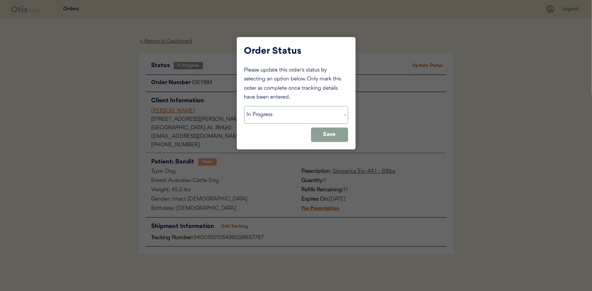
click at [275, 115] on select "Status On Hold New In Progress Complete Pending HW Consent Canceled" at bounding box center [296, 115] width 104 height 18
select select ""complete""
click at [244, 106] on select "Status On Hold New In Progress Complete Pending HW Consent Canceled" at bounding box center [296, 115] width 104 height 18
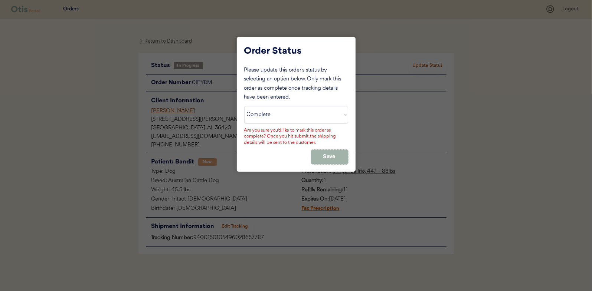
click at [320, 157] on button "Save" at bounding box center [329, 157] width 37 height 14
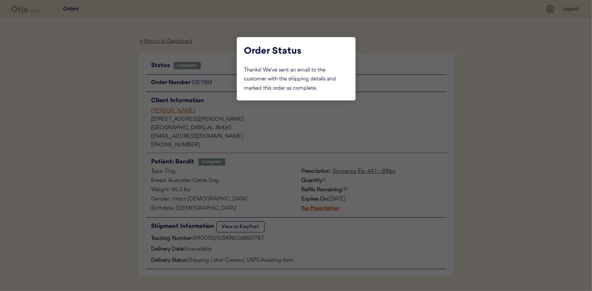
drag, startPoint x: 140, startPoint y: 83, endPoint x: 175, endPoint y: 57, distance: 43.6
click at [140, 83] on div at bounding box center [296, 145] width 592 height 291
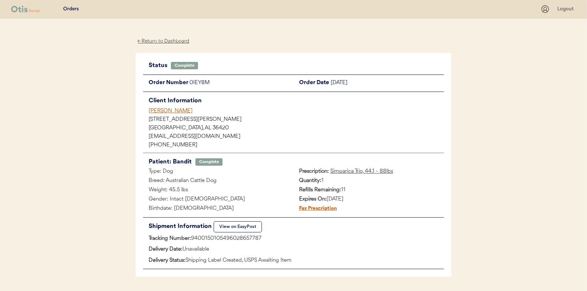
click at [176, 38] on div "← Return to Dashboard" at bounding box center [164, 41] width 56 height 9
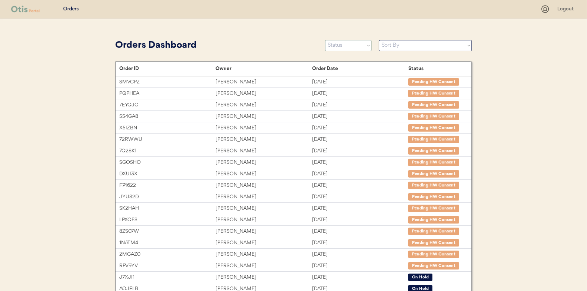
click at [338, 46] on select "Status On Hold New In Progress Complete Pending HW Consent Canceled" at bounding box center [348, 45] width 46 height 11
select select ""in_progress""
click at [325, 40] on select "Status On Hold New In Progress Complete Pending HW Consent Canceled" at bounding box center [348, 45] width 46 height 11
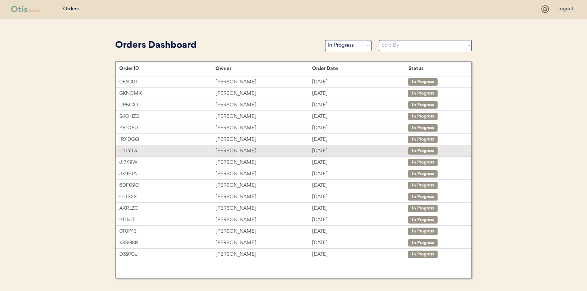
click at [240, 146] on div "U1TYT3 [PERSON_NAME] [DATE] In Progress" at bounding box center [293, 151] width 356 height 11
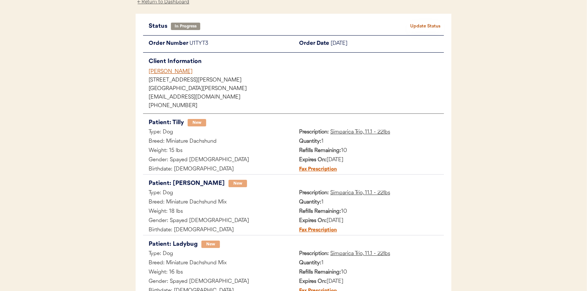
scroll to position [111, 0]
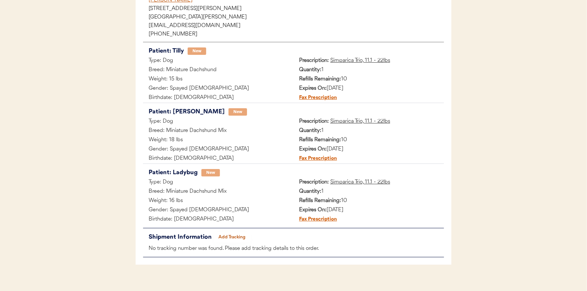
click at [233, 237] on button "Add Tracking" at bounding box center [231, 237] width 37 height 10
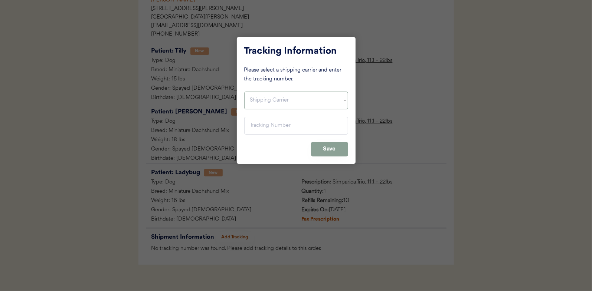
drag, startPoint x: 255, startPoint y: 101, endPoint x: 262, endPoint y: 110, distance: 11.1
click at [255, 101] on select "Shipping Carrier FedEx FedEx Ground Economy UPS USPS" at bounding box center [296, 101] width 104 height 18
select select ""usps""
click at [244, 92] on select "Shipping Carrier FedEx FedEx Ground Economy UPS USPS" at bounding box center [296, 101] width 104 height 18
click at [264, 124] on input "input" at bounding box center [296, 126] width 104 height 18
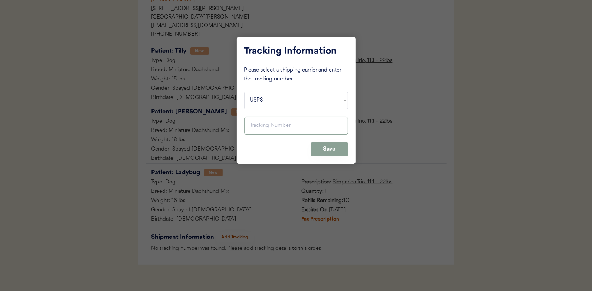
paste input "9400150105800027053172"
type input "9400150105800027053172"
click at [335, 150] on button "Save" at bounding box center [329, 149] width 37 height 14
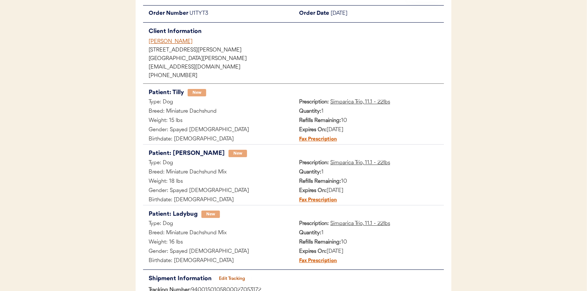
scroll to position [0, 0]
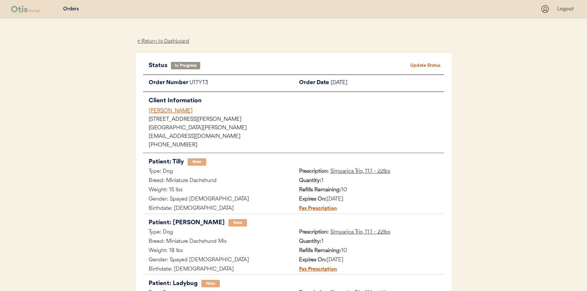
click at [431, 68] on button "Update Status" at bounding box center [425, 66] width 37 height 10
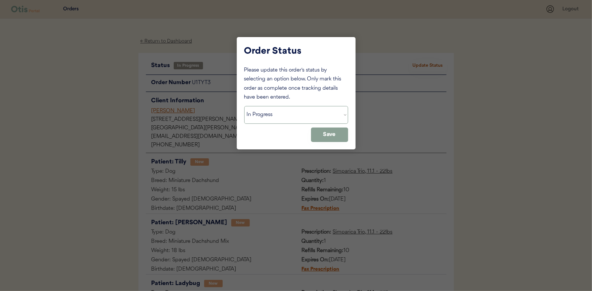
click at [277, 112] on select "Status On Hold New In Progress Complete Pending HW Consent Canceled" at bounding box center [296, 115] width 104 height 18
select select ""complete""
click at [244, 106] on select "Status On Hold New In Progress Complete Pending HW Consent Canceled" at bounding box center [296, 115] width 104 height 18
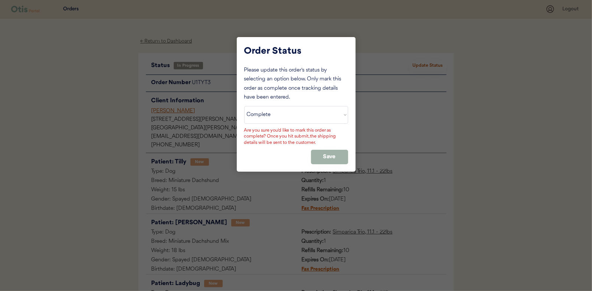
click at [329, 156] on button "Save" at bounding box center [329, 157] width 37 height 14
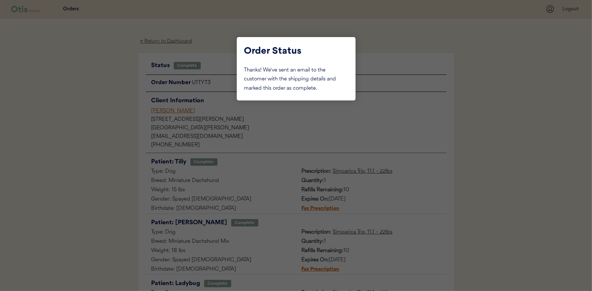
drag, startPoint x: 106, startPoint y: 112, endPoint x: 129, endPoint y: 95, distance: 28.2
click at [106, 112] on div at bounding box center [296, 145] width 592 height 291
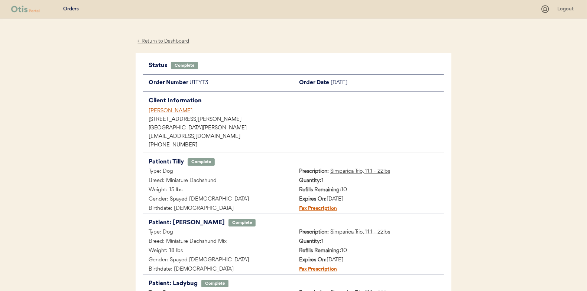
click at [160, 41] on div "← Return to Dashboard" at bounding box center [164, 41] width 56 height 9
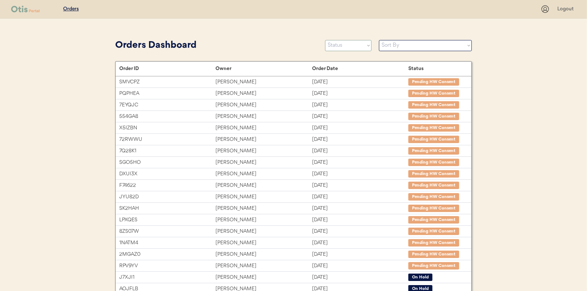
click at [352, 46] on select "Status On Hold New In Progress Complete Pending HW Consent Canceled" at bounding box center [348, 45] width 46 height 11
click at [325, 40] on select "Status On Hold New In Progress Complete Pending HW Consent Canceled" at bounding box center [348, 45] width 46 height 11
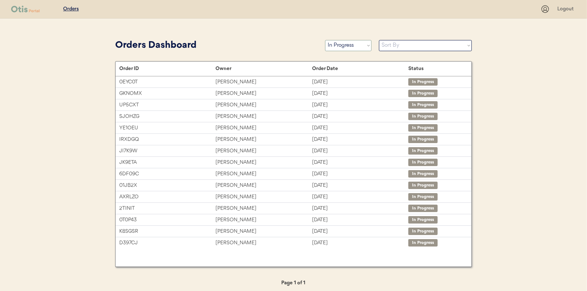
click at [347, 44] on select "Status On Hold New In Progress Complete Pending HW Consent Canceled" at bounding box center [348, 45] width 46 height 11
select select ""new""
click at [325, 40] on select "Status On Hold New In Progress Complete Pending HW Consent Canceled" at bounding box center [348, 45] width 46 height 11
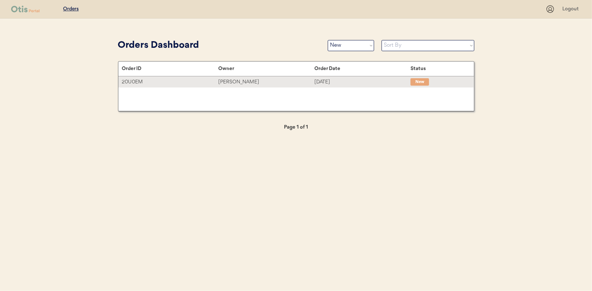
click at [244, 81] on div "[PERSON_NAME]" at bounding box center [266, 82] width 96 height 9
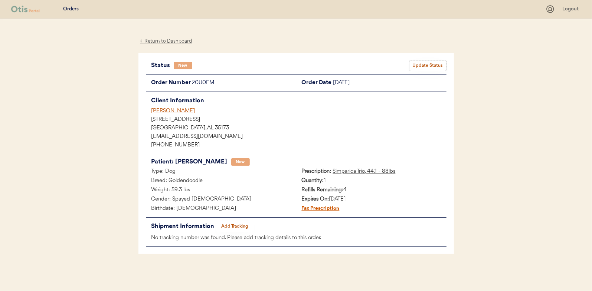
click at [428, 66] on button "Update Status" at bounding box center [428, 66] width 37 height 10
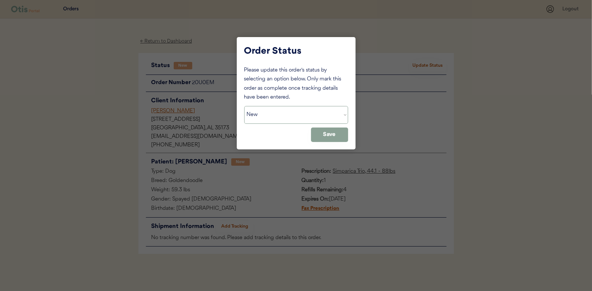
click at [276, 118] on select "Status On Hold New In Progress Complete Pending HW Consent Canceled" at bounding box center [296, 115] width 104 height 18
select select ""in_progress""
click at [244, 106] on select "Status On Hold New In Progress Complete Pending HW Consent Canceled" at bounding box center [296, 115] width 104 height 18
click at [322, 138] on button "Save" at bounding box center [329, 135] width 37 height 14
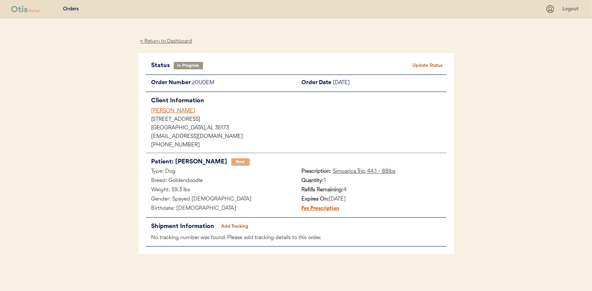
click at [178, 39] on div "← Return to Dashboard" at bounding box center [166, 41] width 56 height 9
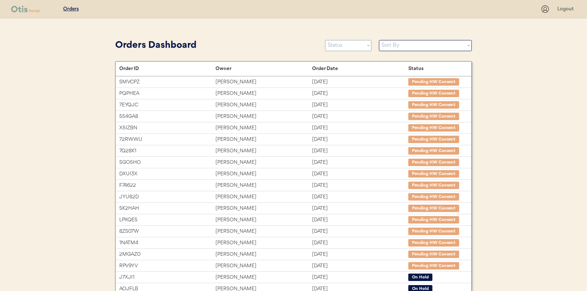
drag, startPoint x: 340, startPoint y: 49, endPoint x: 330, endPoint y: 49, distance: 9.7
click at [340, 49] on select "Status On Hold New In Progress Complete Pending HW Consent Canceled" at bounding box center [348, 45] width 46 height 11
click at [325, 40] on select "Status On Hold New In Progress Complete Pending HW Consent Canceled" at bounding box center [348, 45] width 46 height 11
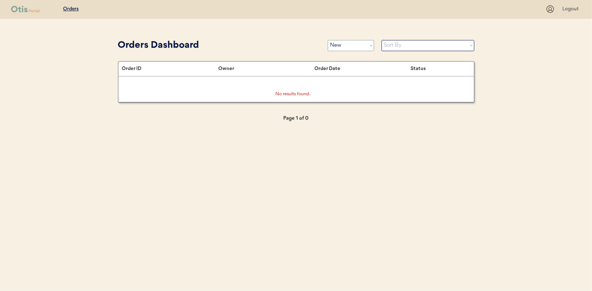
click at [344, 44] on select "Status On Hold New In Progress Complete Pending HW Consent Canceled" at bounding box center [351, 45] width 46 height 11
select select ""in_progress""
click at [328, 40] on select "Status On Hold New In Progress Complete Pending HW Consent Canceled" at bounding box center [351, 45] width 46 height 11
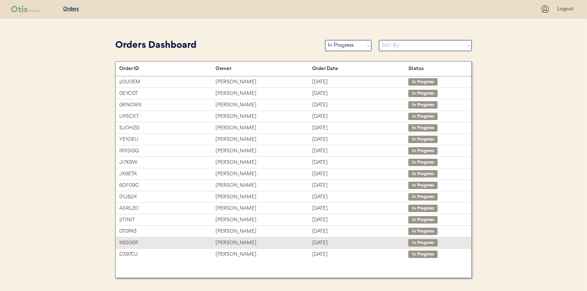
click at [231, 240] on div "Harold Giwa-Amu" at bounding box center [263, 243] width 96 height 9
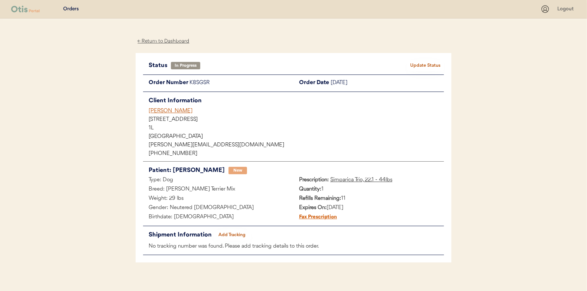
click at [230, 237] on button "Add Tracking" at bounding box center [231, 235] width 37 height 10
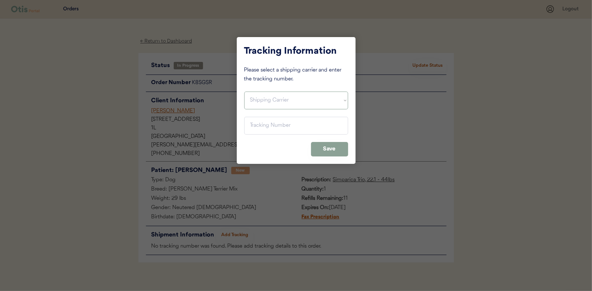
click at [258, 98] on select "Shipping Carrier FedEx FedEx Ground Economy UPS USPS" at bounding box center [296, 101] width 104 height 18
select select ""usps""
click at [244, 92] on select "Shipping Carrier FedEx FedEx Ground Economy UPS USPS" at bounding box center [296, 101] width 104 height 18
click at [251, 124] on input "input" at bounding box center [296, 126] width 104 height 18
paste input "9400150105496028725769"
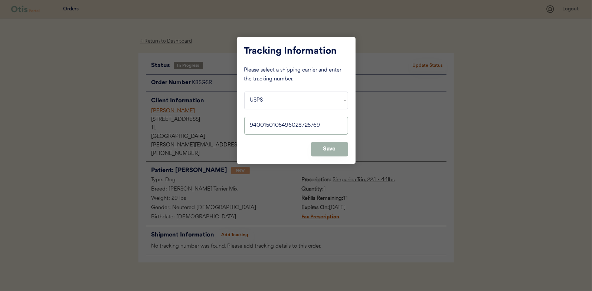
type input "9400150105496028725769"
click at [319, 147] on button "Save" at bounding box center [329, 149] width 37 height 14
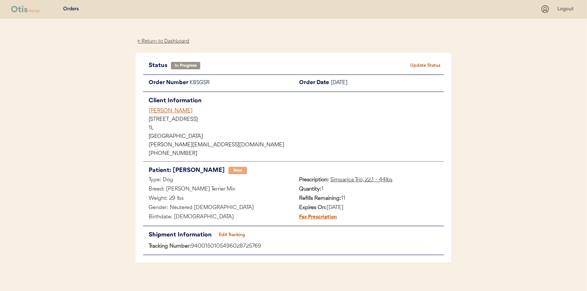
click at [423, 61] on button "Update Status" at bounding box center [425, 66] width 37 height 10
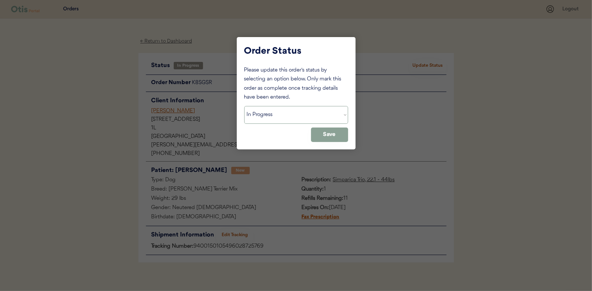
click at [268, 117] on select "Status On Hold New In Progress Complete Pending HW Consent Canceled" at bounding box center [296, 115] width 104 height 18
select select ""complete""
click at [244, 106] on select "Status On Hold New In Progress Complete Pending HW Consent Canceled" at bounding box center [296, 115] width 104 height 18
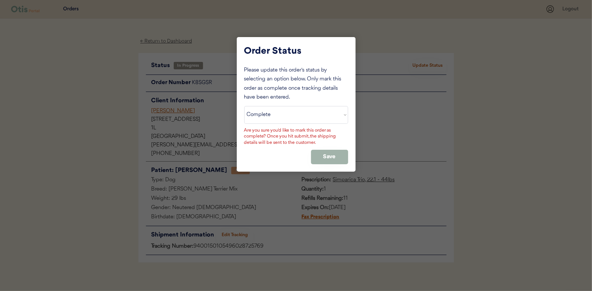
click at [336, 157] on button "Save" at bounding box center [329, 157] width 37 height 14
click at [335, 157] on button "Save" at bounding box center [329, 157] width 37 height 14
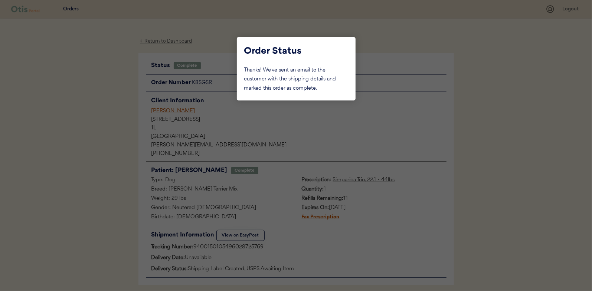
click at [111, 148] on div at bounding box center [296, 145] width 592 height 291
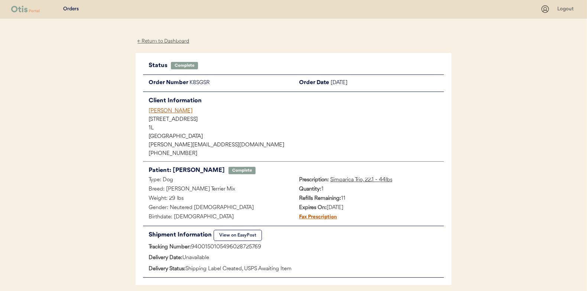
click at [156, 40] on div "← Return to Dashboard" at bounding box center [164, 41] width 56 height 9
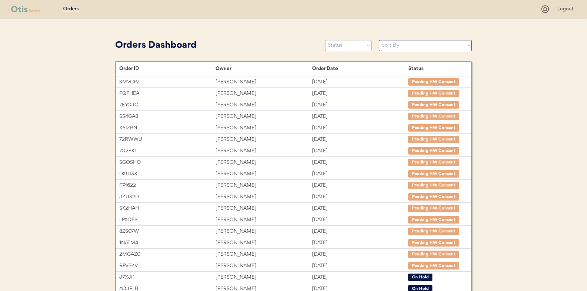
click at [339, 44] on select "Status On Hold New In Progress Complete Pending HW Consent Canceled" at bounding box center [348, 45] width 46 height 11
select select ""in_progress""
click at [325, 40] on select "Status On Hold New In Progress Complete Pending HW Consent Canceled" at bounding box center [348, 45] width 46 height 11
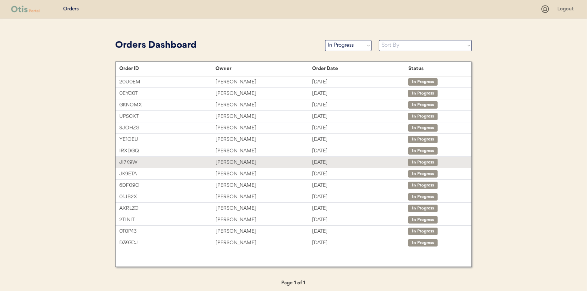
click at [223, 160] on div "[PERSON_NAME]" at bounding box center [263, 163] width 96 height 9
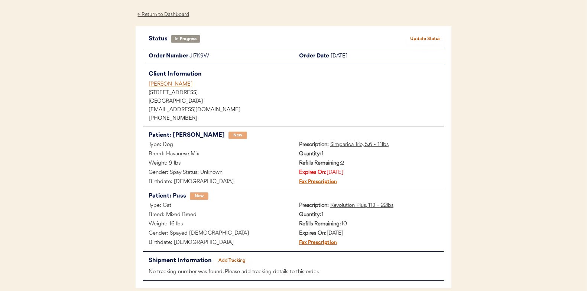
scroll to position [61, 0]
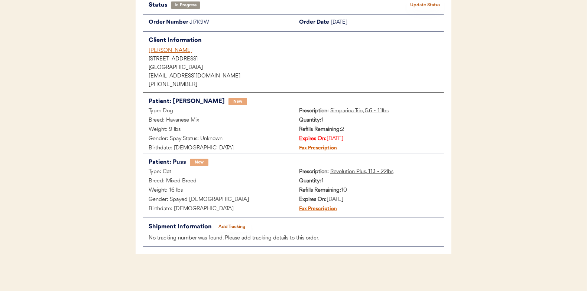
click at [237, 226] on button "Add Tracking" at bounding box center [231, 227] width 37 height 10
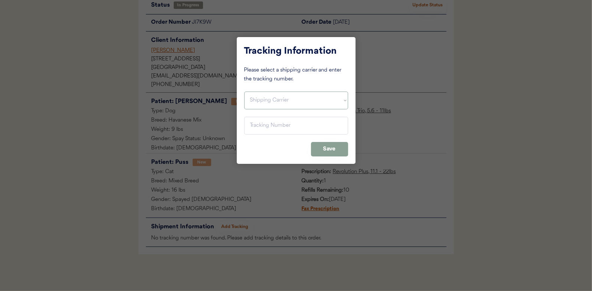
click at [264, 99] on select "Shipping Carrier FedEx FedEx Ground Economy UPS USPS" at bounding box center [296, 101] width 104 height 18
select select ""usps""
click at [244, 92] on select "Shipping Carrier FedEx FedEx Ground Economy UPS USPS" at bounding box center [296, 101] width 104 height 18
click at [256, 124] on input "input" at bounding box center [296, 126] width 104 height 18
paste input "9400150105497027237987"
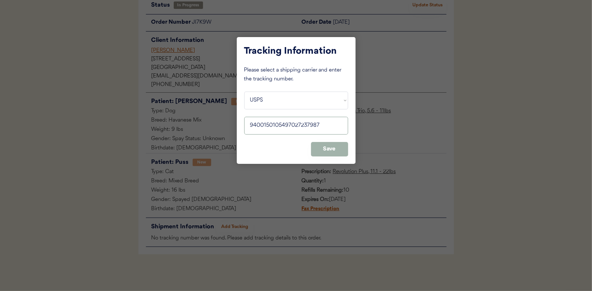
type input "9400150105497027237987"
click at [338, 146] on button "Save" at bounding box center [329, 149] width 37 height 14
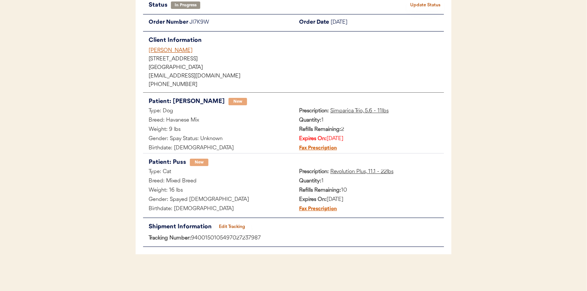
scroll to position [0, 0]
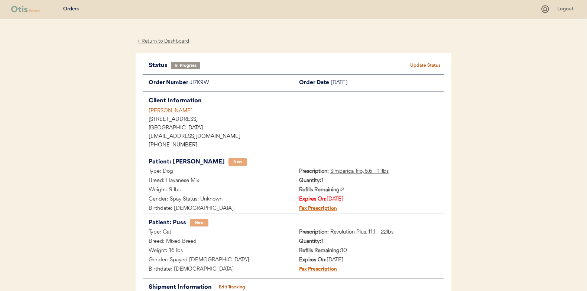
click at [435, 64] on button "Update Status" at bounding box center [425, 66] width 37 height 10
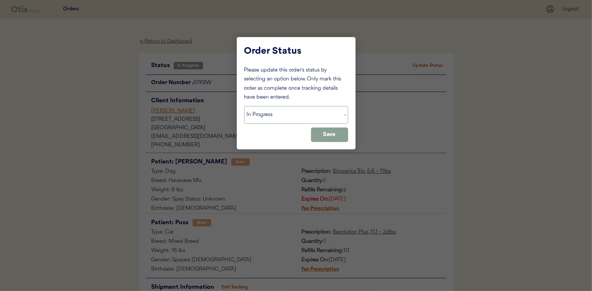
click at [272, 114] on select "Status On Hold New In Progress Complete Pending HW Consent Canceled" at bounding box center [296, 115] width 104 height 18
select select ""complete""
click at [244, 106] on select "Status On Hold New In Progress Complete Pending HW Consent Canceled" at bounding box center [296, 115] width 104 height 18
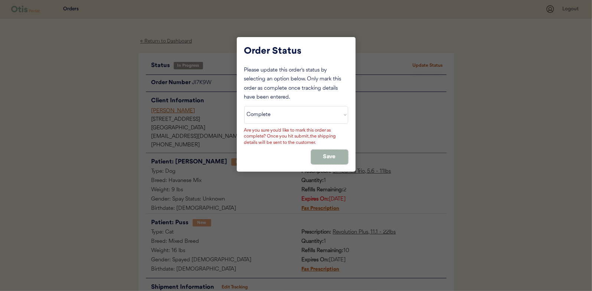
click at [330, 155] on button "Save" at bounding box center [329, 157] width 37 height 14
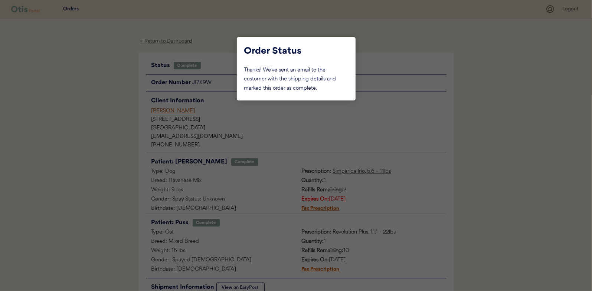
click at [101, 114] on div at bounding box center [296, 145] width 592 height 291
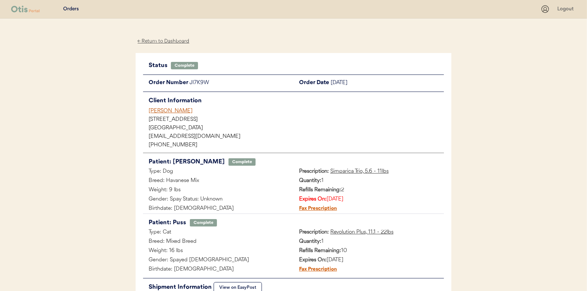
click at [164, 42] on div "← Return to Dashboard" at bounding box center [164, 41] width 56 height 9
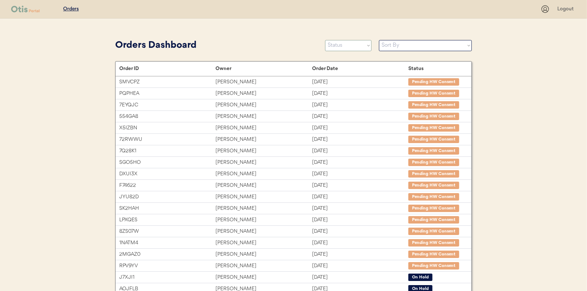
click at [346, 40] on select "Status On Hold New In Progress Complete Pending HW Consent Canceled" at bounding box center [348, 45] width 46 height 11
select select ""in_progress""
click at [325, 40] on select "Status On Hold New In Progress Complete Pending HW Consent Canceled" at bounding box center [348, 45] width 46 height 11
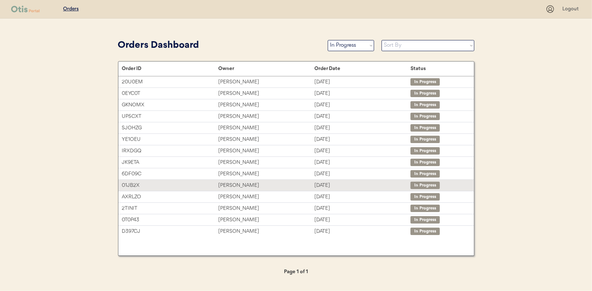
click at [234, 184] on div "[PERSON_NAME]" at bounding box center [266, 186] width 96 height 9
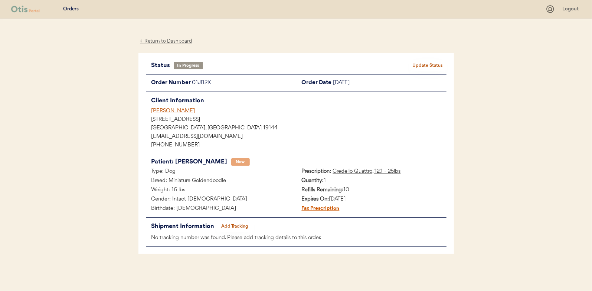
click at [246, 225] on button "Add Tracking" at bounding box center [234, 227] width 37 height 10
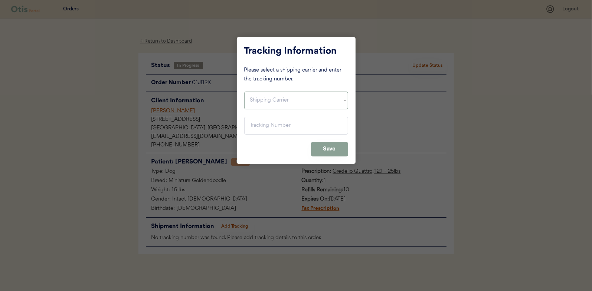
click at [261, 96] on select "Shipping Carrier FedEx FedEx Ground Economy UPS USPS" at bounding box center [296, 101] width 104 height 18
select select ""usps""
click at [244, 92] on select "Shipping Carrier FedEx FedEx Ground Economy UPS USPS" at bounding box center [296, 101] width 104 height 18
click at [252, 128] on input "input" at bounding box center [296, 126] width 104 height 18
paste input "9400150105799027062348"
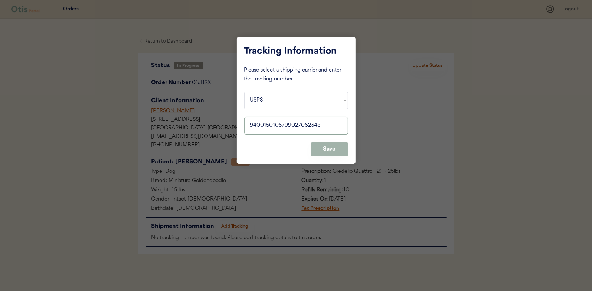
type input "9400150105799027062348"
click at [325, 148] on button "Save" at bounding box center [329, 149] width 37 height 14
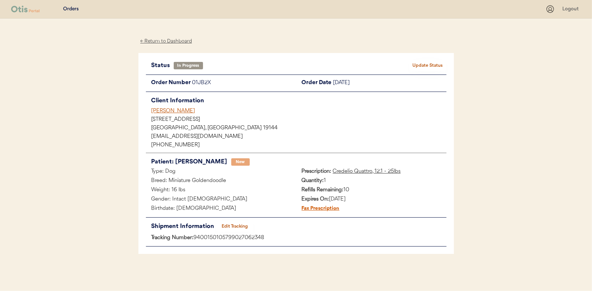
click at [430, 65] on button "Update Status" at bounding box center [428, 66] width 37 height 10
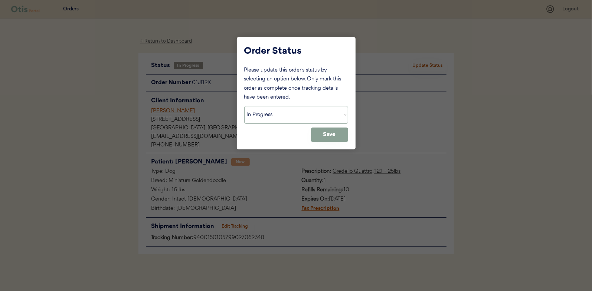
click at [274, 120] on select "Status On Hold New In Progress Complete Pending HW Consent Canceled" at bounding box center [296, 115] width 104 height 18
select select ""complete""
click at [244, 106] on select "Status On Hold New In Progress Complete Pending HW Consent Canceled" at bounding box center [296, 115] width 104 height 18
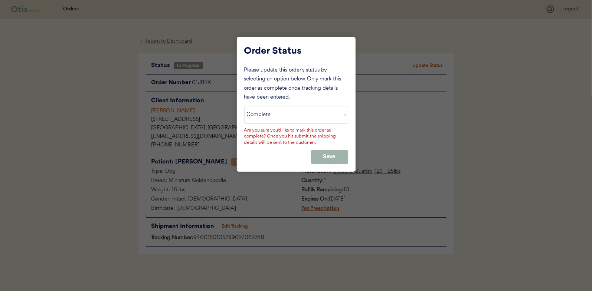
click at [332, 155] on button "Save" at bounding box center [329, 157] width 37 height 14
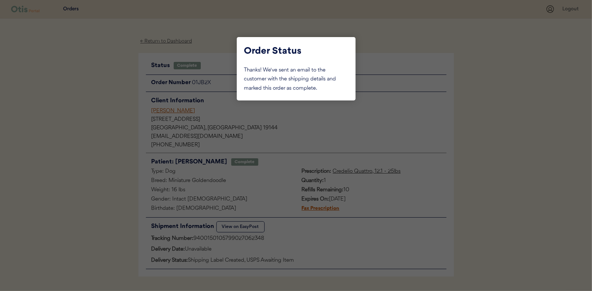
drag, startPoint x: 114, startPoint y: 107, endPoint x: 131, endPoint y: 97, distance: 20.4
click at [114, 107] on div at bounding box center [296, 145] width 592 height 291
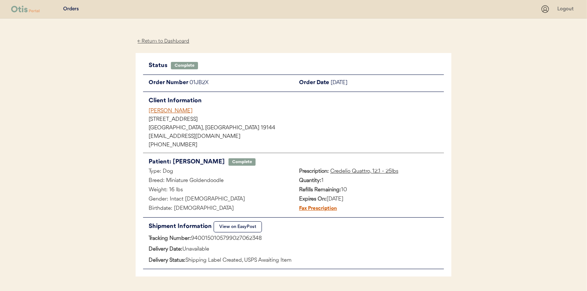
click at [163, 42] on div "← Return to Dashboard" at bounding box center [164, 41] width 56 height 9
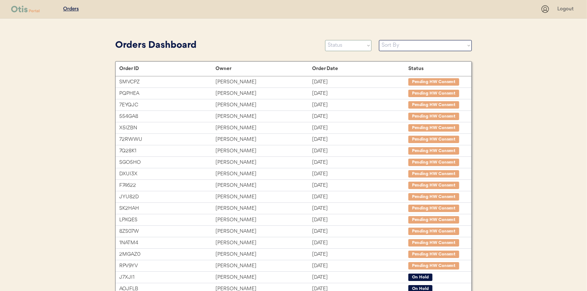
click at [349, 45] on select "Status On Hold New In Progress Complete Pending HW Consent Canceled" at bounding box center [348, 45] width 46 height 11
select select ""in_progress""
click at [325, 40] on select "Status On Hold New In Progress Complete Pending HW Consent Canceled" at bounding box center [348, 45] width 46 height 11
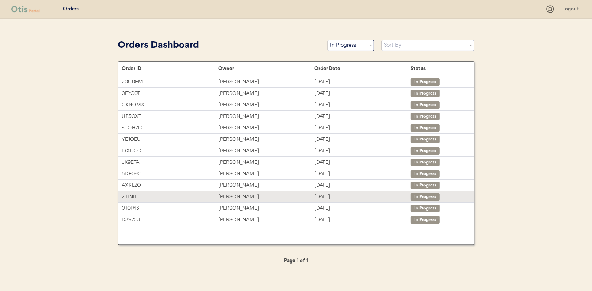
click at [241, 197] on div "[PERSON_NAME]" at bounding box center [266, 197] width 96 height 9
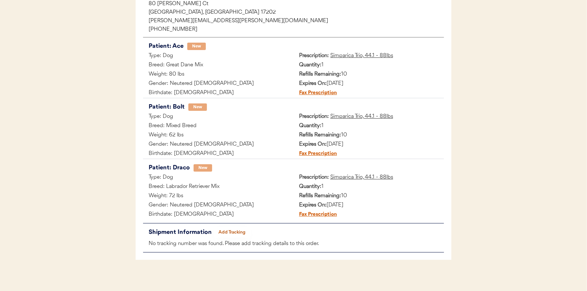
scroll to position [122, 0]
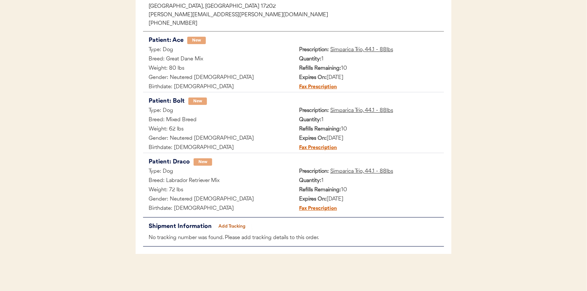
click at [235, 226] on button "Add Tracking" at bounding box center [231, 227] width 37 height 10
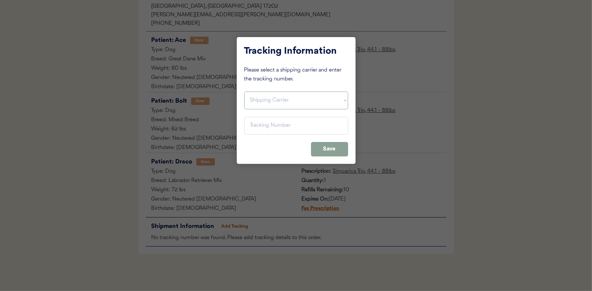
click at [256, 100] on select "Shipping Carrier FedEx FedEx Ground Economy UPS USPS" at bounding box center [296, 101] width 104 height 18
select select ""usps""
click at [244, 92] on select "Shipping Carrier FedEx FedEx Ground Economy UPS USPS" at bounding box center [296, 101] width 104 height 18
click at [259, 123] on input "input" at bounding box center [296, 126] width 104 height 18
paste input "9400150105798027100968"
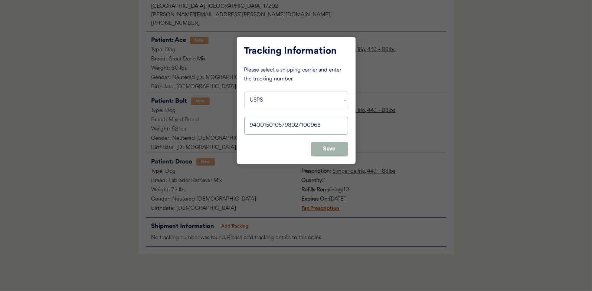
type input "9400150105798027100968"
click at [327, 147] on button "Save" at bounding box center [329, 149] width 37 height 14
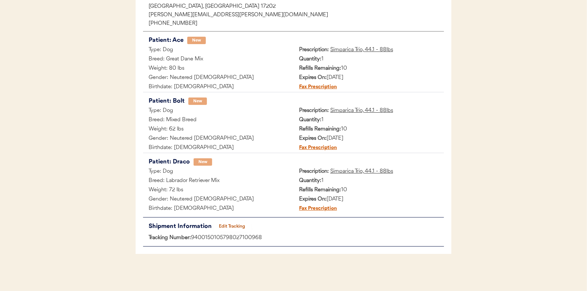
scroll to position [0, 0]
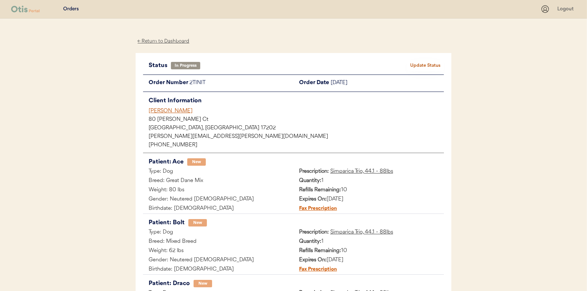
click at [434, 63] on button "Update Status" at bounding box center [425, 66] width 37 height 10
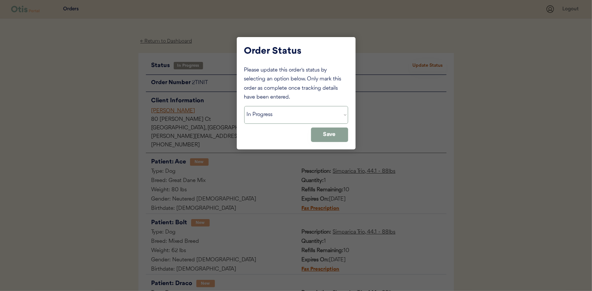
click at [262, 116] on select "Status On Hold New In Progress Complete Pending HW Consent Canceled" at bounding box center [296, 115] width 104 height 18
select select ""complete""
click at [244, 106] on select "Status On Hold New In Progress Complete Pending HW Consent Canceled" at bounding box center [296, 115] width 104 height 18
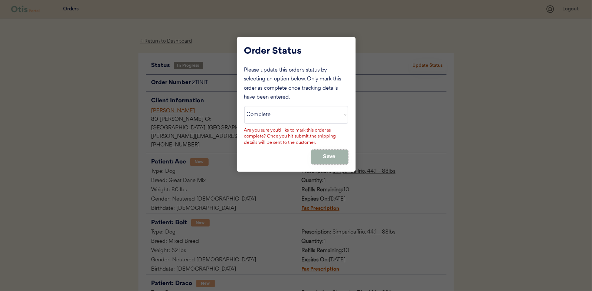
click at [323, 151] on button "Save" at bounding box center [329, 157] width 37 height 14
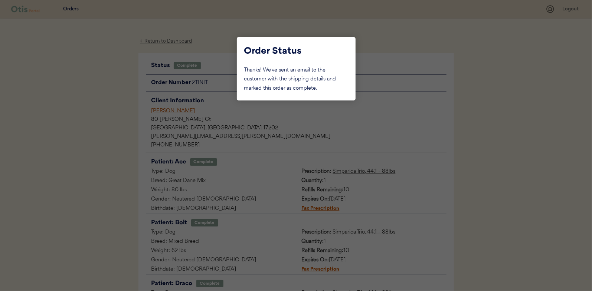
click at [74, 135] on div at bounding box center [296, 145] width 592 height 291
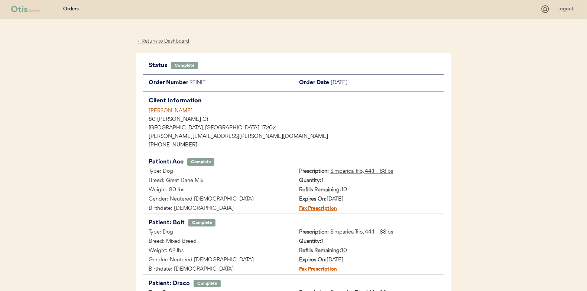
click at [159, 42] on div "← Return to Dashboard" at bounding box center [164, 41] width 56 height 9
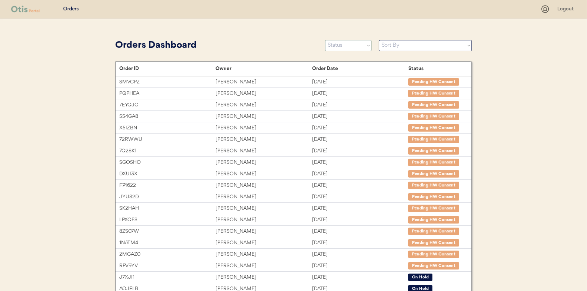
click at [361, 45] on select "Status On Hold New In Progress Complete Pending HW Consent Canceled" at bounding box center [348, 45] width 46 height 11
select select ""in_progress""
click at [325, 40] on select "Status On Hold New In Progress Complete Pending HW Consent Canceled" at bounding box center [348, 45] width 46 height 11
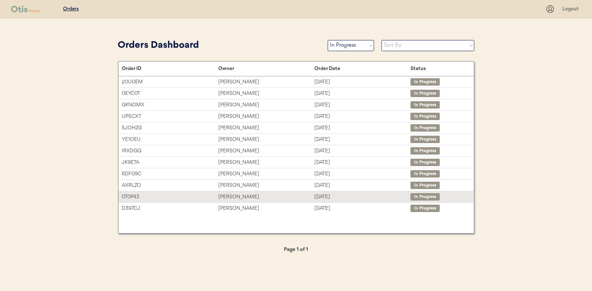
click at [233, 196] on div "Michael G Holland" at bounding box center [266, 197] width 96 height 9
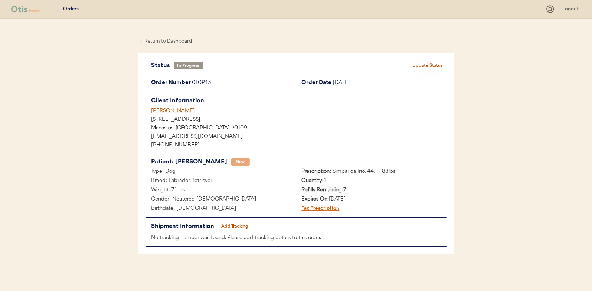
click at [241, 224] on button "Add Tracking" at bounding box center [234, 227] width 37 height 10
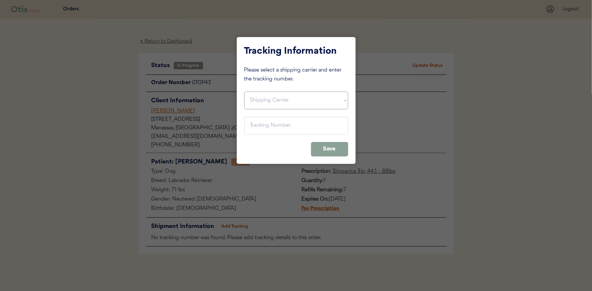
click at [267, 103] on select "Shipping Carrier FedEx FedEx Ground Economy UPS USPS" at bounding box center [296, 101] width 104 height 18
select select ""usps""
click at [244, 92] on select "Shipping Carrier FedEx FedEx Ground Economy UPS USPS" at bounding box center [296, 101] width 104 height 18
click at [263, 128] on input "input" at bounding box center [296, 126] width 104 height 18
paste input "9400150105798027089881"
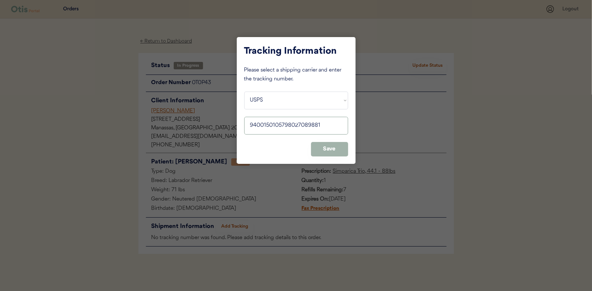
type input "9400150105798027089881"
drag, startPoint x: 322, startPoint y: 145, endPoint x: 327, endPoint y: 145, distance: 5.9
click at [322, 145] on button "Save" at bounding box center [329, 149] width 37 height 14
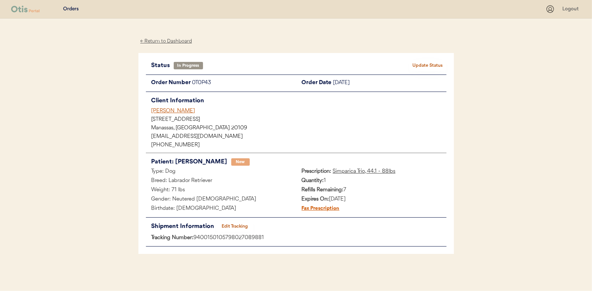
click at [428, 62] on button "Update Status" at bounding box center [428, 66] width 37 height 10
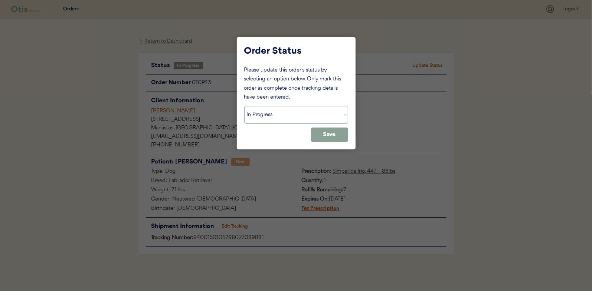
click at [254, 115] on select "Status On Hold New In Progress Complete Pending HW Consent Canceled" at bounding box center [296, 115] width 104 height 18
select select ""complete""
click at [244, 106] on select "Status On Hold New In Progress Complete Pending HW Consent Canceled" at bounding box center [296, 115] width 104 height 18
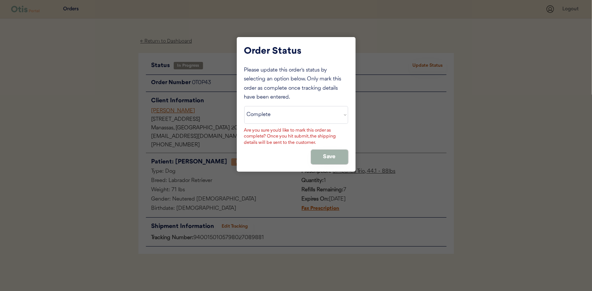
click at [321, 157] on button "Save" at bounding box center [329, 157] width 37 height 14
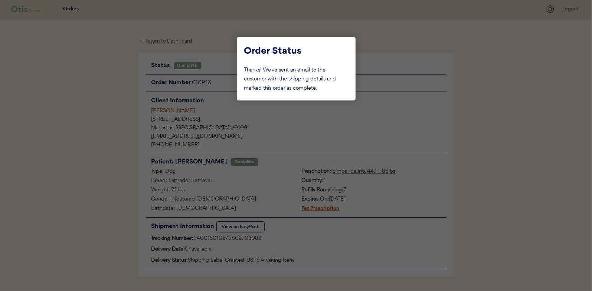
drag, startPoint x: 105, startPoint y: 123, endPoint x: 132, endPoint y: 75, distance: 54.4
click at [105, 123] on div at bounding box center [296, 145] width 592 height 291
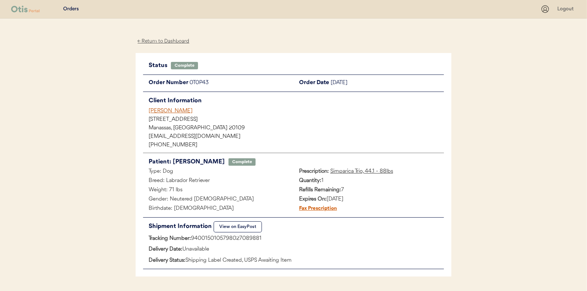
click at [164, 41] on div "← Return to Dashboard" at bounding box center [164, 41] width 56 height 9
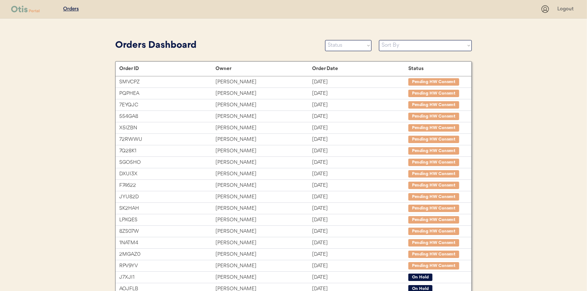
click at [346, 51] on select "Status On Hold New In Progress Complete Pending HW Consent Canceled" at bounding box center [348, 45] width 46 height 11
select select ""in_progress""
click at [325, 40] on select "Status On Hold New In Progress Complete Pending HW Consent Canceled" at bounding box center [348, 45] width 46 height 11
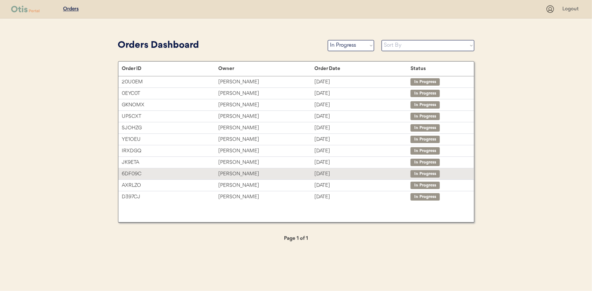
click at [229, 171] on div "[PERSON_NAME]" at bounding box center [266, 174] width 96 height 9
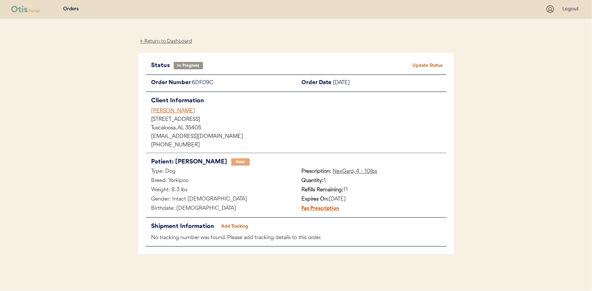
click at [239, 225] on button "Add Tracking" at bounding box center [234, 227] width 37 height 10
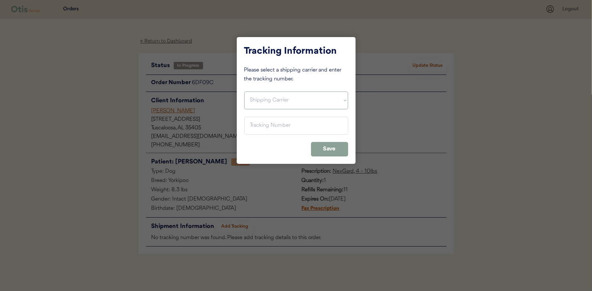
click at [270, 98] on select "Shipping Carrier FedEx FedEx Ground Economy UPS USPS" at bounding box center [296, 101] width 104 height 18
select select ""usps""
click at [244, 92] on select "Shipping Carrier FedEx FedEx Ground Economy UPS USPS" at bounding box center [296, 101] width 104 height 18
click at [256, 121] on input "input" at bounding box center [296, 126] width 104 height 18
paste input "9400150105799027064656"
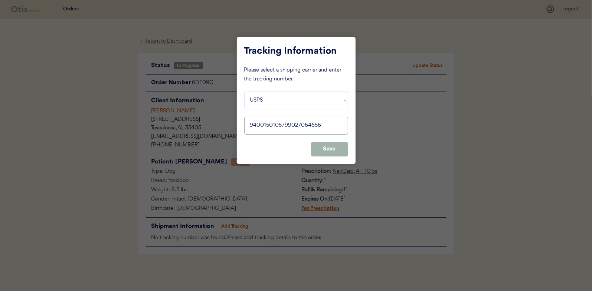
type input "9400150105799027064656"
click at [328, 147] on button "Save" at bounding box center [329, 149] width 37 height 14
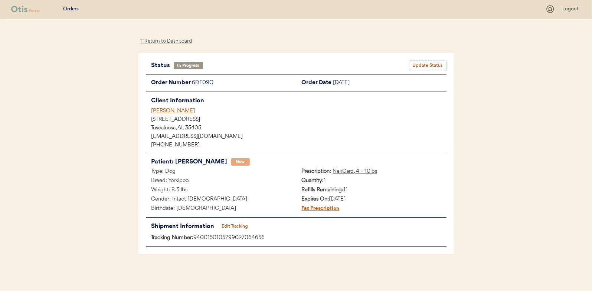
click at [438, 62] on button "Update Status" at bounding box center [428, 66] width 37 height 10
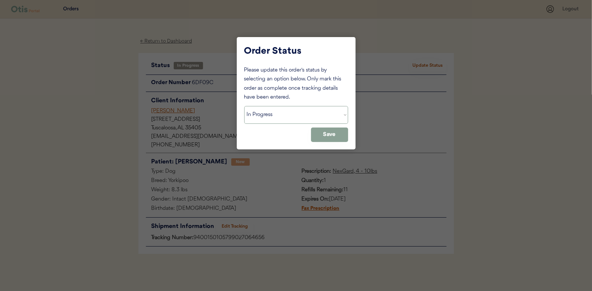
click at [284, 116] on select "Status On Hold New In Progress Complete Pending HW Consent Canceled" at bounding box center [296, 115] width 104 height 18
select select ""complete""
click at [244, 106] on select "Status On Hold New In Progress Complete Pending HW Consent Canceled" at bounding box center [296, 115] width 104 height 18
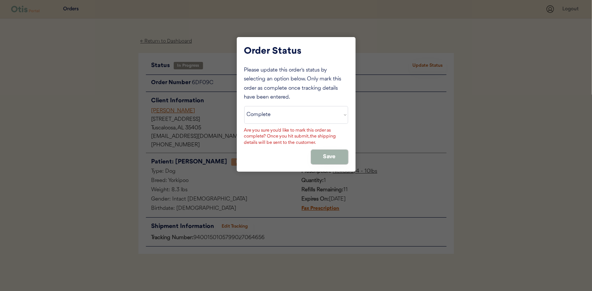
click at [327, 154] on button "Save" at bounding box center [329, 157] width 37 height 14
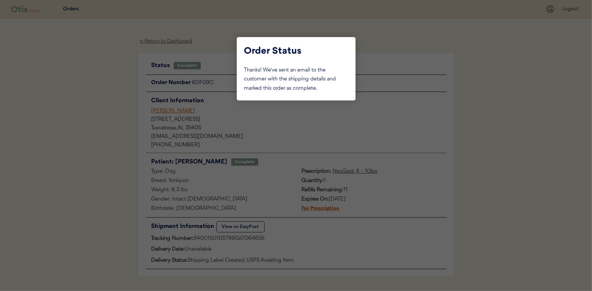
drag, startPoint x: 124, startPoint y: 105, endPoint x: 136, endPoint y: 95, distance: 15.8
click at [124, 105] on div at bounding box center [296, 145] width 592 height 291
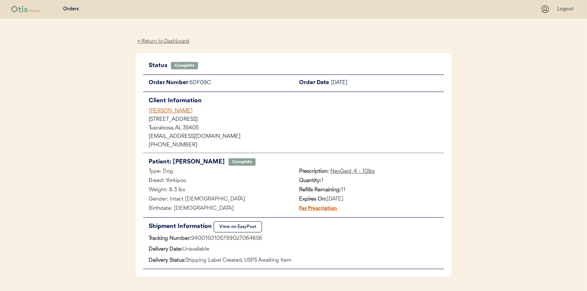
click at [163, 41] on div "← Return to Dashboard" at bounding box center [164, 41] width 56 height 9
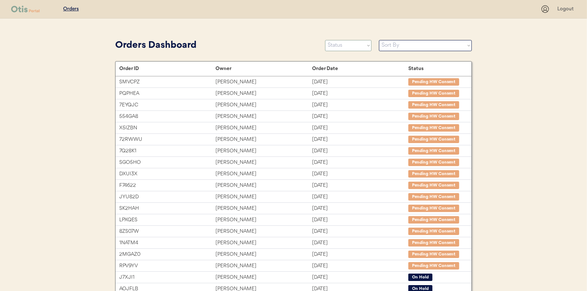
click at [335, 41] on select "Status On Hold New In Progress Complete Pending HW Consent Canceled" at bounding box center [348, 45] width 46 height 11
select select ""in_progress""
click at [325, 40] on select "Status On Hold New In Progress Complete Pending HW Consent Canceled" at bounding box center [348, 45] width 46 height 11
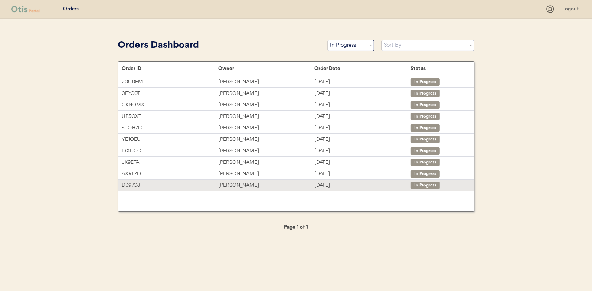
click at [231, 185] on div "[PERSON_NAME]" at bounding box center [266, 186] width 96 height 9
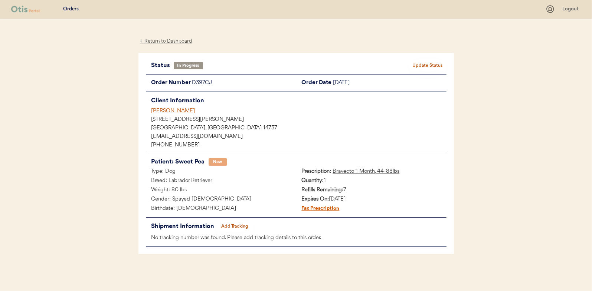
click at [241, 226] on button "Add Tracking" at bounding box center [234, 227] width 37 height 10
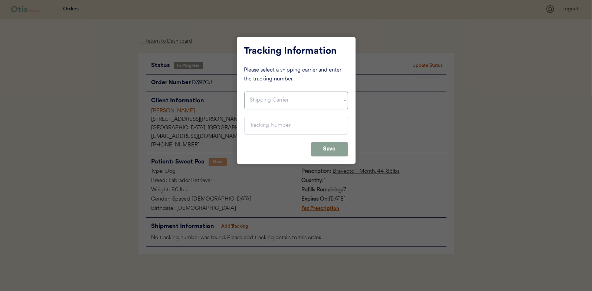
click at [268, 96] on select "Shipping Carrier FedEx FedEx Ground Economy UPS USPS" at bounding box center [296, 101] width 104 height 18
select select ""usps""
click at [244, 92] on select "Shipping Carrier FedEx FedEx Ground Economy UPS USPS" at bounding box center [296, 101] width 104 height 18
click at [257, 129] on input "input" at bounding box center [296, 126] width 104 height 18
paste input "9400150105800027058290"
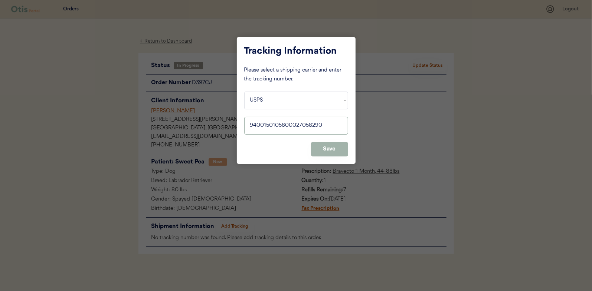
type input "9400150105800027058290"
click at [335, 151] on button "Save" at bounding box center [329, 149] width 37 height 14
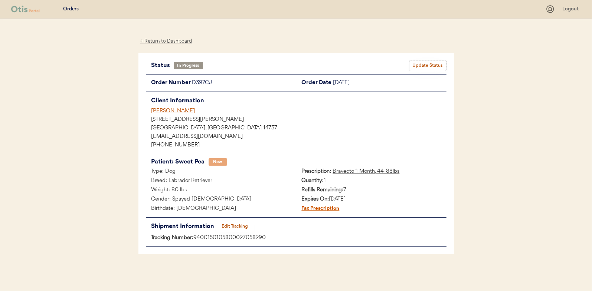
click at [428, 64] on button "Update Status" at bounding box center [428, 66] width 37 height 10
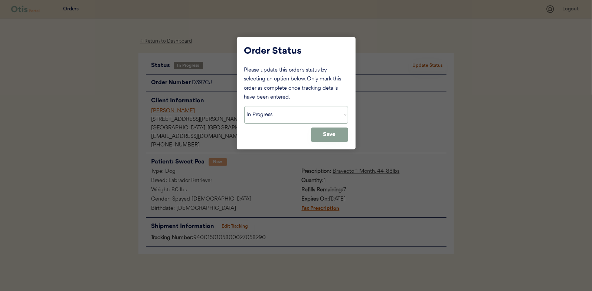
click at [266, 117] on select "Status On Hold New In Progress Complete Pending HW Consent Canceled" at bounding box center [296, 115] width 104 height 18
select select ""complete""
click at [244, 106] on select "Status On Hold New In Progress Complete Pending HW Consent Canceled" at bounding box center [296, 115] width 104 height 18
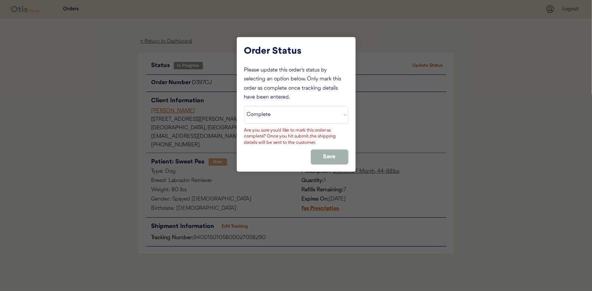
click at [341, 160] on button "Save" at bounding box center [329, 157] width 37 height 14
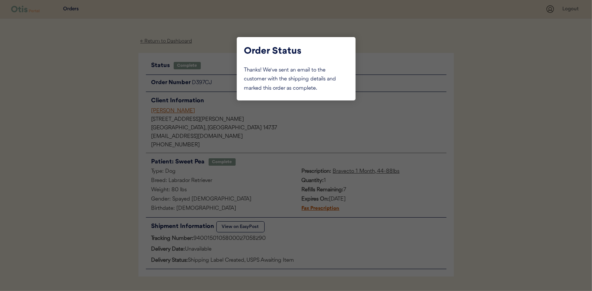
drag, startPoint x: 91, startPoint y: 127, endPoint x: 101, endPoint y: 121, distance: 11.7
click at [92, 126] on div at bounding box center [296, 145] width 592 height 291
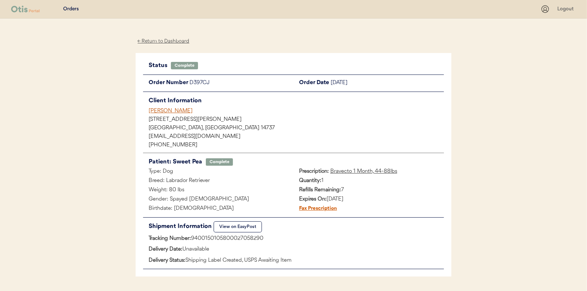
click at [167, 40] on div "← Return to Dashboard" at bounding box center [164, 41] width 56 height 9
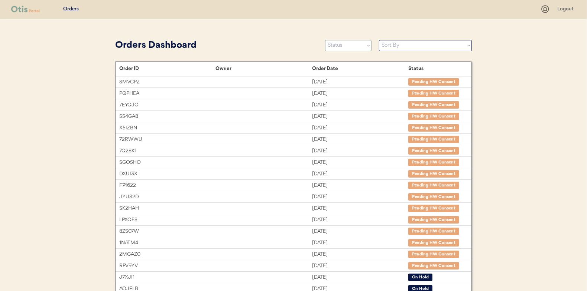
click at [352, 45] on select "Status On Hold New In Progress Complete Pending HW Consent Canceled" at bounding box center [348, 45] width 46 height 11
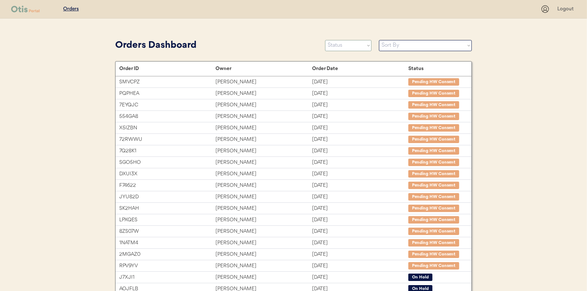
select select ""in_progress""
click at [325, 40] on select "Status On Hold New In Progress Complete Pending HW Consent Canceled" at bounding box center [348, 45] width 46 height 11
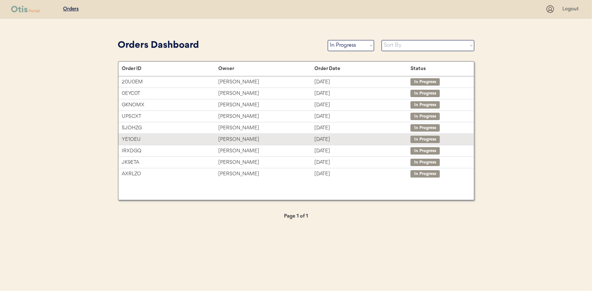
click at [227, 139] on div "[PERSON_NAME]" at bounding box center [266, 140] width 96 height 9
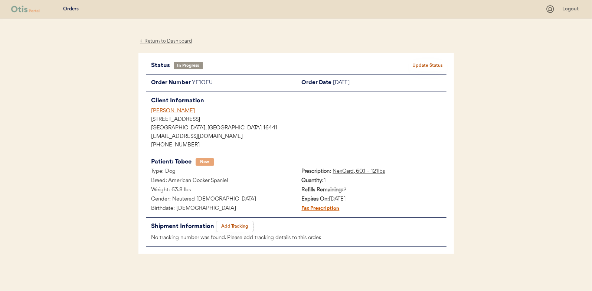
click at [236, 226] on button "Add Tracking" at bounding box center [234, 227] width 37 height 10
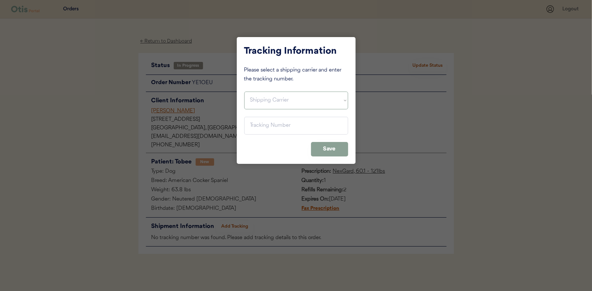
click at [252, 101] on select "Shipping Carrier FedEx FedEx Ground Economy UPS USPS" at bounding box center [296, 101] width 104 height 18
select select ""usps""
click at [244, 92] on select "Shipping Carrier FedEx FedEx Ground Economy UPS USPS" at bounding box center [296, 101] width 104 height 18
click at [258, 125] on input "input" at bounding box center [296, 126] width 104 height 18
paste input "9400150105798027093833"
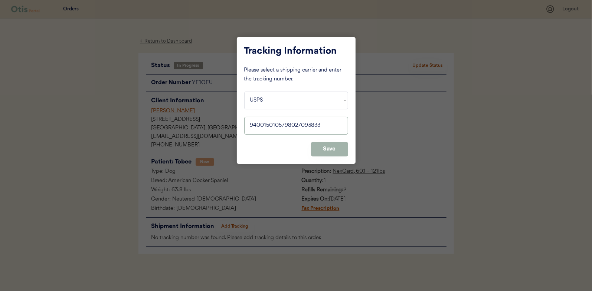
type input "9400150105798027093833"
click at [333, 149] on button "Save" at bounding box center [329, 149] width 37 height 14
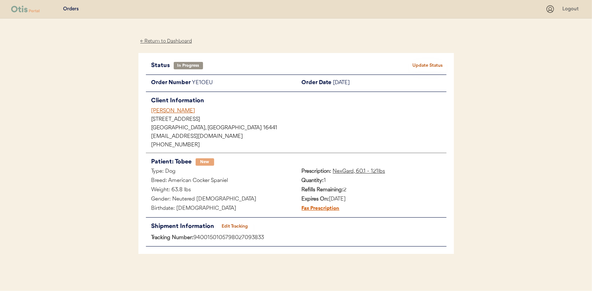
click at [424, 62] on button "Update Status" at bounding box center [428, 66] width 37 height 10
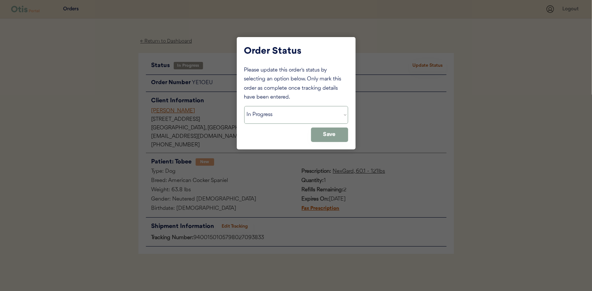
click at [264, 113] on select "Status On Hold New In Progress Complete Pending HW Consent Canceled" at bounding box center [296, 115] width 104 height 18
select select ""complete""
click at [244, 106] on select "Status On Hold New In Progress Complete Pending HW Consent Canceled" at bounding box center [296, 115] width 104 height 18
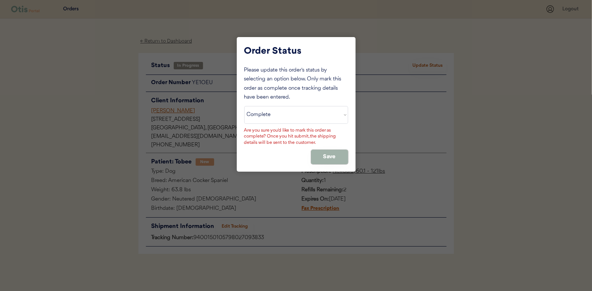
click at [332, 156] on button "Save" at bounding box center [329, 157] width 37 height 14
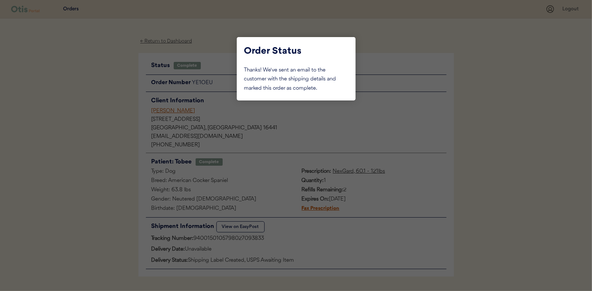
click at [101, 95] on div at bounding box center [296, 145] width 592 height 291
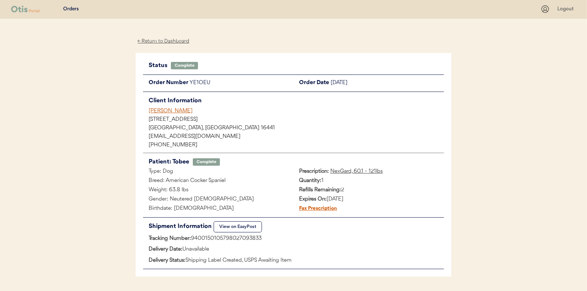
click at [174, 40] on div "← Return to Dashboard" at bounding box center [164, 41] width 56 height 9
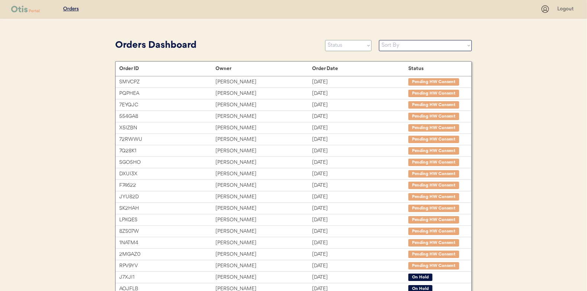
click at [336, 42] on select "Status On Hold New In Progress Complete Pending HW Consent Canceled" at bounding box center [348, 45] width 46 height 11
select select ""in_progress""
click at [325, 40] on select "Status On Hold New In Progress Complete Pending HW Consent Canceled" at bounding box center [348, 45] width 46 height 11
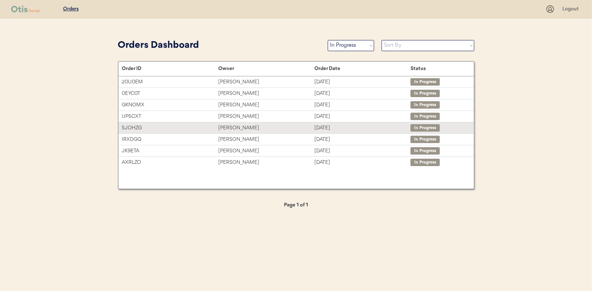
click at [231, 129] on div "[PERSON_NAME]" at bounding box center [266, 128] width 96 height 9
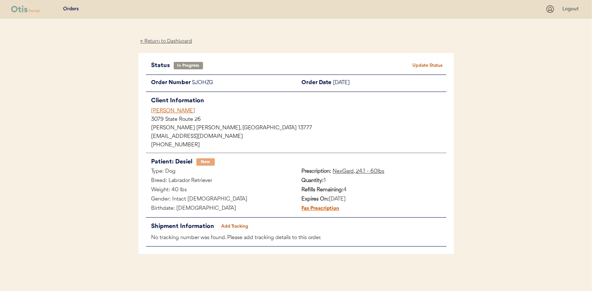
click at [234, 228] on button "Add Tracking" at bounding box center [234, 227] width 37 height 10
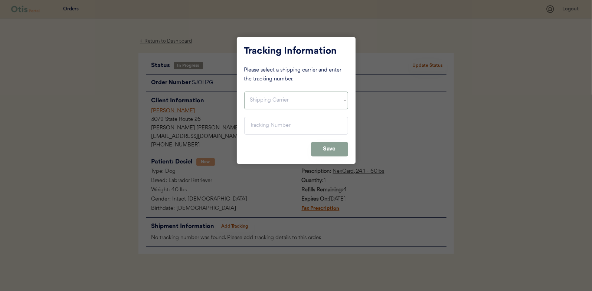
click at [266, 99] on select "Shipping Carrier FedEx FedEx Ground Economy UPS USPS" at bounding box center [296, 101] width 104 height 18
select select ""usps""
click at [244, 92] on select "Shipping Carrier FedEx FedEx Ground Economy UPS USPS" at bounding box center [296, 101] width 104 height 18
click at [263, 125] on input "input" at bounding box center [296, 126] width 104 height 18
paste input "9400150105497027258210"
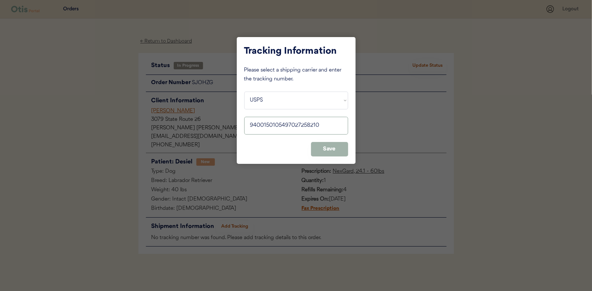
type input "9400150105497027258210"
click at [320, 152] on button "Save" at bounding box center [329, 149] width 37 height 14
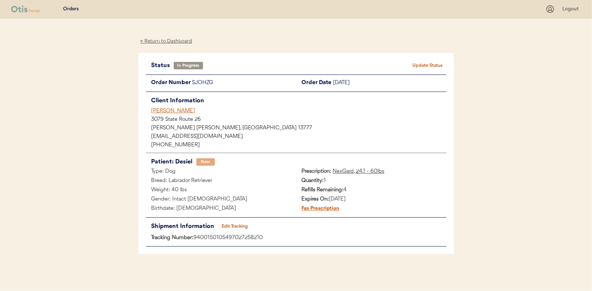
click at [428, 66] on button "Update Status" at bounding box center [428, 66] width 37 height 10
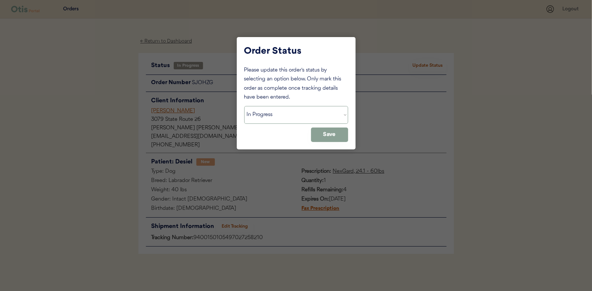
click at [273, 115] on select "Status On Hold New In Progress Complete Pending HW Consent Canceled" at bounding box center [296, 115] width 104 height 18
select select ""complete""
click at [244, 106] on select "Status On Hold New In Progress Complete Pending HW Consent Canceled" at bounding box center [296, 115] width 104 height 18
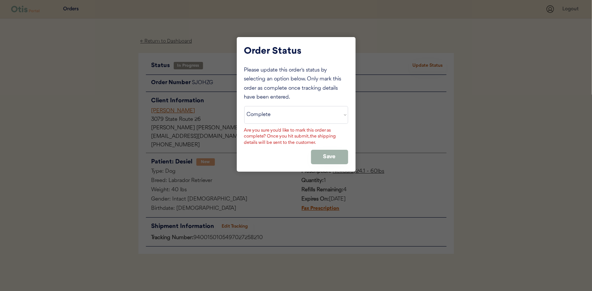
click at [328, 151] on button "Save" at bounding box center [329, 157] width 37 height 14
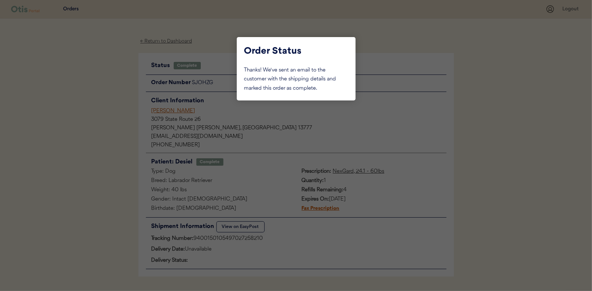
drag, startPoint x: 109, startPoint y: 72, endPoint x: 156, endPoint y: 36, distance: 58.7
click at [113, 72] on div at bounding box center [296, 145] width 592 height 291
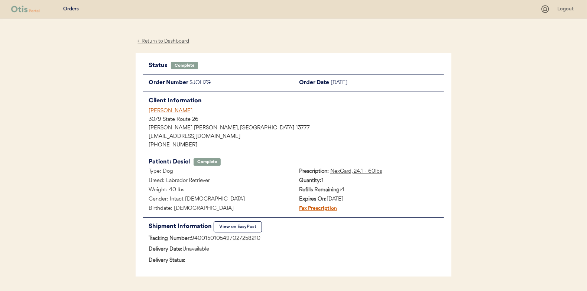
click at [173, 40] on div "← Return to Dashboard" at bounding box center [164, 41] width 56 height 9
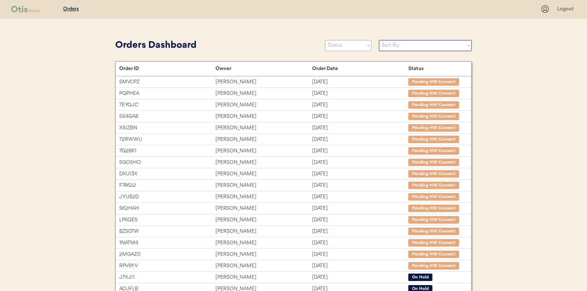
drag, startPoint x: 340, startPoint y: 46, endPoint x: 339, endPoint y: 50, distance: 4.2
click at [340, 46] on select "Status On Hold New In Progress Complete Pending HW Consent Canceled" at bounding box center [348, 45] width 46 height 11
click at [325, 40] on select "Status On Hold New In Progress Complete Pending HW Consent Canceled" at bounding box center [348, 45] width 46 height 11
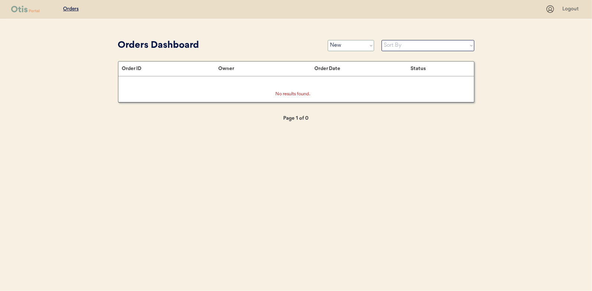
click at [346, 46] on select "Status On Hold New In Progress Complete Pending HW Consent Canceled" at bounding box center [351, 45] width 46 height 11
click at [328, 40] on select "Status On Hold New In Progress Complete Pending HW Consent Canceled" at bounding box center [351, 45] width 46 height 11
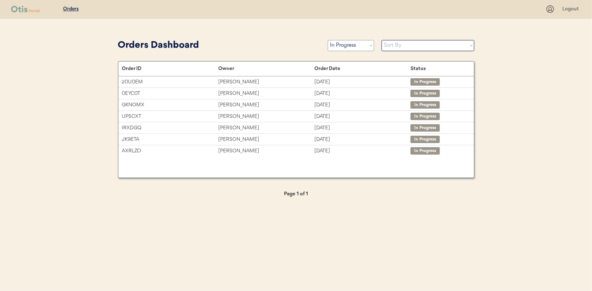
drag, startPoint x: 350, startPoint y: 47, endPoint x: 348, endPoint y: 51, distance: 4.2
click at [350, 47] on select "Status On Hold New In Progress Complete Pending HW Consent Canceled" at bounding box center [351, 45] width 46 height 11
click at [328, 40] on select "Status On Hold New In Progress Complete Pending HW Consent Canceled" at bounding box center [351, 45] width 46 height 11
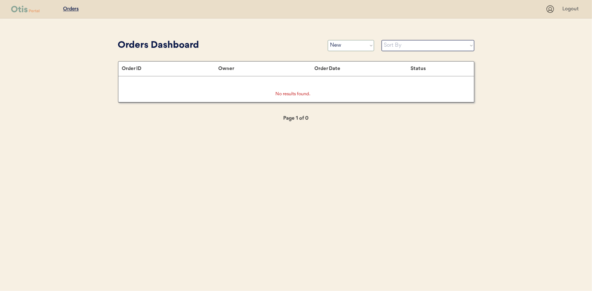
click at [345, 44] on select "Status On Hold New In Progress Complete Pending HW Consent Canceled" at bounding box center [351, 45] width 46 height 11
select select ""in_progress""
click at [328, 40] on select "Status On Hold New In Progress Complete Pending HW Consent Canceled" at bounding box center [351, 45] width 46 height 11
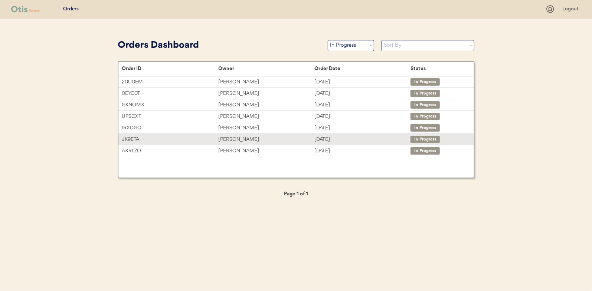
click at [229, 141] on div "[PERSON_NAME]" at bounding box center [266, 140] width 96 height 9
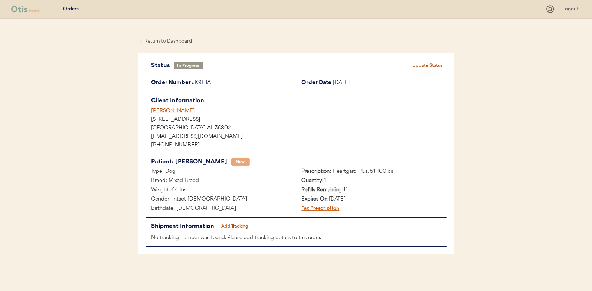
click at [237, 226] on button "Add Tracking" at bounding box center [234, 227] width 37 height 10
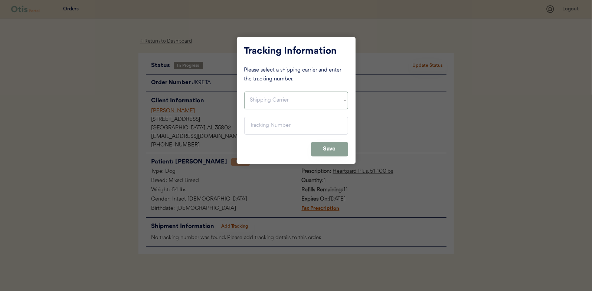
click at [257, 98] on select "Shipping Carrier FedEx FedEx Ground Economy UPS USPS" at bounding box center [296, 101] width 104 height 18
select select ""usps""
click at [244, 92] on select "Shipping Carrier FedEx FedEx Ground Economy UPS USPS" at bounding box center [296, 101] width 104 height 18
click at [265, 125] on input "input" at bounding box center [296, 126] width 104 height 18
paste input "9400150105497027265515"
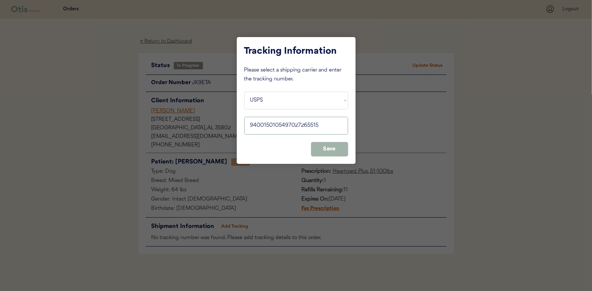
type input "9400150105497027265515"
click at [325, 147] on button "Save" at bounding box center [329, 149] width 37 height 14
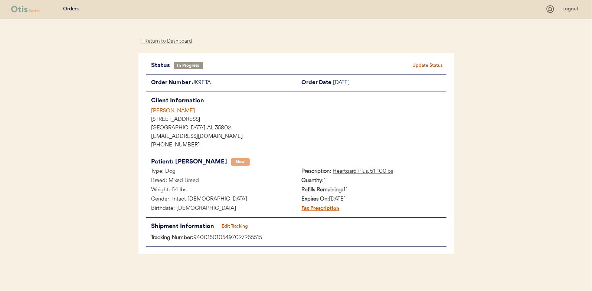
click at [438, 65] on button "Update Status" at bounding box center [428, 66] width 37 height 10
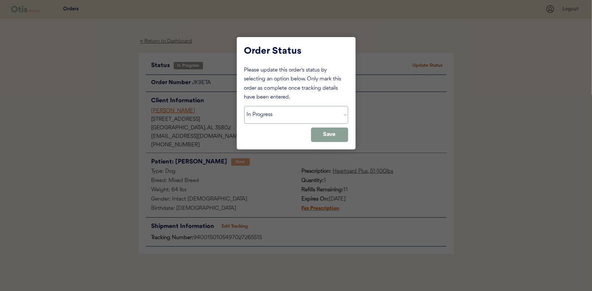
click at [288, 114] on select "Status On Hold New In Progress Complete Pending HW Consent Canceled" at bounding box center [296, 115] width 104 height 18
select select ""complete""
click at [244, 106] on select "Status On Hold New In Progress Complete Pending HW Consent Canceled" at bounding box center [296, 115] width 104 height 18
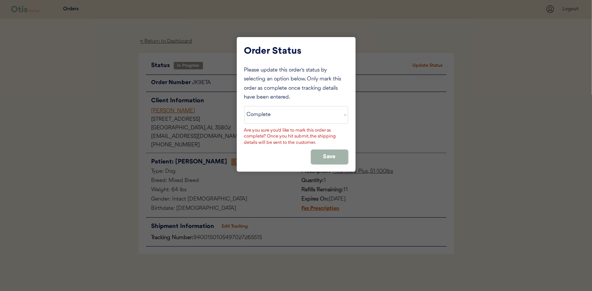
click at [323, 153] on button "Save" at bounding box center [329, 157] width 37 height 14
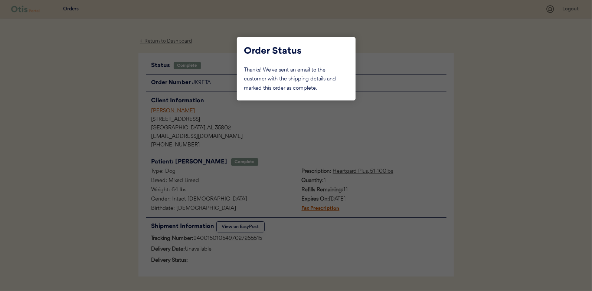
click at [88, 104] on div at bounding box center [296, 145] width 592 height 291
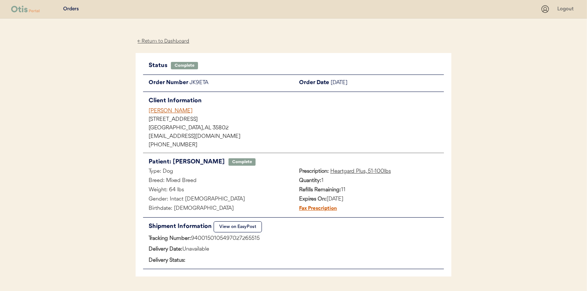
drag, startPoint x: 162, startPoint y: 42, endPoint x: 60, endPoint y: 36, distance: 101.5
click at [162, 42] on div "← Return to Dashboard" at bounding box center [164, 41] width 56 height 9
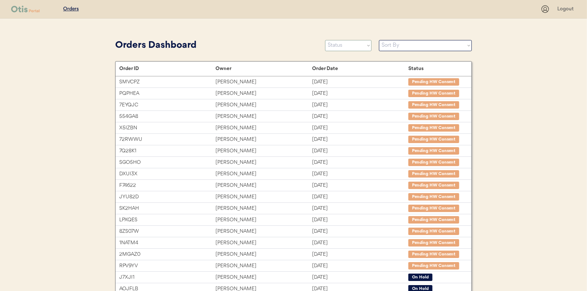
click at [347, 48] on select "Status On Hold New In Progress Complete Pending HW Consent Canceled" at bounding box center [348, 45] width 46 height 11
select select ""in_progress""
click at [325, 40] on select "Status On Hold New In Progress Complete Pending HW Consent Canceled" at bounding box center [348, 45] width 46 height 11
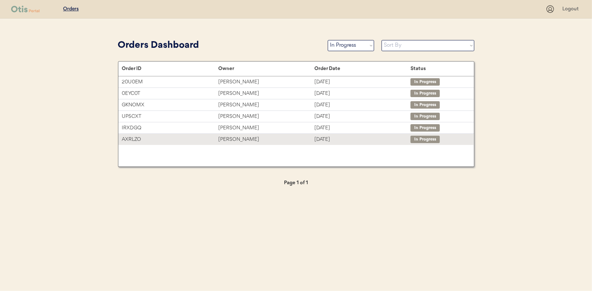
click at [229, 139] on div "[PERSON_NAME]" at bounding box center [266, 140] width 96 height 9
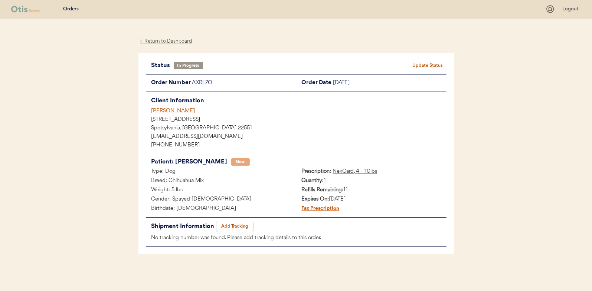
click at [234, 224] on button "Add Tracking" at bounding box center [234, 227] width 37 height 10
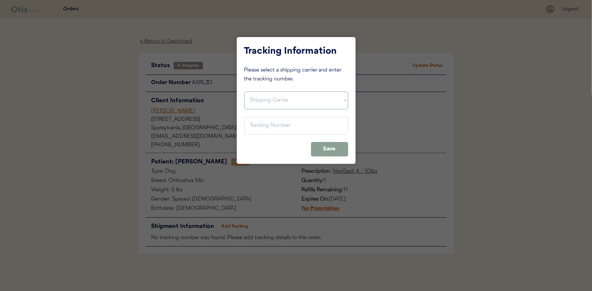
click at [257, 95] on select "Shipping Carrier FedEx FedEx Ground Economy UPS USPS" at bounding box center [296, 101] width 104 height 18
select select ""usps""
click at [244, 92] on select "Shipping Carrier FedEx FedEx Ground Economy UPS USPS" at bounding box center [296, 101] width 104 height 18
click at [255, 126] on input "input" at bounding box center [296, 126] width 104 height 18
paste input "9400150105497027266642"
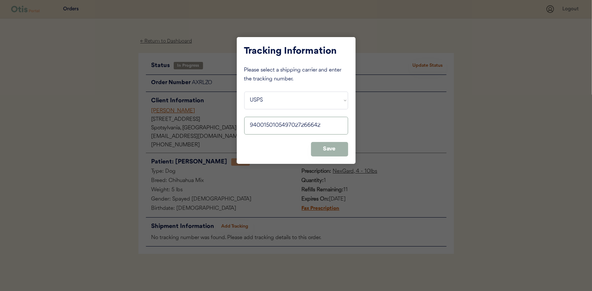
type input "9400150105497027266642"
click at [329, 148] on button "Save" at bounding box center [329, 149] width 37 height 14
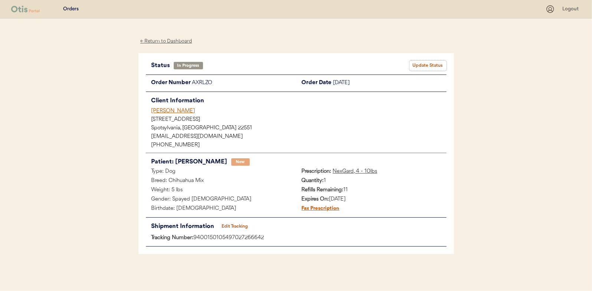
click at [420, 64] on button "Update Status" at bounding box center [428, 66] width 37 height 10
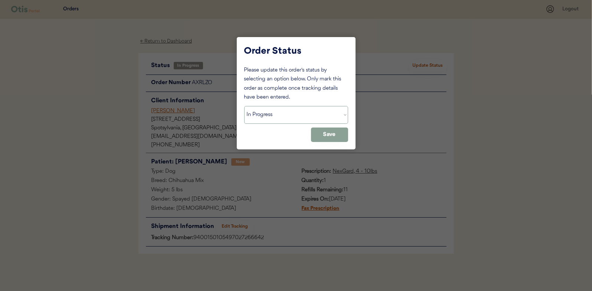
click at [267, 116] on select "Status On Hold New In Progress Complete Pending HW Consent Canceled" at bounding box center [296, 115] width 104 height 18
select select ""complete""
click at [244, 106] on select "Status On Hold New In Progress Complete Pending HW Consent Canceled" at bounding box center [296, 115] width 104 height 18
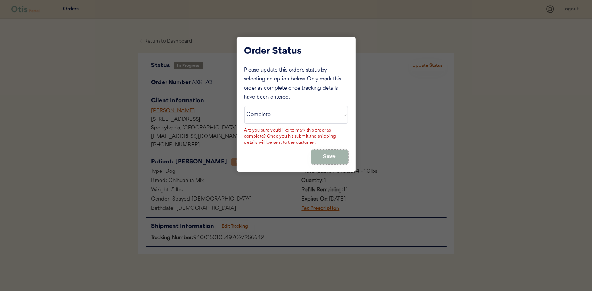
click at [319, 152] on button "Save" at bounding box center [329, 157] width 37 height 14
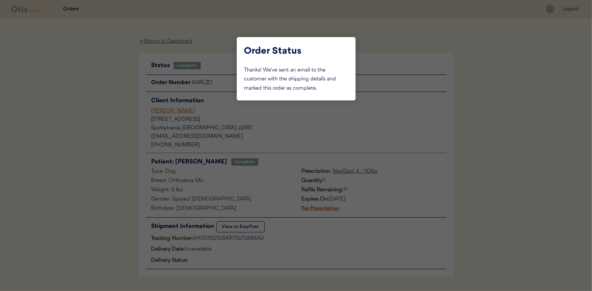
drag, startPoint x: 87, startPoint y: 113, endPoint x: 145, endPoint y: 69, distance: 72.7
click at [90, 112] on div at bounding box center [296, 145] width 592 height 291
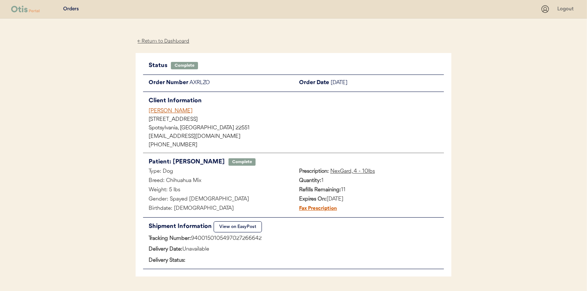
click at [166, 39] on div "← Return to Dashboard" at bounding box center [164, 41] width 56 height 9
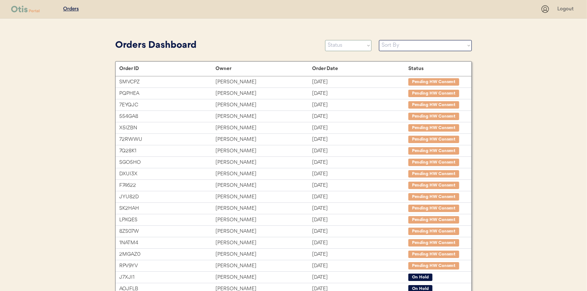
click at [350, 47] on select "Status On Hold New In Progress Complete Pending HW Consent Canceled" at bounding box center [348, 45] width 46 height 11
select select ""in_progress""
click at [325, 40] on select "Status On Hold New In Progress Complete Pending HW Consent Canceled" at bounding box center [348, 45] width 46 height 11
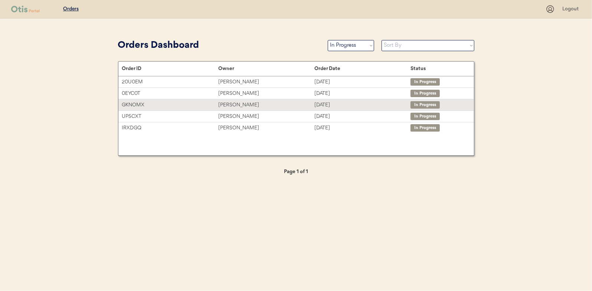
click at [232, 105] on div "[PERSON_NAME]" at bounding box center [266, 105] width 96 height 9
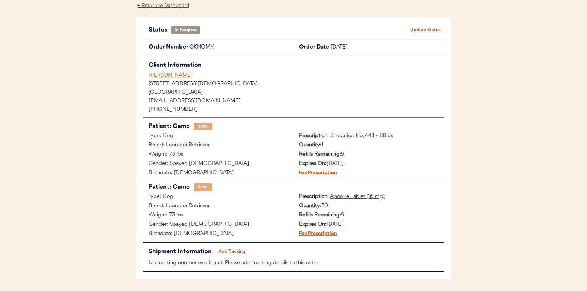
scroll to position [37, 0]
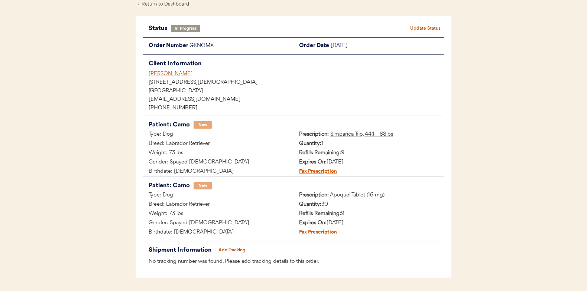
click at [238, 249] on button "Add Tracking" at bounding box center [231, 250] width 37 height 10
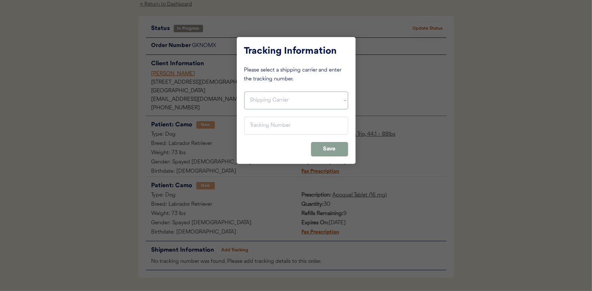
click at [262, 100] on select "Shipping Carrier FedEx FedEx Ground Economy UPS USPS" at bounding box center [296, 101] width 104 height 18
select select ""usps""
click at [244, 92] on select "Shipping Carrier FedEx FedEx Ground Economy UPS USPS" at bounding box center [296, 101] width 104 height 18
click at [253, 123] on input "input" at bounding box center [296, 126] width 104 height 18
paste input "9400150105496028746689"
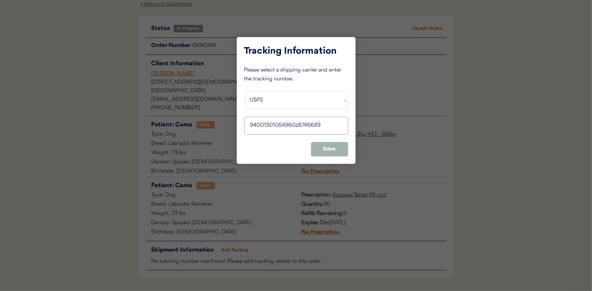
type input "9400150105496028746689"
click at [328, 147] on button "Save" at bounding box center [329, 149] width 37 height 14
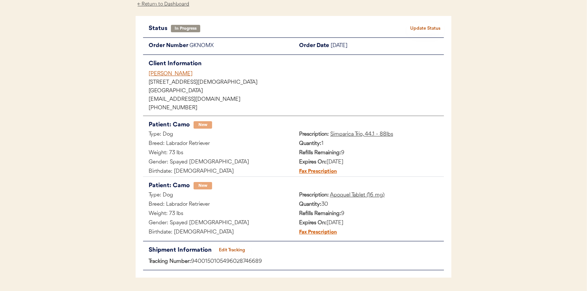
scroll to position [0, 0]
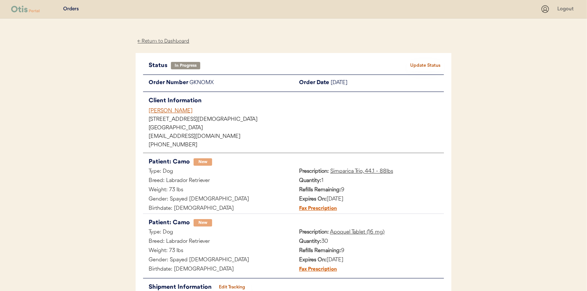
click at [429, 63] on button "Update Status" at bounding box center [425, 66] width 37 height 10
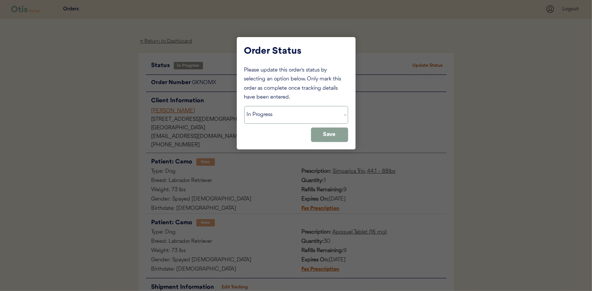
click at [260, 113] on select "Status On Hold New In Progress Complete Pending HW Consent Canceled" at bounding box center [296, 115] width 104 height 18
select select ""complete""
click at [244, 106] on select "Status On Hold New In Progress Complete Pending HW Consent Canceled" at bounding box center [296, 115] width 104 height 18
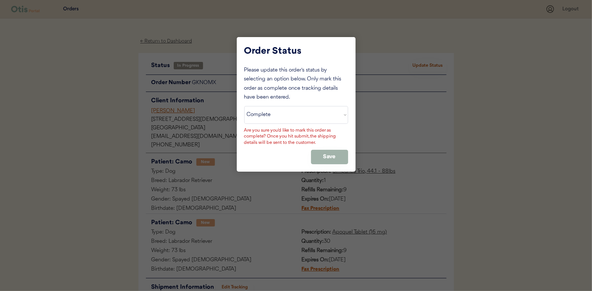
click at [330, 159] on button "Save" at bounding box center [329, 157] width 37 height 14
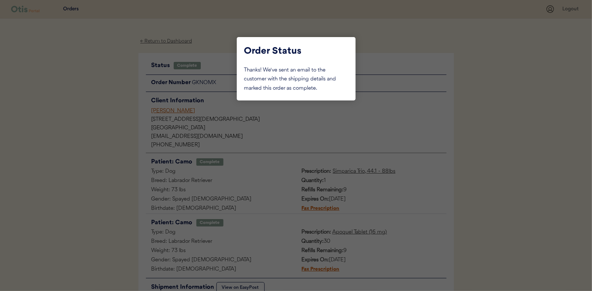
click at [120, 94] on div at bounding box center [296, 145] width 592 height 291
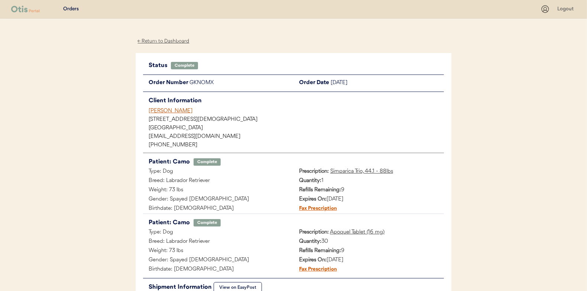
click at [164, 41] on div "← Return to Dashboard" at bounding box center [164, 41] width 56 height 9
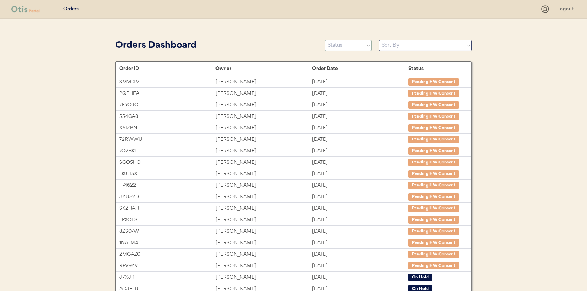
click at [347, 45] on select "Status On Hold New In Progress Complete Pending HW Consent Canceled" at bounding box center [348, 45] width 46 height 11
select select ""in_progress""
click at [325, 40] on select "Status On Hold New In Progress Complete Pending HW Consent Canceled" at bounding box center [348, 45] width 46 height 11
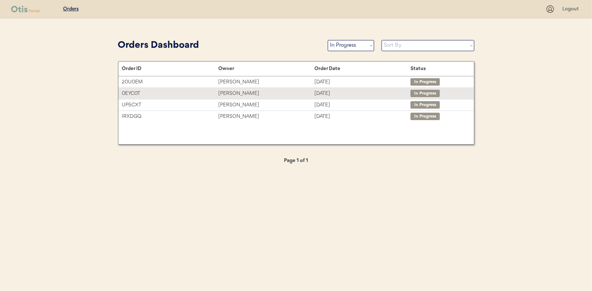
click at [244, 93] on div "[PERSON_NAME]" at bounding box center [266, 93] width 96 height 9
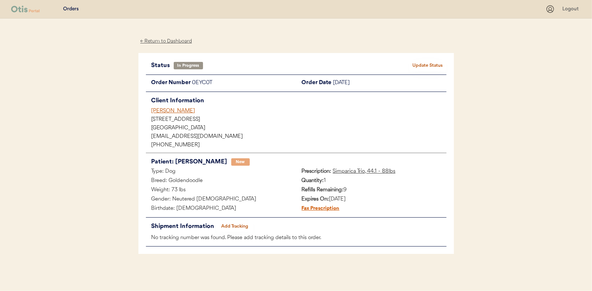
click at [238, 226] on button "Add Tracking" at bounding box center [234, 227] width 37 height 10
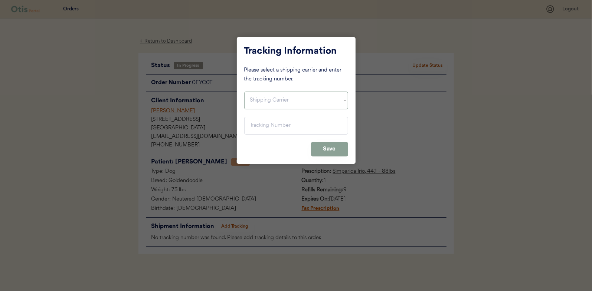
click at [259, 98] on select "Shipping Carrier FedEx FedEx Ground Economy UPS USPS" at bounding box center [296, 101] width 104 height 18
select select ""usps""
click at [244, 92] on select "Shipping Carrier FedEx FedEx Ground Economy UPS USPS" at bounding box center [296, 101] width 104 height 18
click at [256, 126] on input "input" at bounding box center [296, 126] width 104 height 18
paste input "9400150105799027081738"
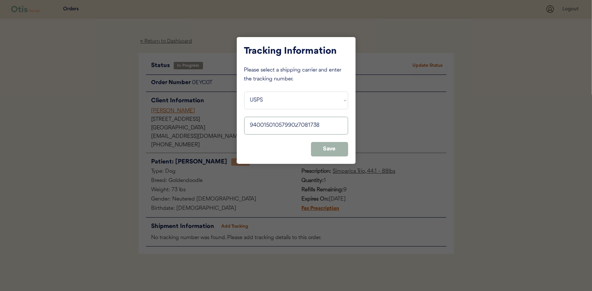
type input "9400150105799027081738"
click at [324, 150] on button "Save" at bounding box center [329, 149] width 37 height 14
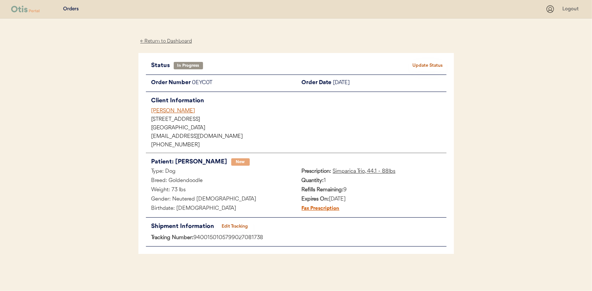
click at [425, 62] on button "Update Status" at bounding box center [428, 66] width 37 height 10
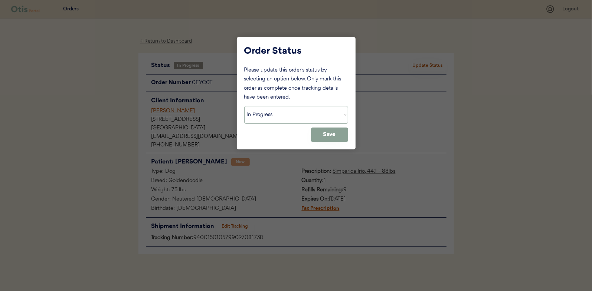
click at [274, 114] on select "Status On Hold New In Progress Complete Pending HW Consent Canceled" at bounding box center [296, 115] width 104 height 18
select select ""complete""
click at [244, 106] on select "Status On Hold New In Progress Complete Pending HW Consent Canceled" at bounding box center [296, 115] width 104 height 18
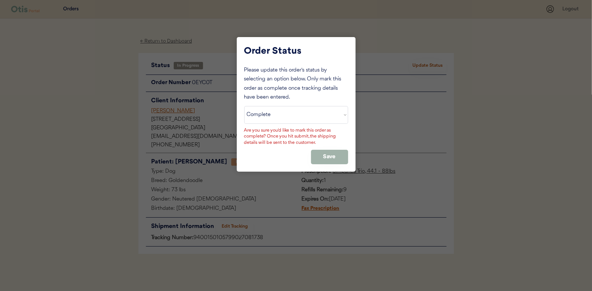
click at [338, 153] on button "Save" at bounding box center [329, 157] width 37 height 14
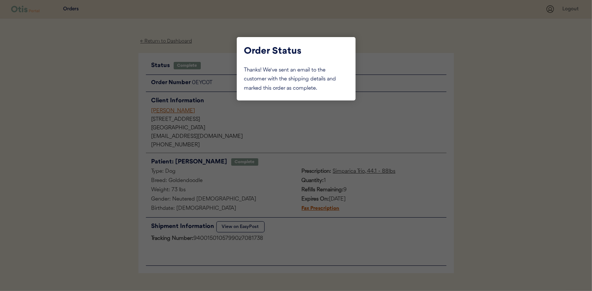
click at [107, 104] on div at bounding box center [296, 145] width 592 height 291
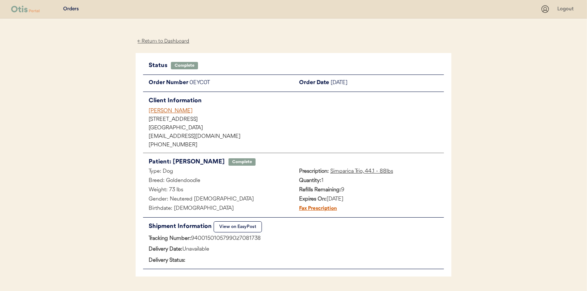
click at [162, 42] on div "← Return to Dashboard" at bounding box center [164, 41] width 56 height 9
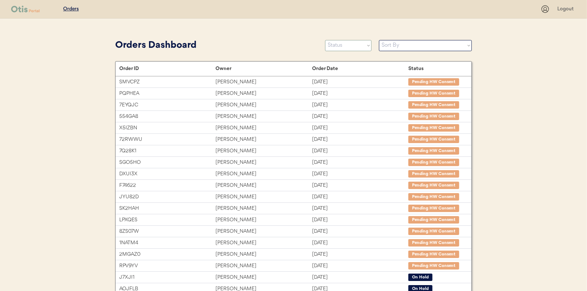
click at [361, 47] on select "Status On Hold New In Progress Complete Pending HW Consent Canceled" at bounding box center [348, 45] width 46 height 11
select select ""in_progress""
click at [325, 40] on select "Status On Hold New In Progress Complete Pending HW Consent Canceled" at bounding box center [348, 45] width 46 height 11
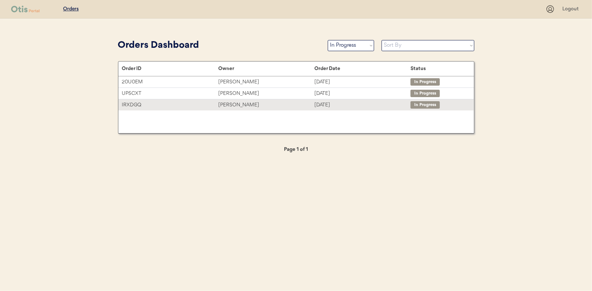
click at [231, 104] on div "wilber jorge" at bounding box center [266, 105] width 96 height 9
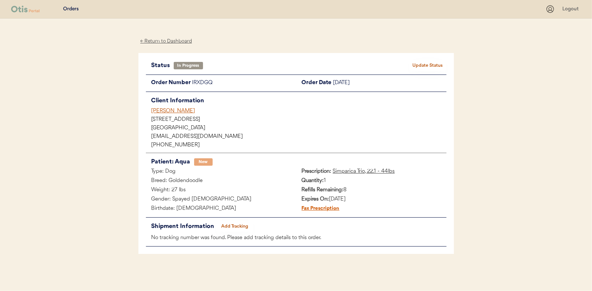
click at [235, 222] on button "Add Tracking" at bounding box center [234, 227] width 37 height 10
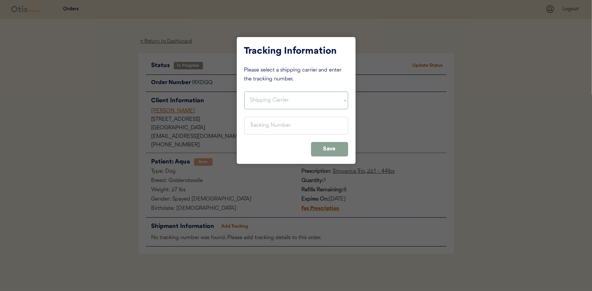
click at [257, 97] on select "Shipping Carrier FedEx FedEx Ground Economy UPS USPS" at bounding box center [296, 101] width 104 height 18
select select ""usps""
click at [244, 92] on select "Shipping Carrier FedEx FedEx Ground Economy UPS USPS" at bounding box center [296, 101] width 104 height 18
click at [260, 125] on input "input" at bounding box center [296, 126] width 104 height 18
paste input "9400150105798027117072"
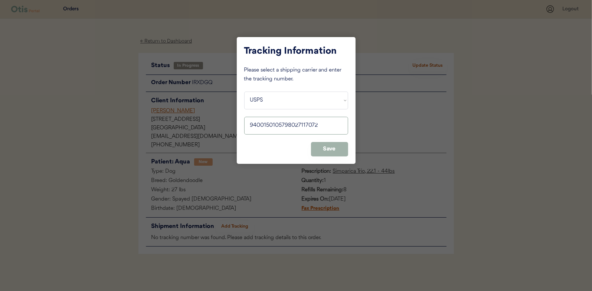
type input "9400150105798027117072"
click at [333, 153] on button "Save" at bounding box center [329, 149] width 37 height 14
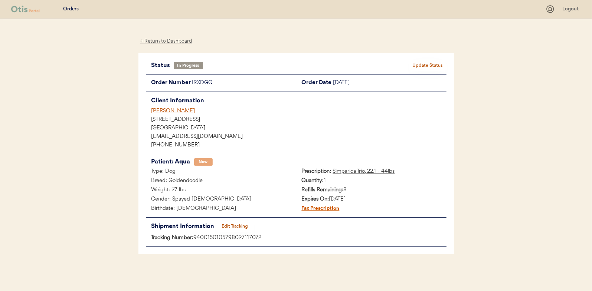
click at [425, 64] on button "Update Status" at bounding box center [428, 66] width 37 height 10
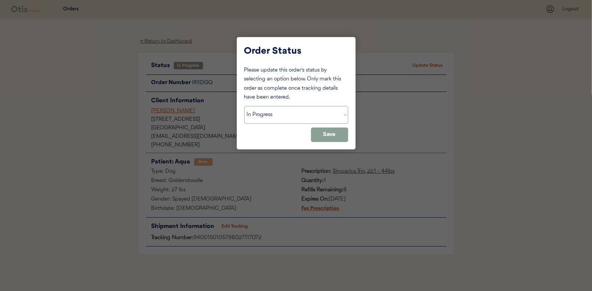
click at [261, 117] on select "Status On Hold New In Progress Complete Pending HW Consent Canceled" at bounding box center [296, 115] width 104 height 18
select select ""complete""
click at [244, 106] on select "Status On Hold New In Progress Complete Pending HW Consent Canceled" at bounding box center [296, 115] width 104 height 18
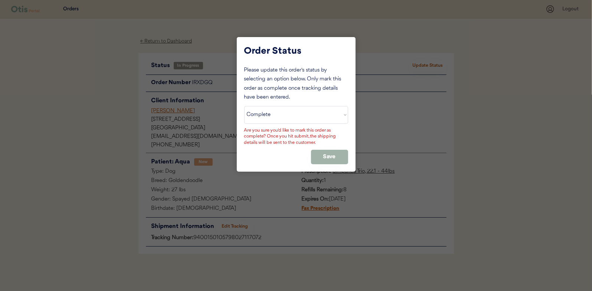
click at [339, 151] on button "Save" at bounding box center [329, 157] width 37 height 14
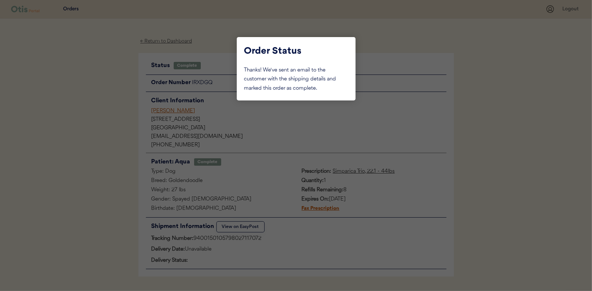
click at [89, 92] on div at bounding box center [296, 145] width 592 height 291
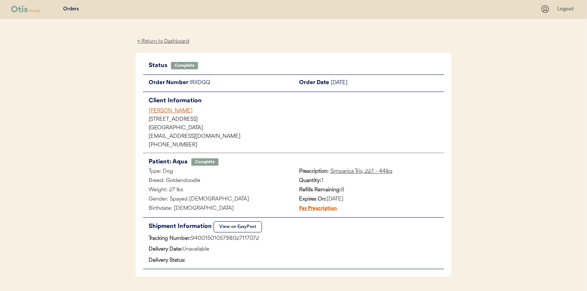
click at [160, 41] on div "← Return to Dashboard" at bounding box center [164, 41] width 56 height 9
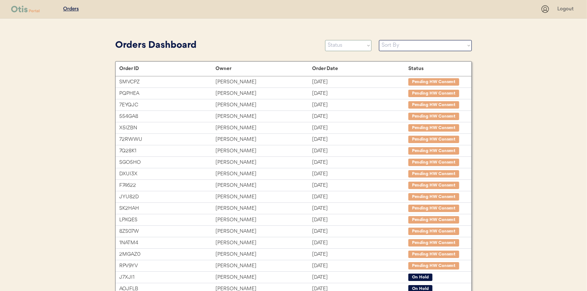
click at [337, 49] on select "Status On Hold New In Progress Complete Pending HW Consent Canceled" at bounding box center [348, 45] width 46 height 11
select select ""in_progress""
click at [325, 40] on select "Status On Hold New In Progress Complete Pending HW Consent Canceled" at bounding box center [348, 45] width 46 height 11
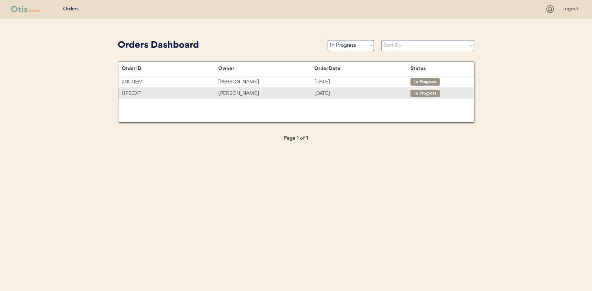
click at [219, 89] on div "[PERSON_NAME]" at bounding box center [266, 93] width 96 height 9
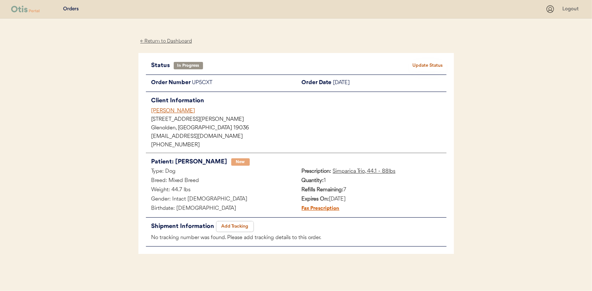
click at [241, 228] on button "Add Tracking" at bounding box center [234, 227] width 37 height 10
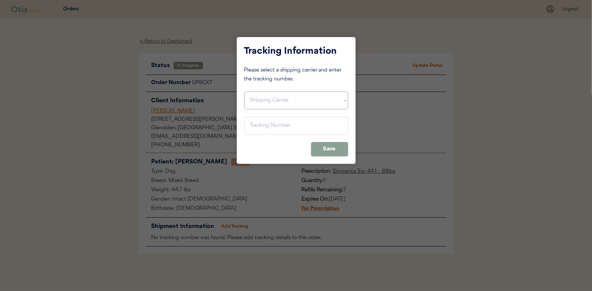
click at [256, 97] on select "Shipping Carrier FedEx FedEx Ground Economy UPS USPS" at bounding box center [296, 101] width 104 height 18
select select ""usps""
click at [244, 92] on select "Shipping Carrier FedEx FedEx Ground Economy UPS USPS" at bounding box center [296, 101] width 104 height 18
click at [261, 128] on input "input" at bounding box center [296, 126] width 104 height 18
paste input "9400150105496028745316"
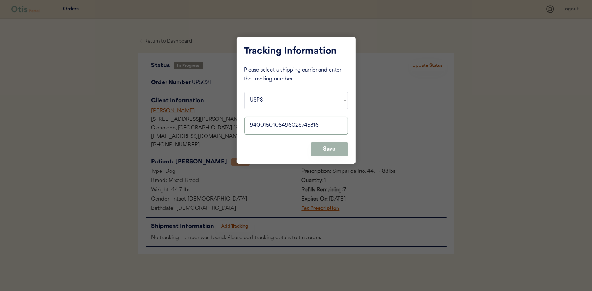
type input "9400150105496028745316"
click at [333, 143] on button "Save" at bounding box center [329, 149] width 37 height 14
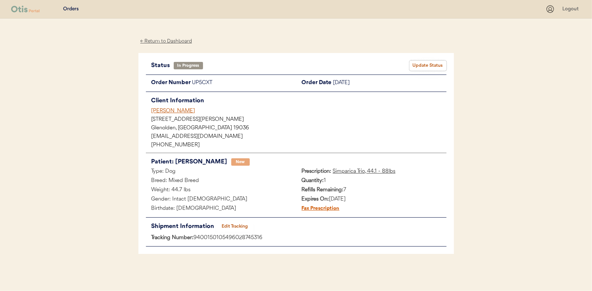
click at [424, 63] on button "Update Status" at bounding box center [428, 66] width 37 height 10
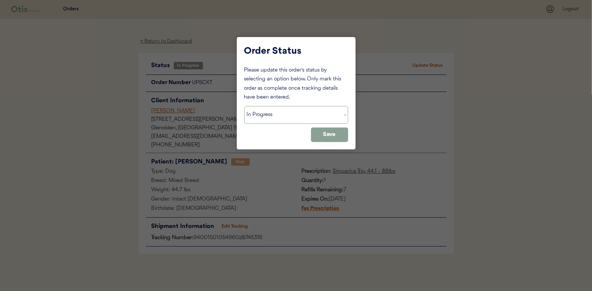
click at [281, 112] on select "Status On Hold New In Progress Complete Pending HW Consent Canceled" at bounding box center [296, 115] width 104 height 18
select select ""complete""
click at [244, 106] on select "Status On Hold New In Progress Complete Pending HW Consent Canceled" at bounding box center [296, 115] width 104 height 18
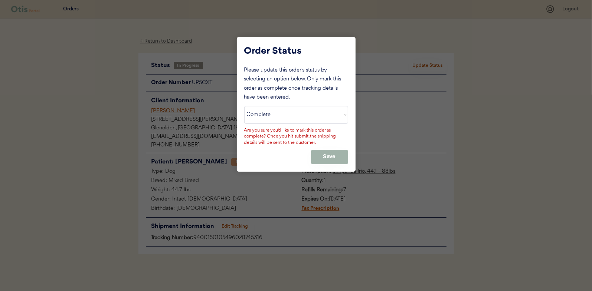
click at [336, 155] on button "Save" at bounding box center [329, 157] width 37 height 14
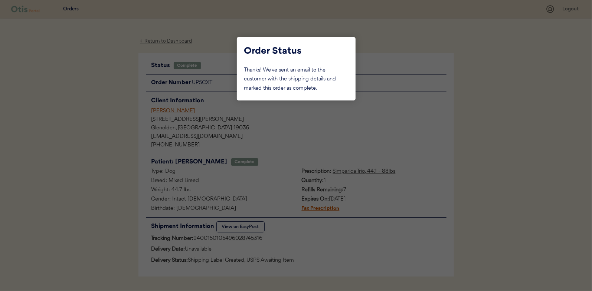
drag, startPoint x: 85, startPoint y: 62, endPoint x: 156, endPoint y: 40, distance: 74.7
click at [85, 62] on div at bounding box center [296, 145] width 592 height 291
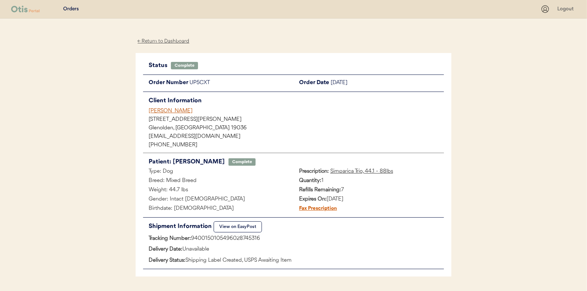
click at [159, 40] on div "← Return to Dashboard" at bounding box center [164, 41] width 56 height 9
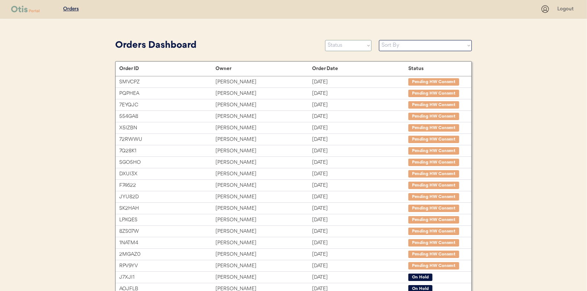
click at [346, 46] on select "Status On Hold New In Progress Complete Pending HW Consent Canceled" at bounding box center [348, 45] width 46 height 11
select select ""new""
click at [325, 40] on select "Status On Hold New In Progress Complete Pending HW Consent Canceled" at bounding box center [348, 45] width 46 height 11
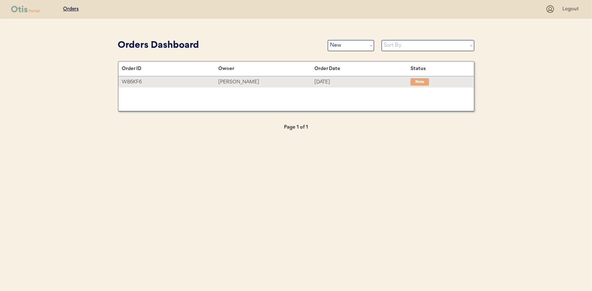
click at [254, 83] on div "[PERSON_NAME]" at bounding box center [266, 82] width 96 height 9
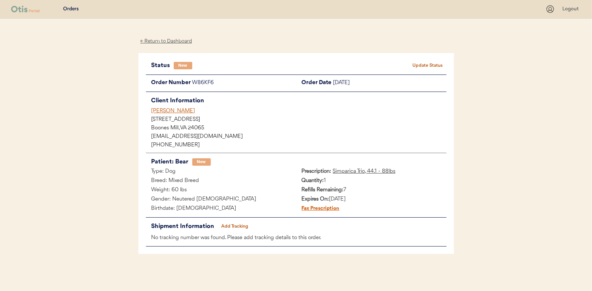
click at [422, 67] on button "Update Status" at bounding box center [428, 66] width 37 height 10
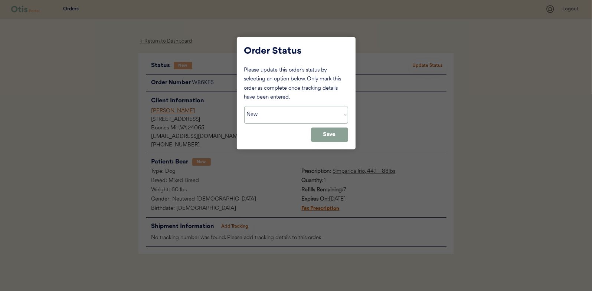
click at [261, 112] on select "Status On Hold New In Progress Complete Pending HW Consent Canceled" at bounding box center [296, 115] width 104 height 18
select select ""in_progress""
click at [244, 106] on select "Status On Hold New In Progress Complete Pending HW Consent Canceled" at bounding box center [296, 115] width 104 height 18
click at [340, 134] on button "Save" at bounding box center [329, 135] width 37 height 14
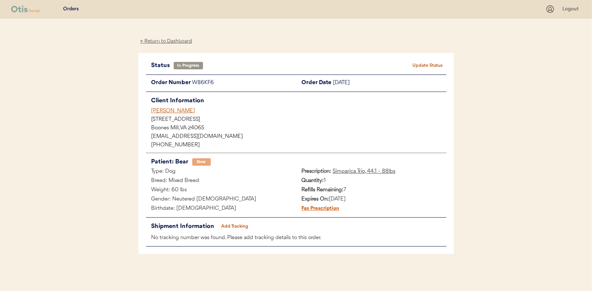
click at [173, 41] on div "← Return to Dashboard" at bounding box center [166, 41] width 56 height 9
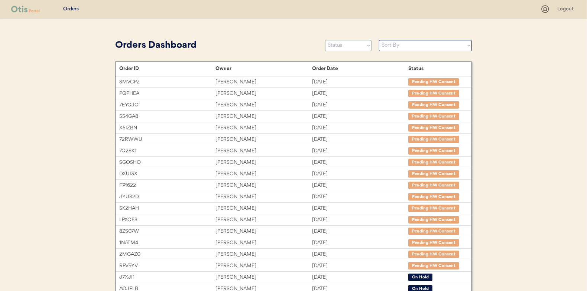
click at [347, 49] on select "Status On Hold New In Progress Complete Pending HW Consent Canceled" at bounding box center [348, 45] width 46 height 11
select select ""new""
click at [325, 40] on select "Status On Hold New In Progress Complete Pending HW Consent Canceled" at bounding box center [348, 45] width 46 height 11
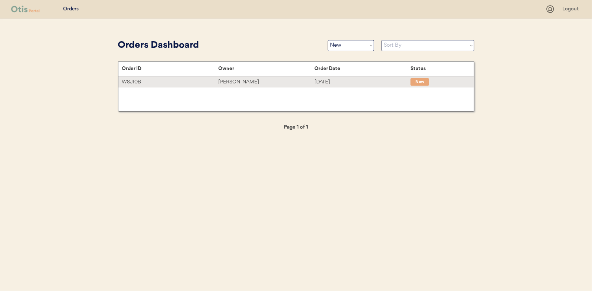
drag, startPoint x: 235, startPoint y: 77, endPoint x: 229, endPoint y: 77, distance: 5.9
click at [235, 77] on div "W8JI0B Stephanie Cooley Sep 3, 2025 New" at bounding box center [296, 81] width 356 height 11
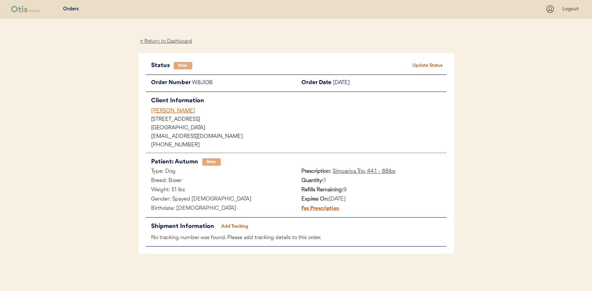
click at [435, 63] on button "Update Status" at bounding box center [428, 66] width 37 height 10
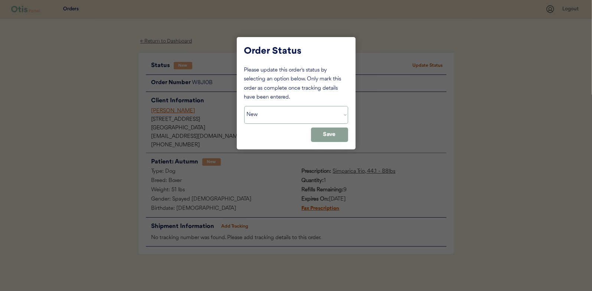
click at [297, 114] on select "Status On Hold New In Progress Complete Pending HW Consent Canceled" at bounding box center [296, 115] width 104 height 18
select select ""in_progress""
click at [244, 106] on select "Status On Hold New In Progress Complete Pending HW Consent Canceled" at bounding box center [296, 115] width 104 height 18
click at [341, 136] on button "Save" at bounding box center [329, 135] width 37 height 14
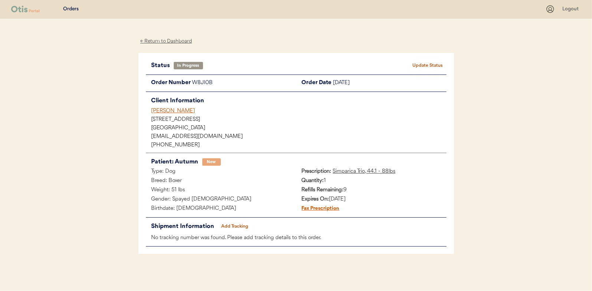
click at [170, 40] on div "← Return to Dashboard" at bounding box center [166, 41] width 56 height 9
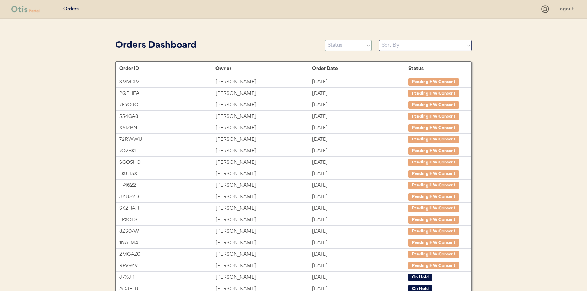
click at [348, 44] on select "Status On Hold New In Progress Complete Pending HW Consent Canceled" at bounding box center [348, 45] width 46 height 11
click at [325, 40] on select "Status On Hold New In Progress Complete Pending HW Consent Canceled" at bounding box center [348, 45] width 46 height 11
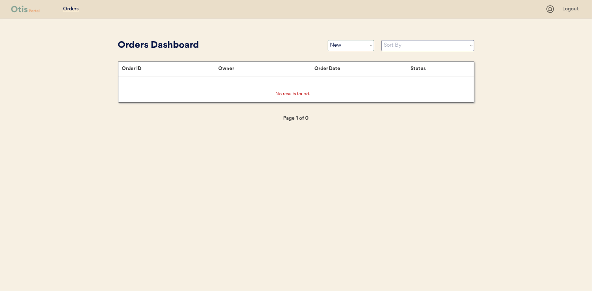
click at [353, 45] on select "Status On Hold New In Progress Complete Pending HW Consent Canceled" at bounding box center [351, 45] width 46 height 11
select select ""in_progress""
click at [328, 40] on select "Status On Hold New In Progress Complete Pending HW Consent Canceled" at bounding box center [351, 45] width 46 height 11
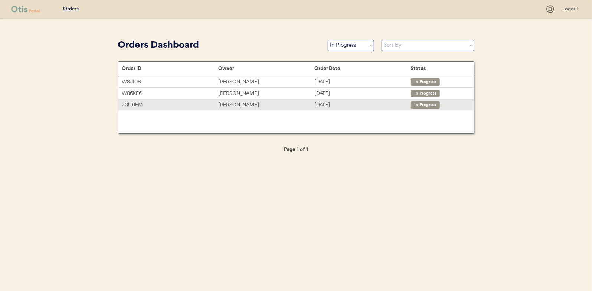
click at [239, 105] on div "Joshua Marlow" at bounding box center [266, 105] width 96 height 9
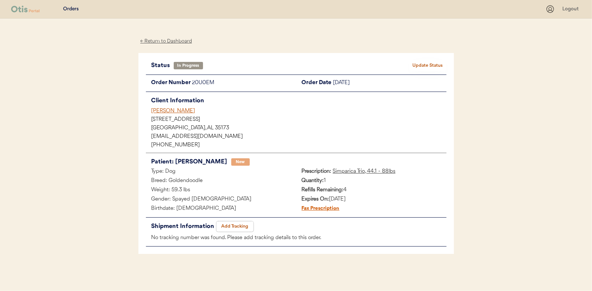
click at [237, 224] on button "Add Tracking" at bounding box center [234, 227] width 37 height 10
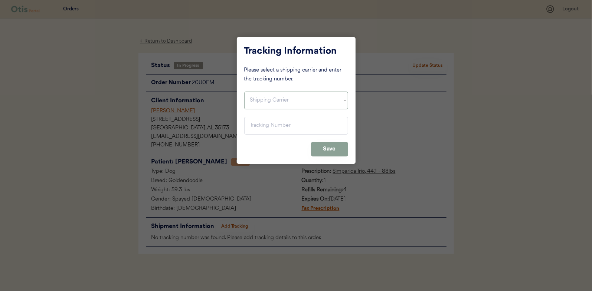
click at [268, 101] on select "Shipping Carrier FedEx FedEx Ground Economy UPS USPS" at bounding box center [296, 101] width 104 height 18
select select ""usps""
click at [244, 92] on select "Shipping Carrier FedEx FedEx Ground Economy UPS USPS" at bounding box center [296, 101] width 104 height 18
click at [257, 126] on input "input" at bounding box center [296, 126] width 104 height 18
paste input "9400150105800027105086"
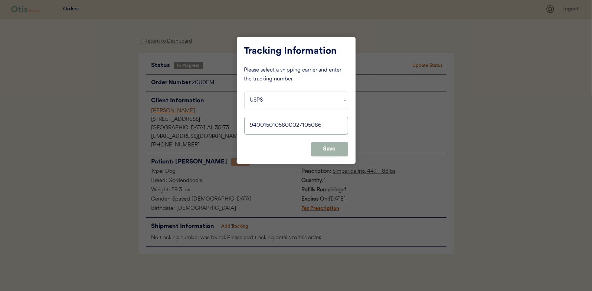
type input "9400150105800027105086"
click at [327, 148] on button "Save" at bounding box center [329, 149] width 37 height 14
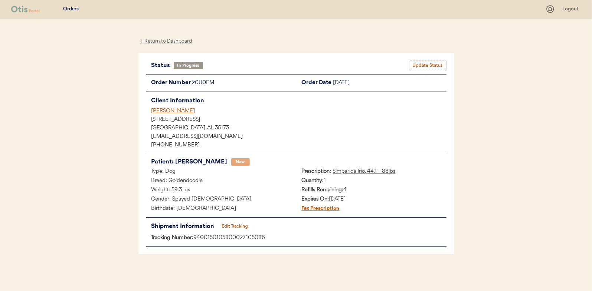
click at [437, 68] on button "Update Status" at bounding box center [428, 66] width 37 height 10
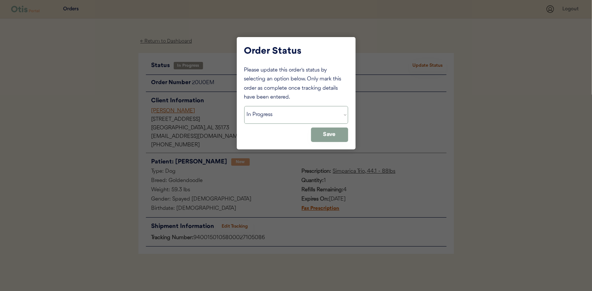
click at [280, 116] on select "Status On Hold New In Progress Complete Pending HW Consent Canceled" at bounding box center [296, 115] width 104 height 18
select select ""complete""
click at [244, 106] on select "Status On Hold New In Progress Complete Pending HW Consent Canceled" at bounding box center [296, 115] width 104 height 18
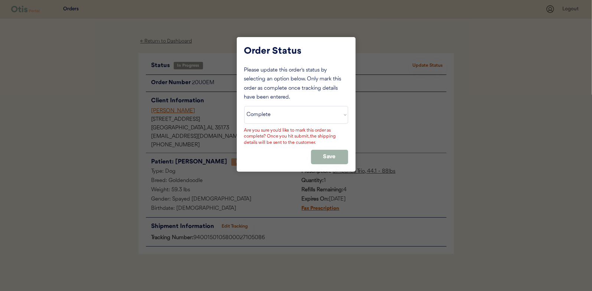
click at [328, 156] on button "Save" at bounding box center [329, 157] width 37 height 14
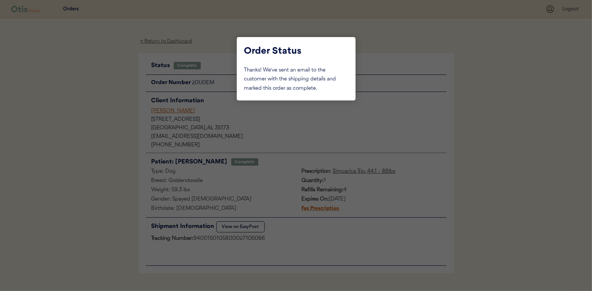
click at [105, 110] on div at bounding box center [296, 145] width 592 height 291
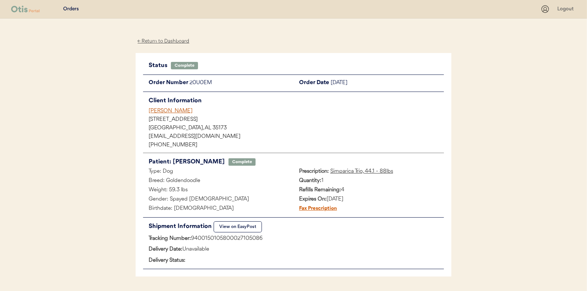
click at [175, 39] on div "← Return to Dashboard" at bounding box center [164, 41] width 56 height 9
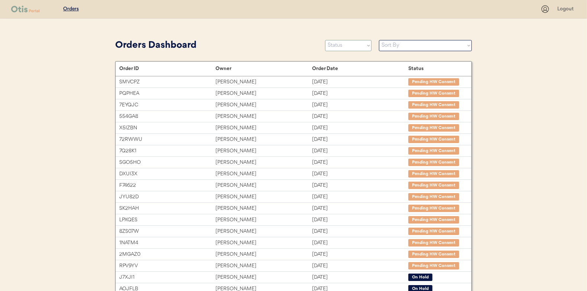
click at [348, 50] on select "Status On Hold New In Progress Complete Pending HW Consent Canceled" at bounding box center [348, 45] width 46 height 11
select select ""new""
click at [325, 40] on select "Status On Hold New In Progress Complete Pending HW Consent Canceled" at bounding box center [348, 45] width 46 height 11
